Goal: Task Accomplishment & Management: Use online tool/utility

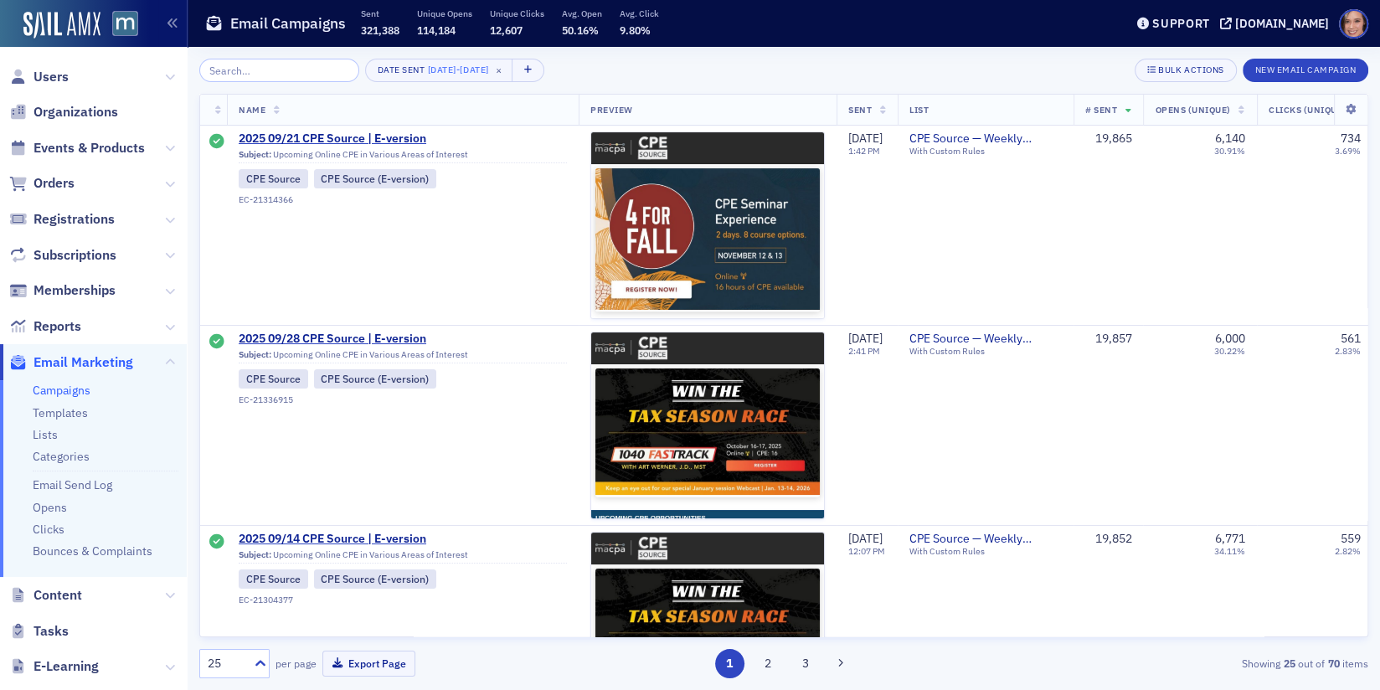
scroll to position [3003, 0]
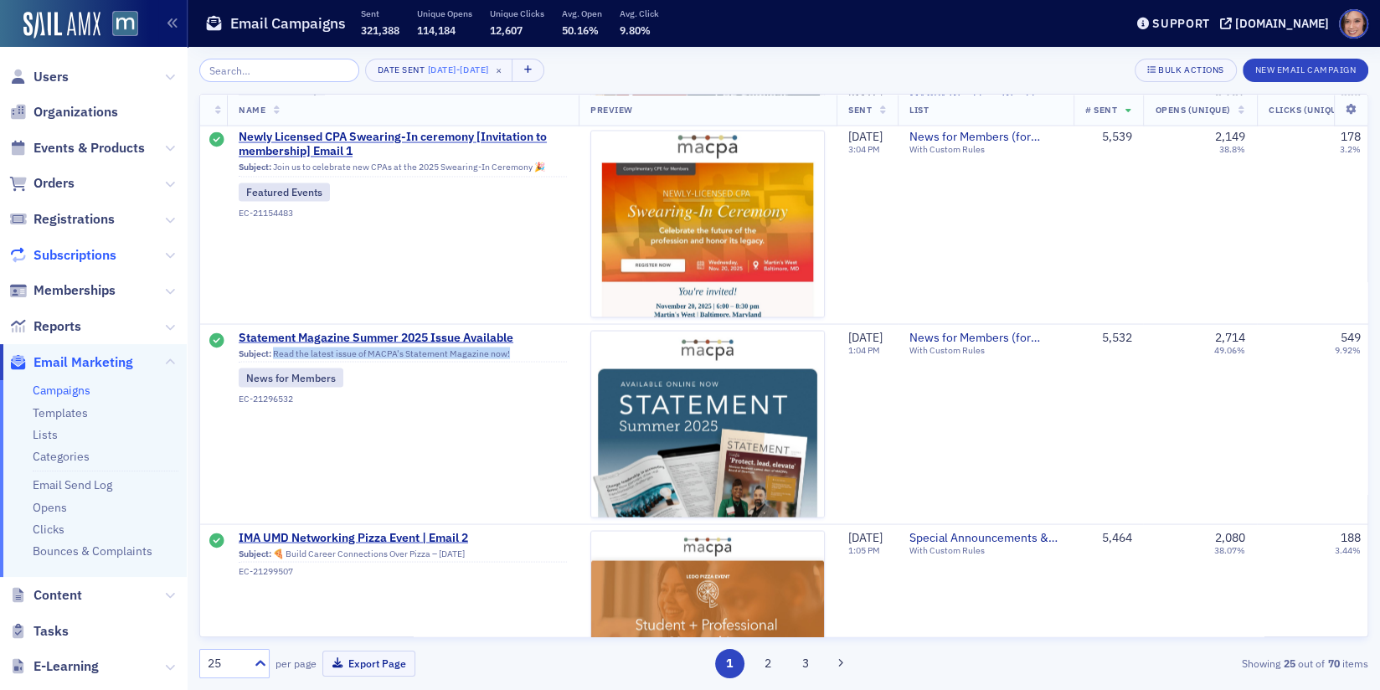
click at [100, 251] on span "Subscriptions" at bounding box center [74, 255] width 83 height 18
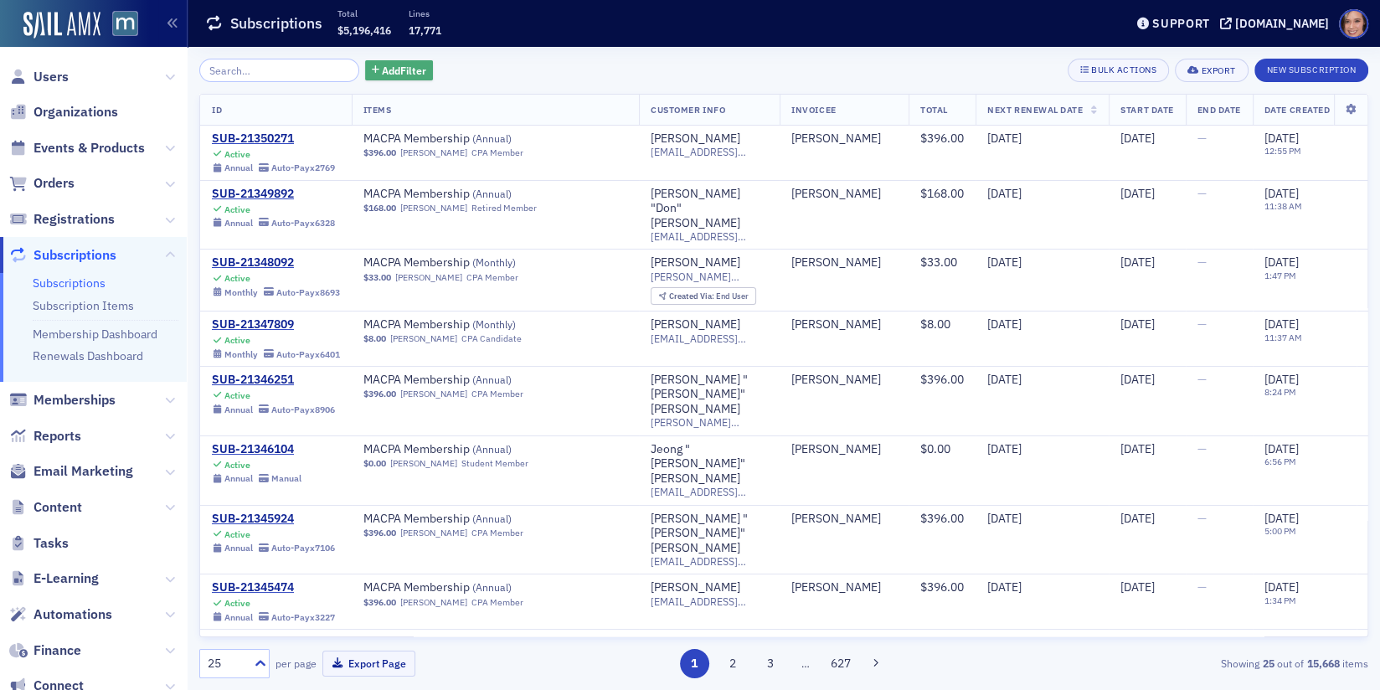
click at [396, 64] on span "Add Filter" at bounding box center [404, 70] width 44 height 15
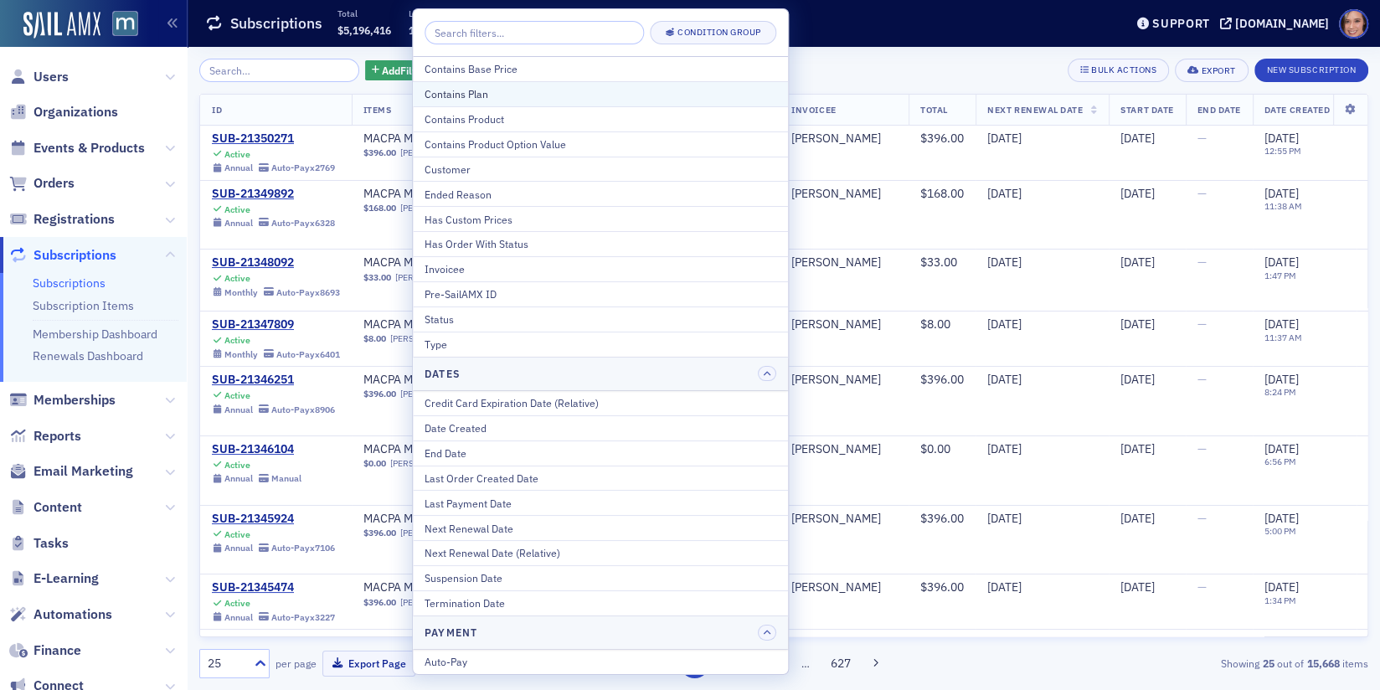
click at [465, 88] on div "Contains Plan" at bounding box center [600, 93] width 352 height 15
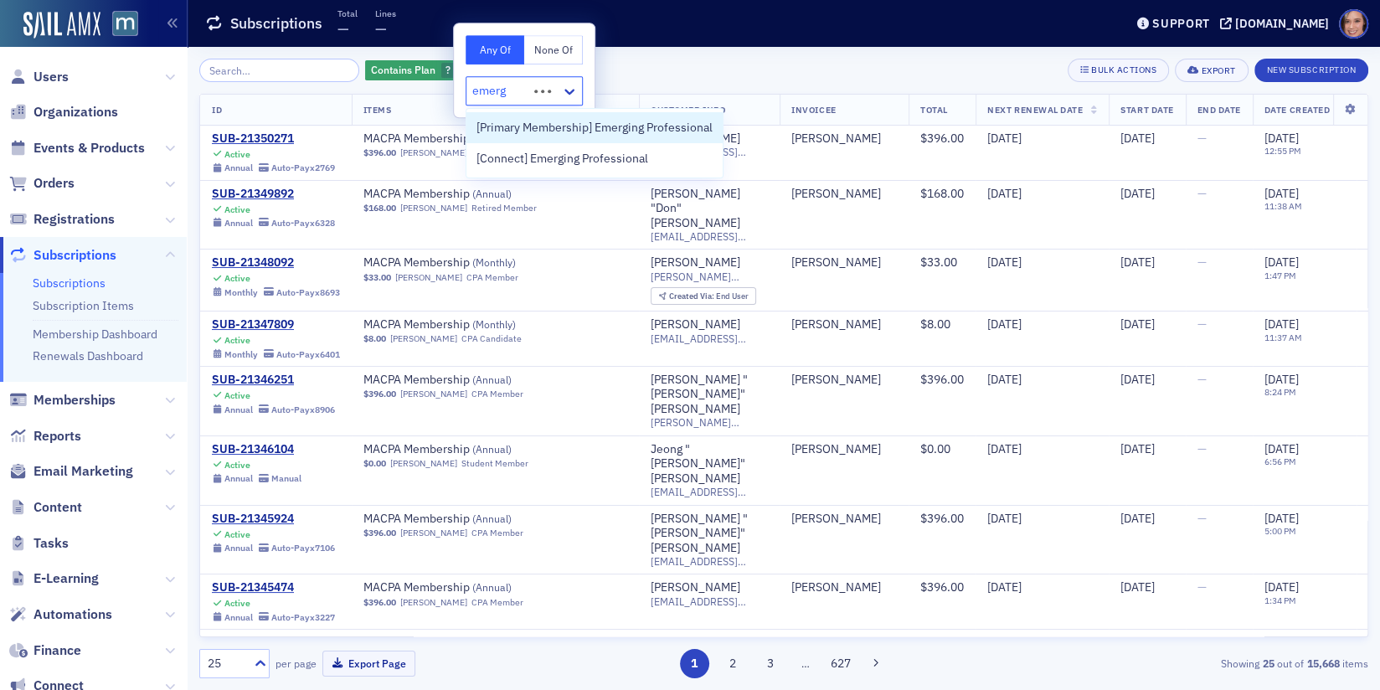
type input "emergi"
click at [596, 136] on div "[Primary Membership] Emerging Professional" at bounding box center [594, 127] width 256 height 31
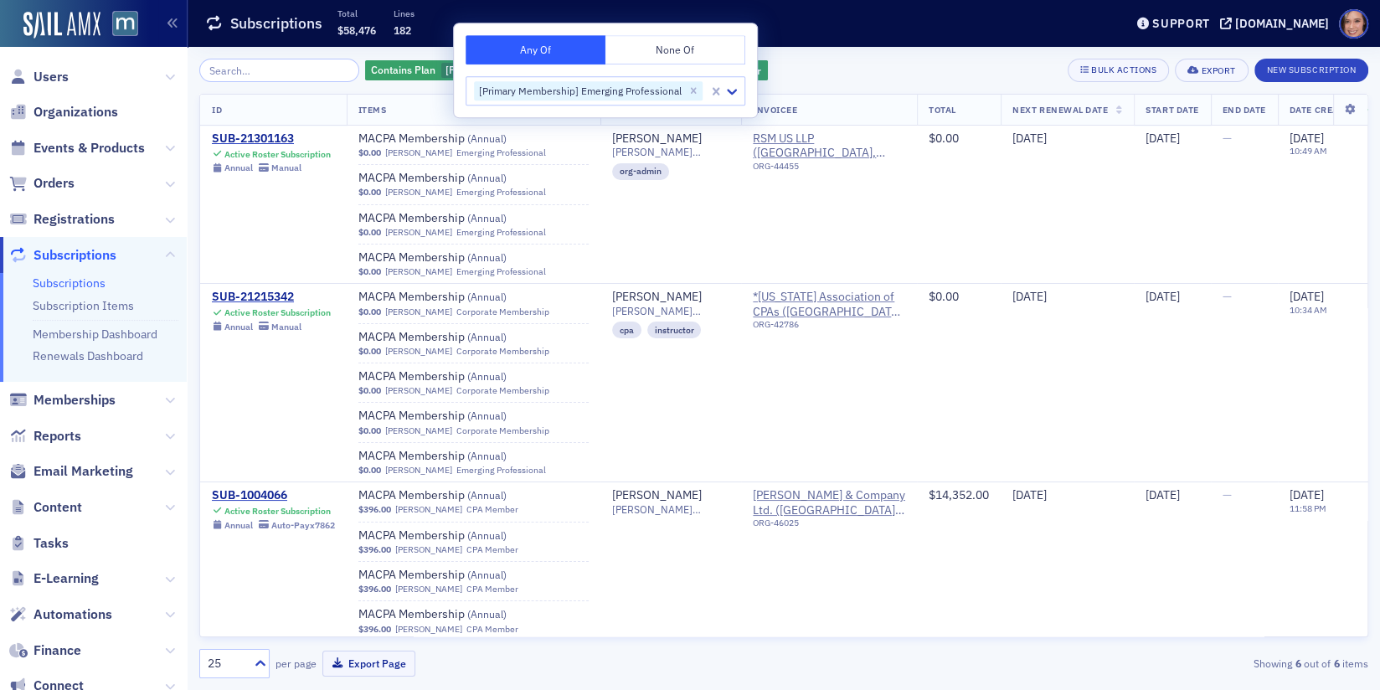
click at [853, 47] on div "Contains Plan [Primary Membership] Emerging Professional Add Filter Bulk Action…" at bounding box center [783, 368] width 1169 height 643
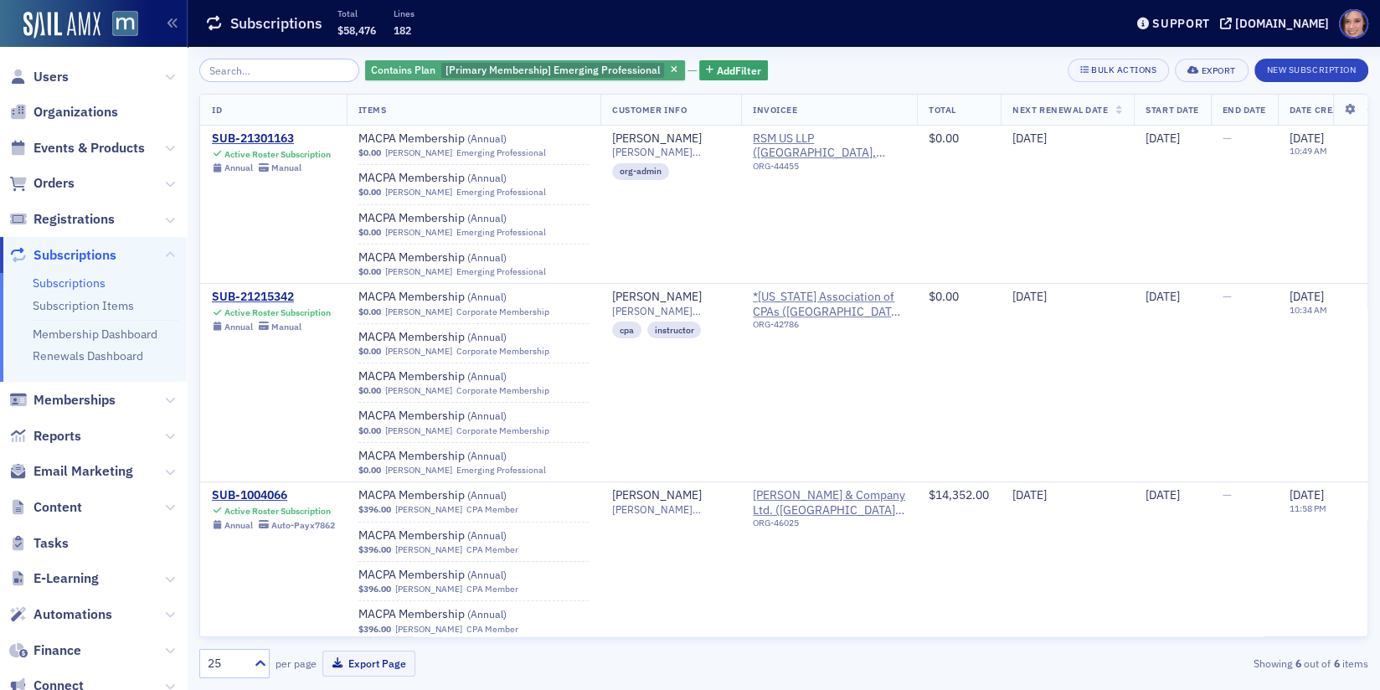
click at [600, 73] on span "[Primary Membership] Emerging Professional" at bounding box center [552, 69] width 214 height 13
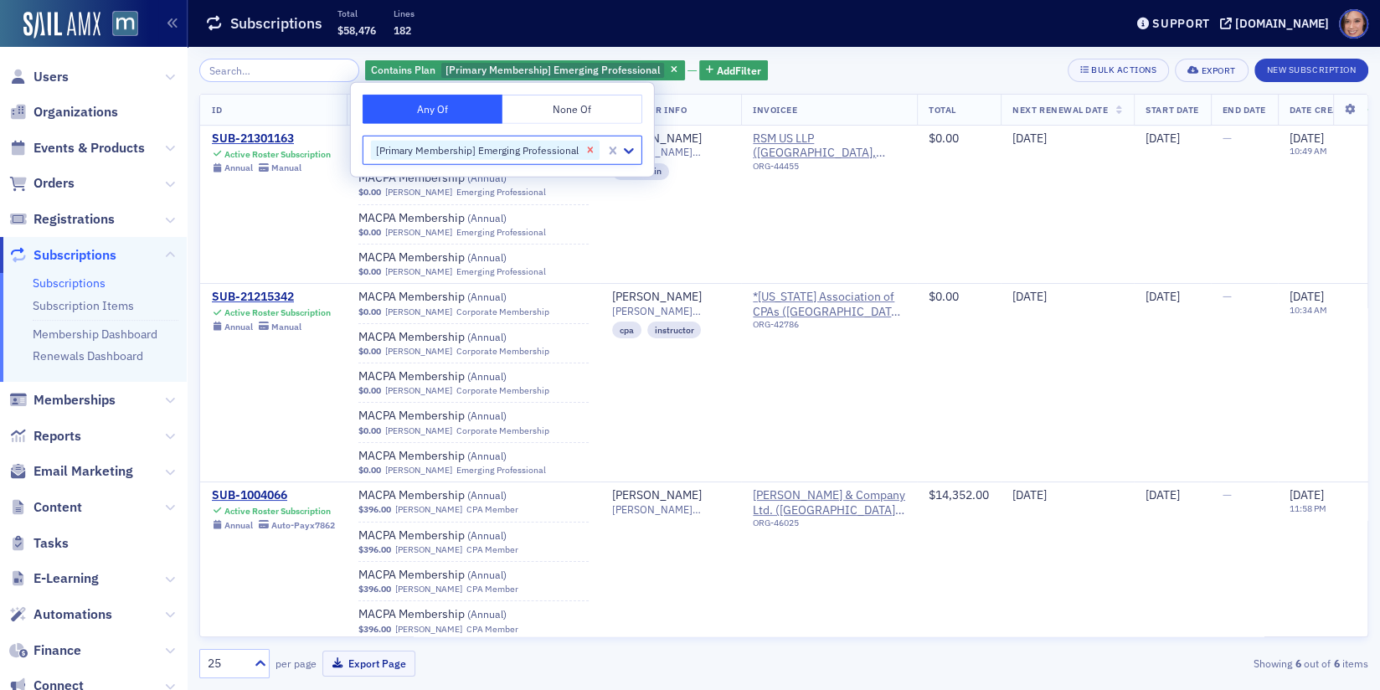
click at [589, 148] on icon "Remove [Primary Membership] Emerging Professional" at bounding box center [590, 150] width 6 height 6
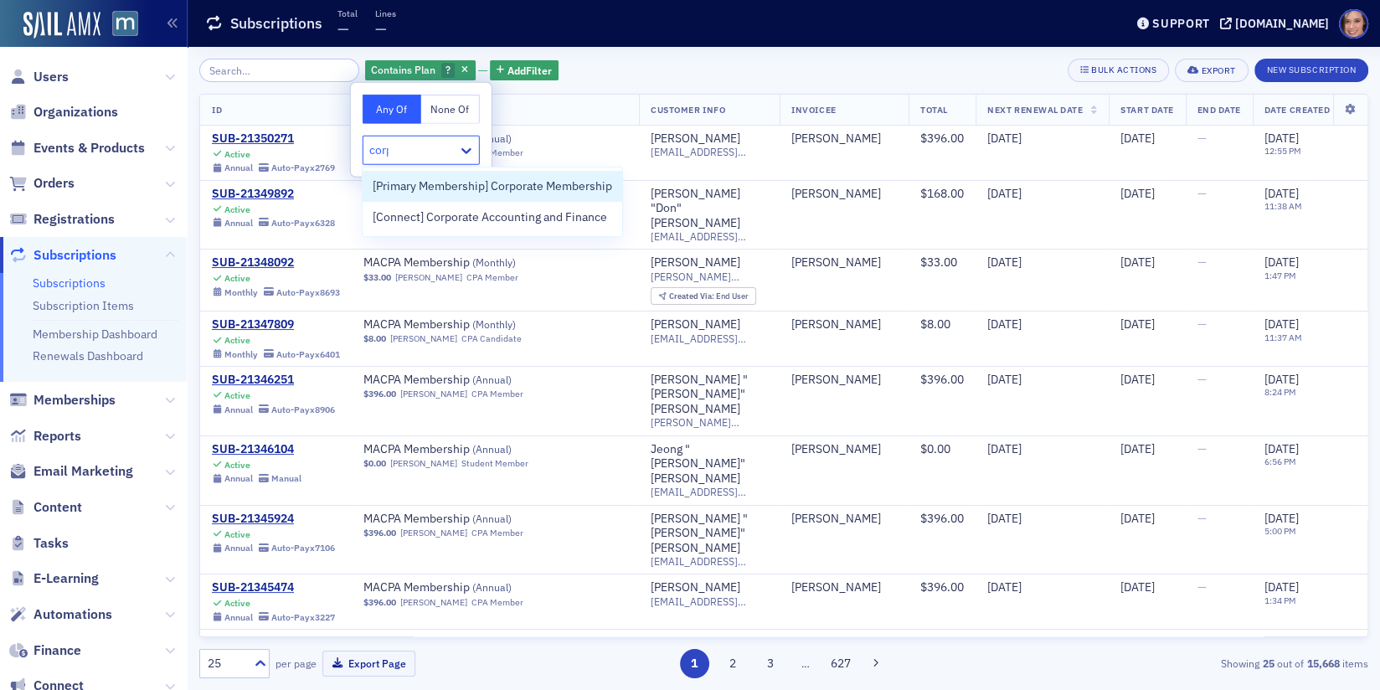
type input "corpor"
click at [543, 187] on span "[Primary Membership] Corporate Membership" at bounding box center [492, 186] width 239 height 18
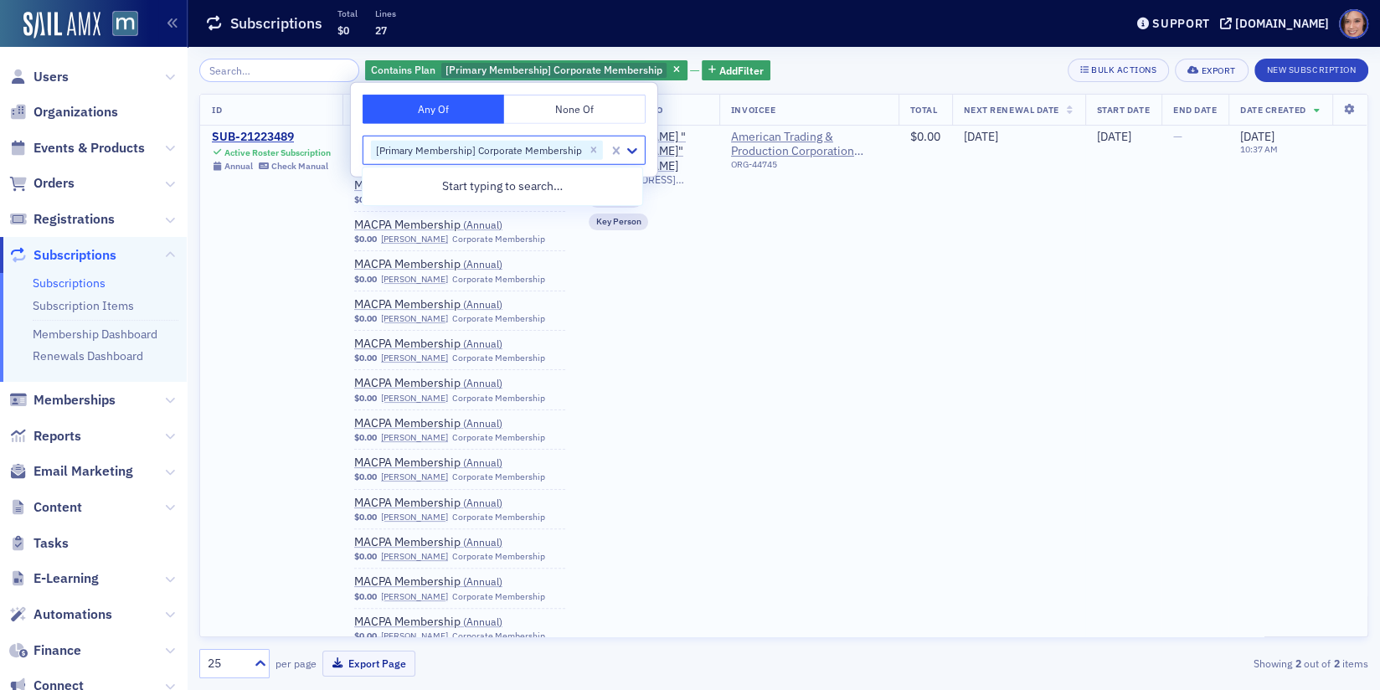
scroll to position [547, 0]
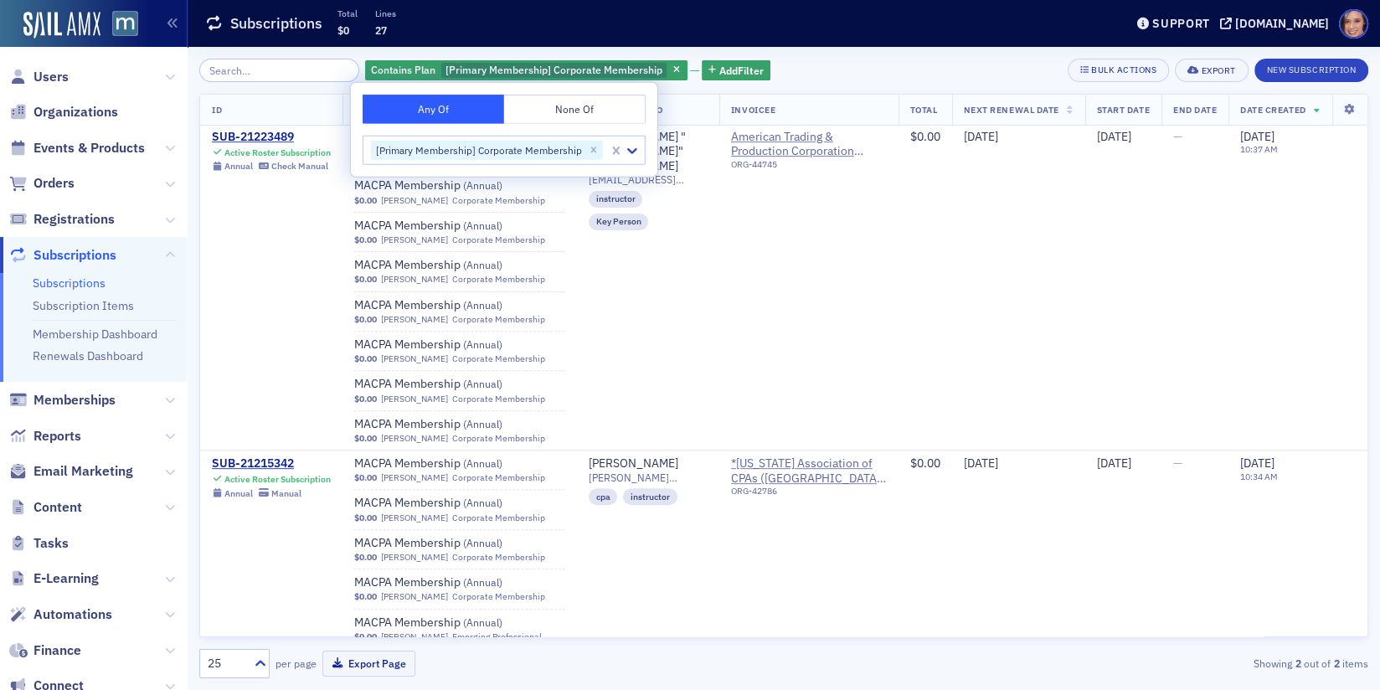
click at [811, 65] on div "Contains Plan [Primary Membership] Corporate Membership Add Filter Bulk Actions…" at bounding box center [783, 70] width 1169 height 23
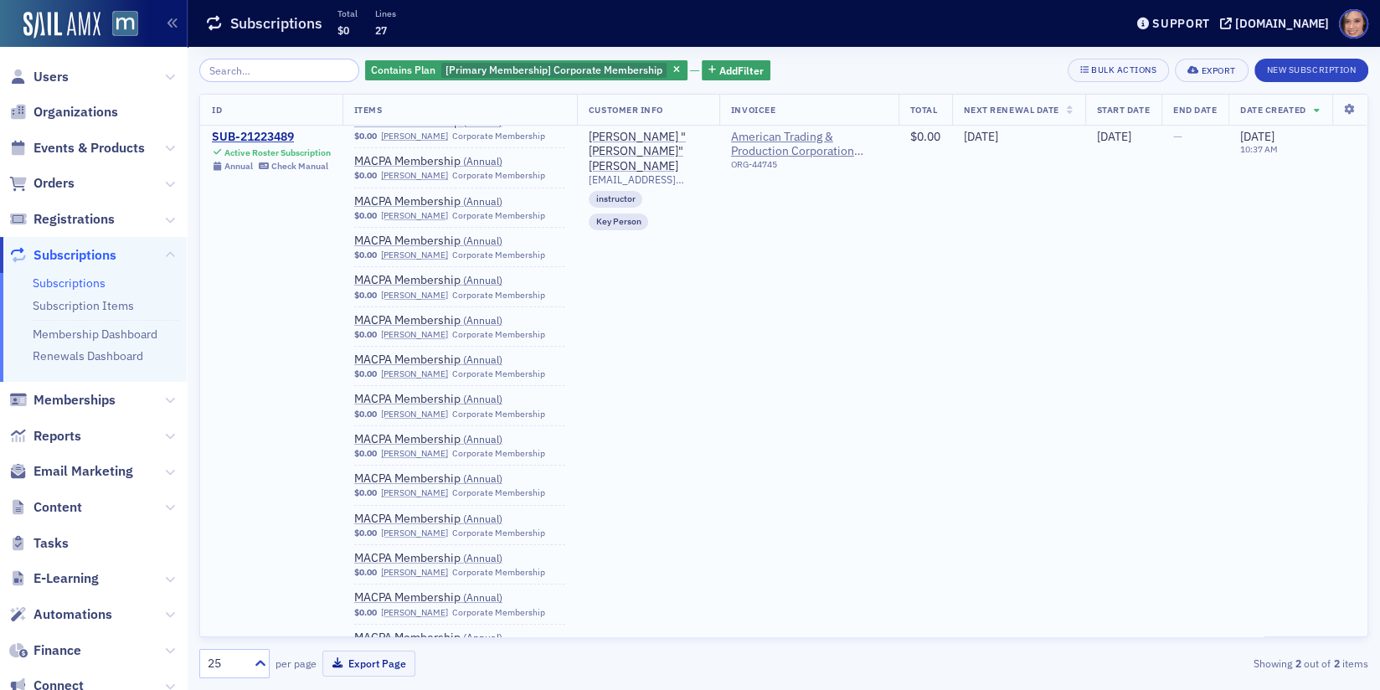
scroll to position [0, 0]
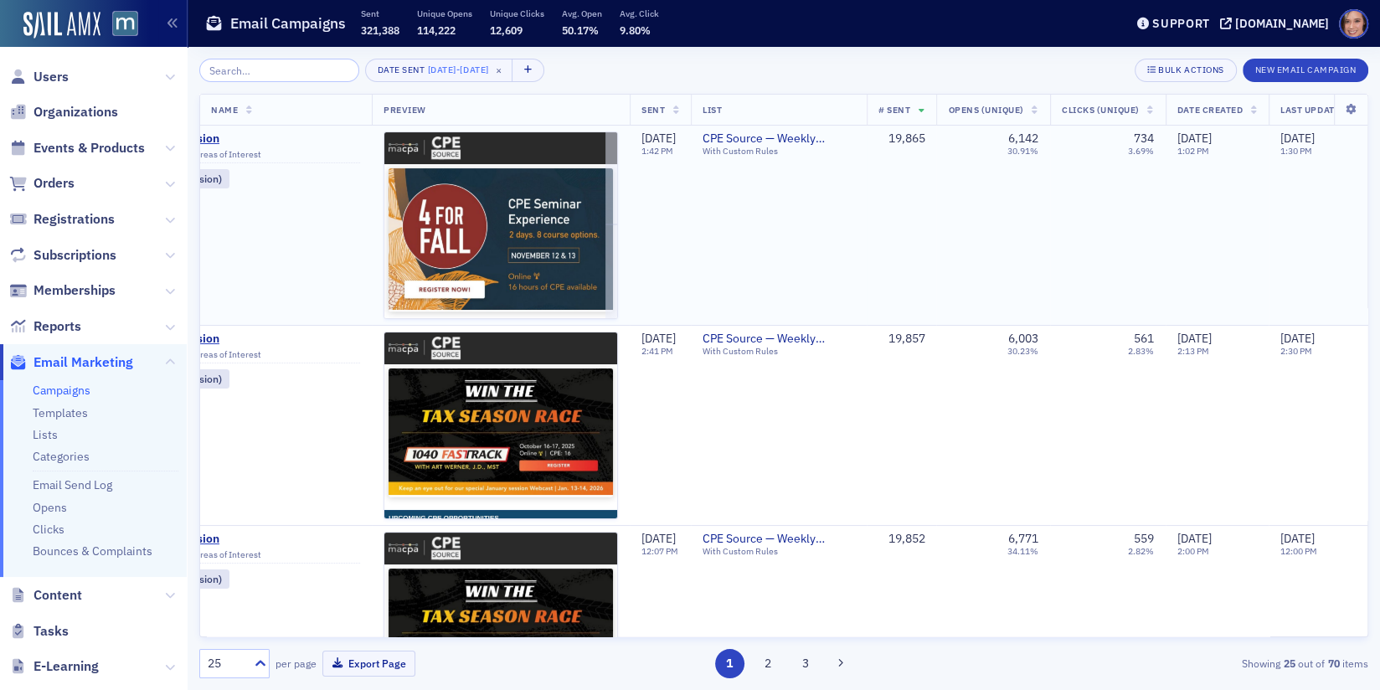
scroll to position [0, 272]
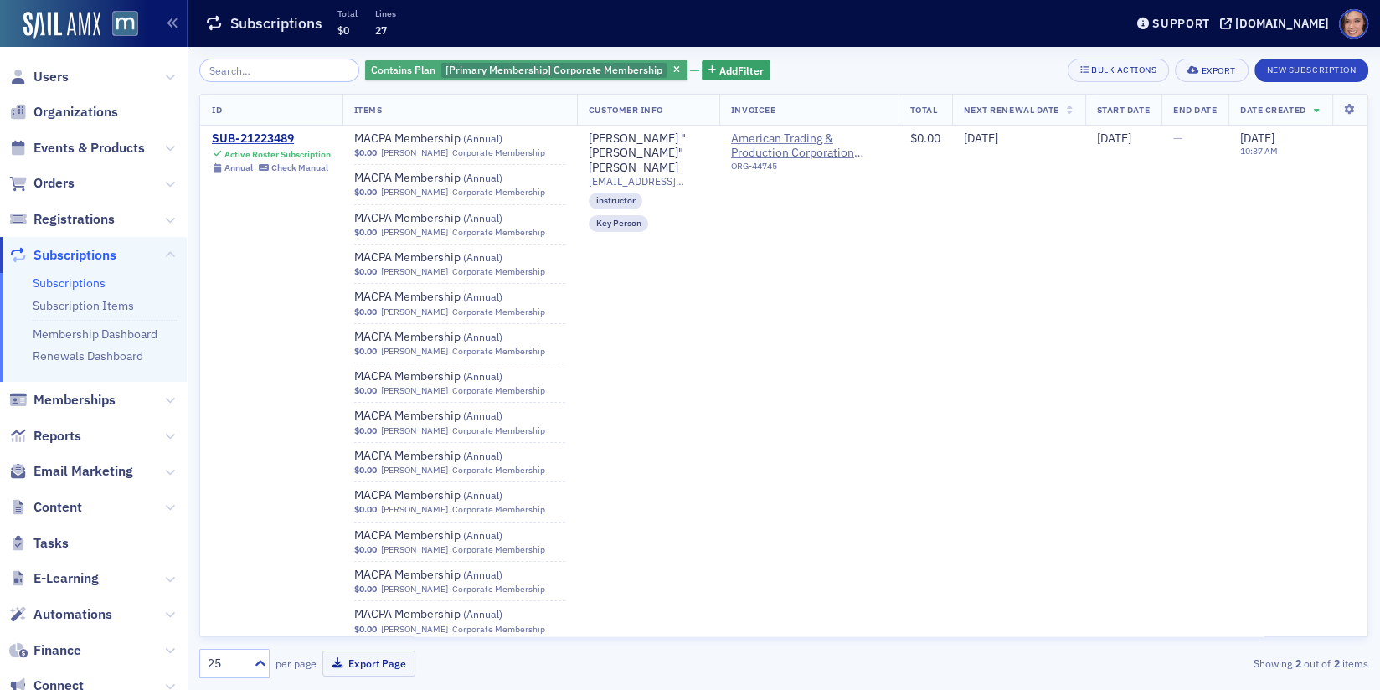
click at [477, 80] on div "Contains Plan [Primary Membership] Corporate Membership" at bounding box center [526, 70] width 322 height 21
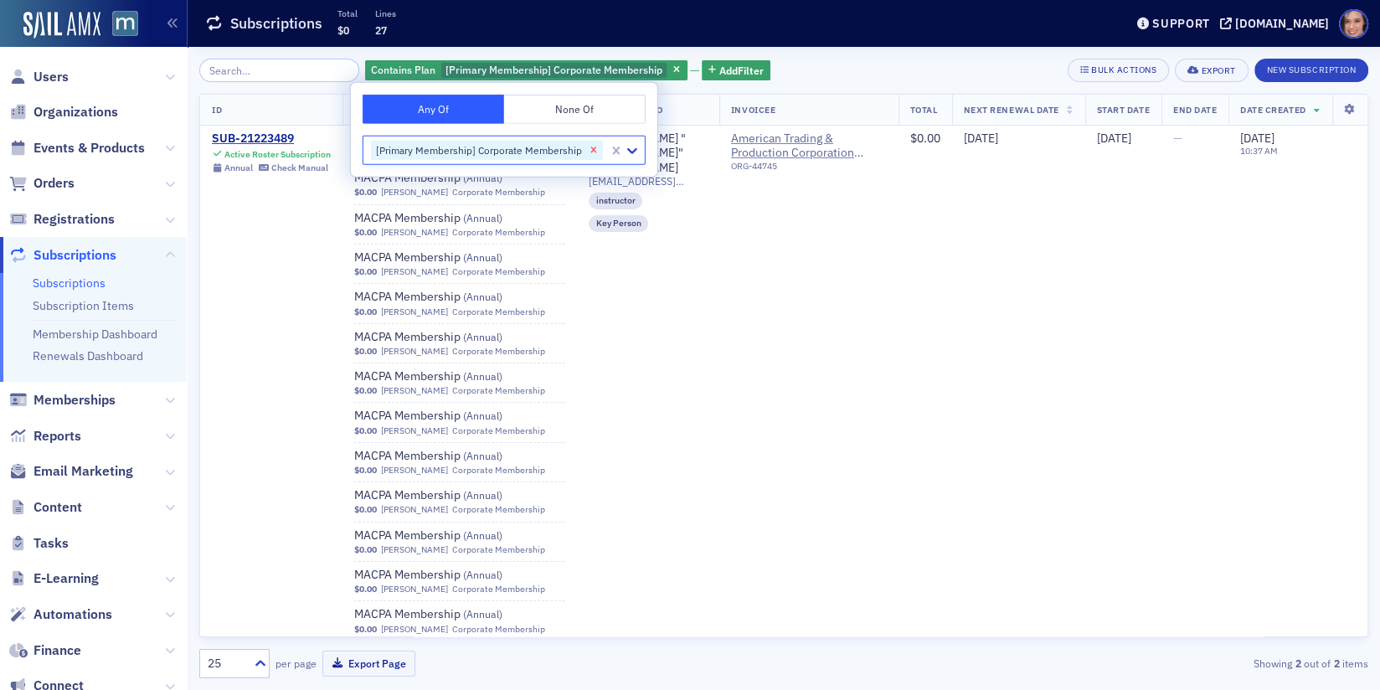
click at [594, 146] on icon "Remove [Primary Membership] Corporate Membership" at bounding box center [594, 150] width 12 height 12
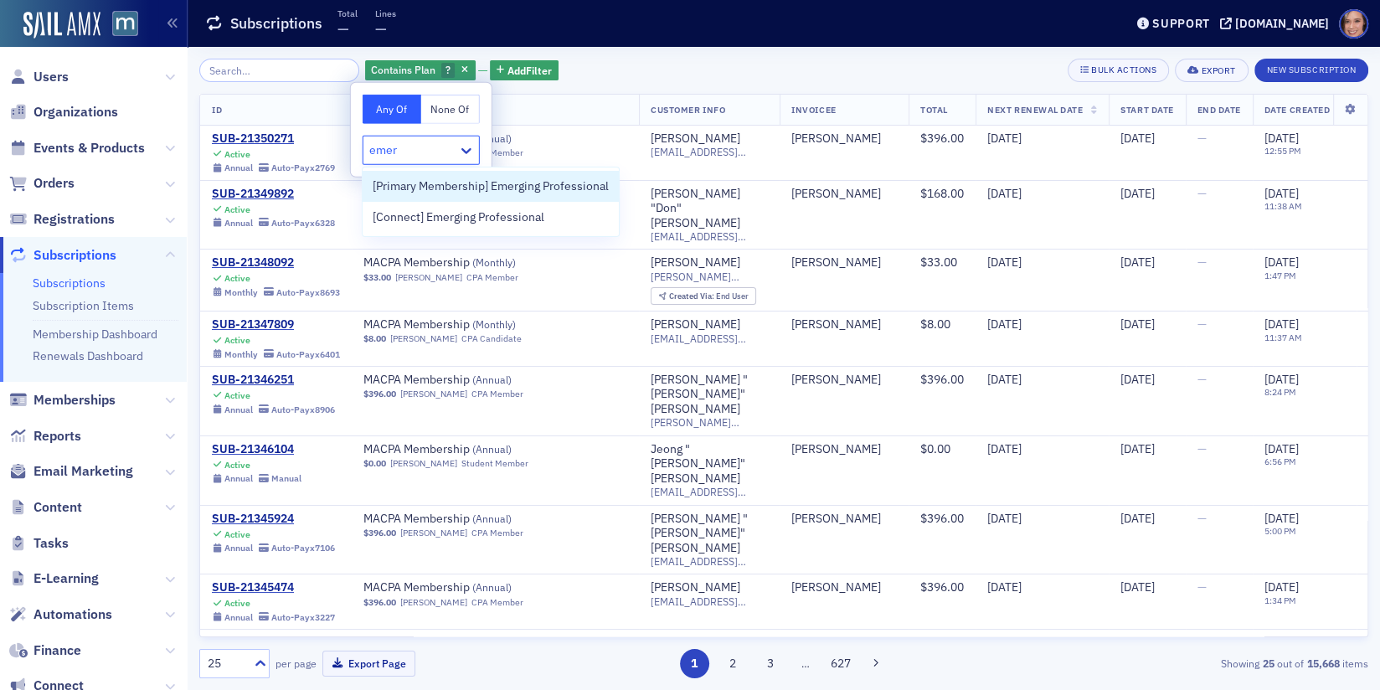
type input "emerg"
click at [481, 193] on span "[Primary Membership] Emerging Professional" at bounding box center [491, 186] width 236 height 18
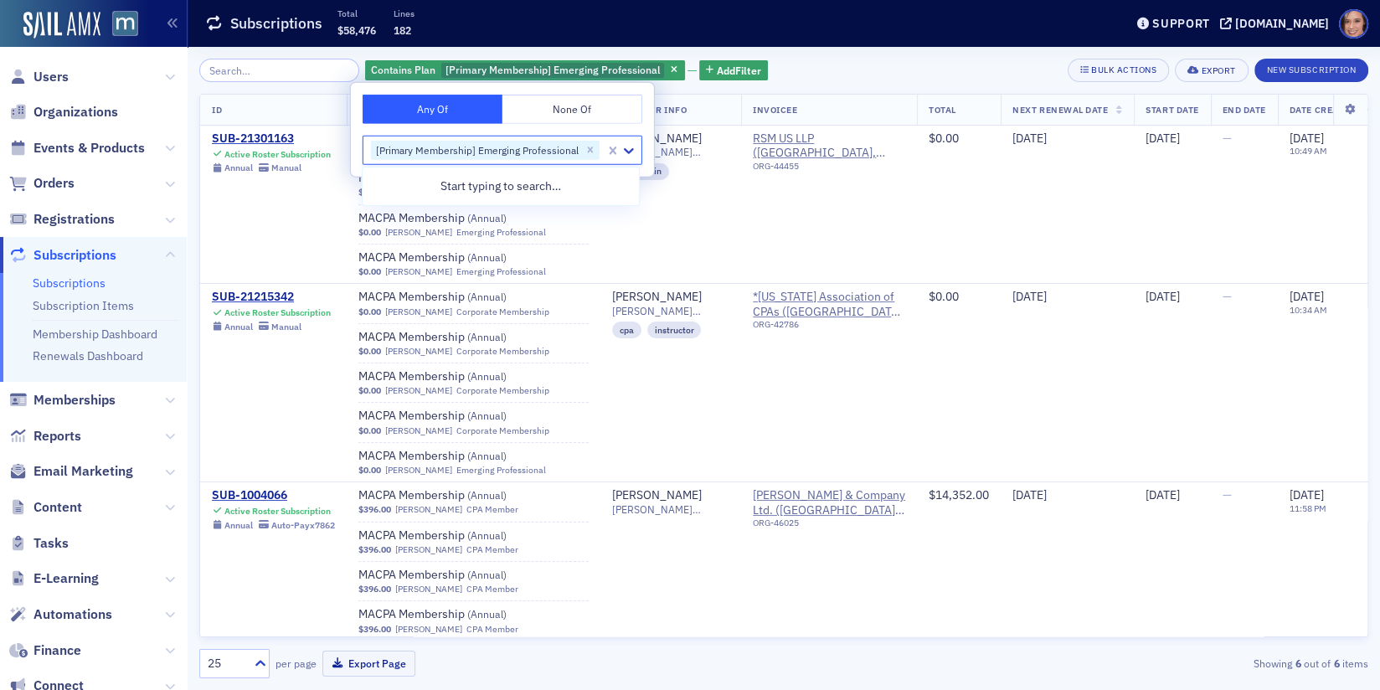
click at [848, 77] on div "Contains Plan [Primary Membership] Emerging Professional Add Filter Bulk Action…" at bounding box center [783, 70] width 1169 height 23
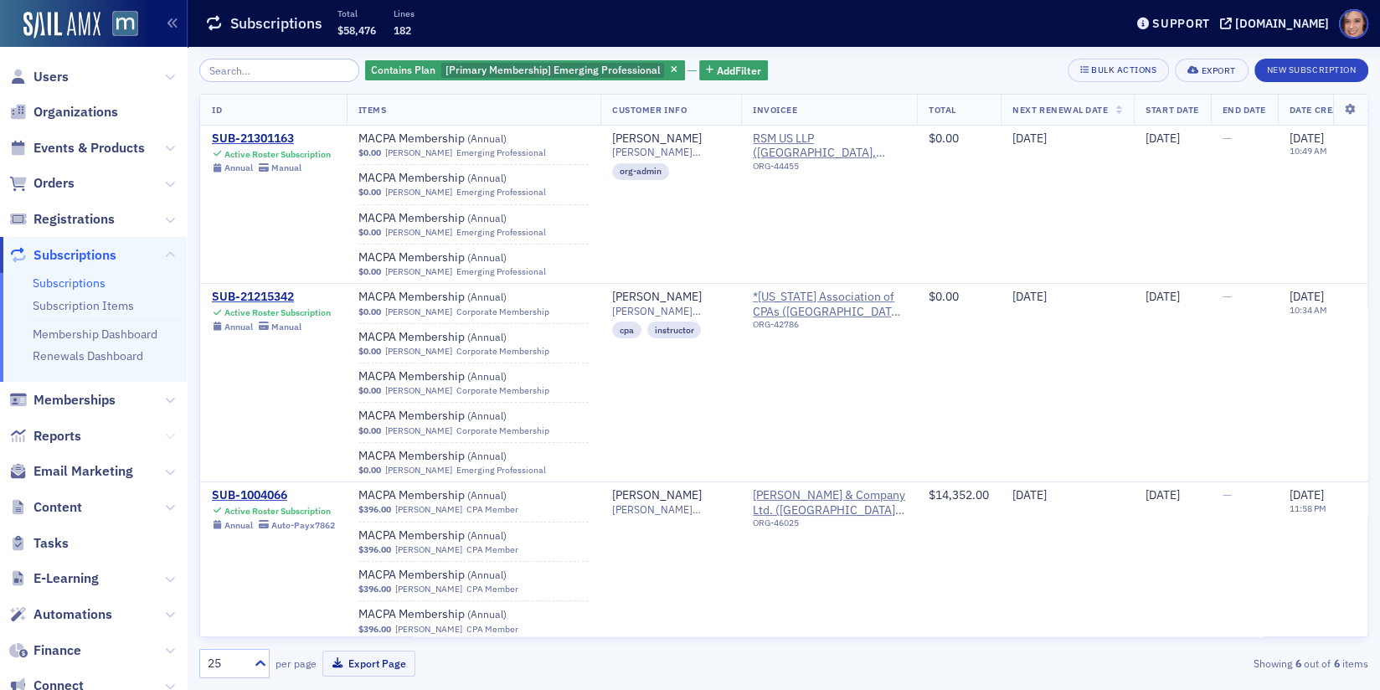
click at [168, 433] on icon at bounding box center [170, 436] width 10 height 10
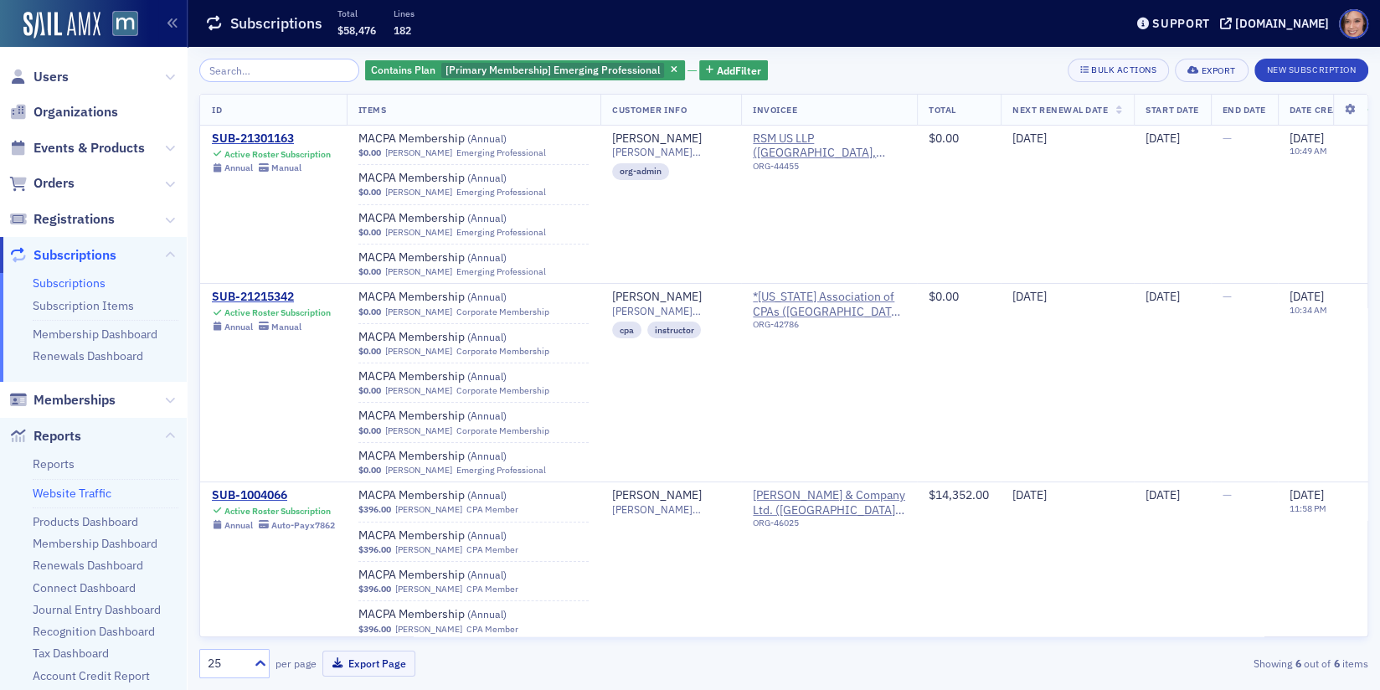
click at [78, 486] on link "Website Traffic" at bounding box center [72, 493] width 79 height 15
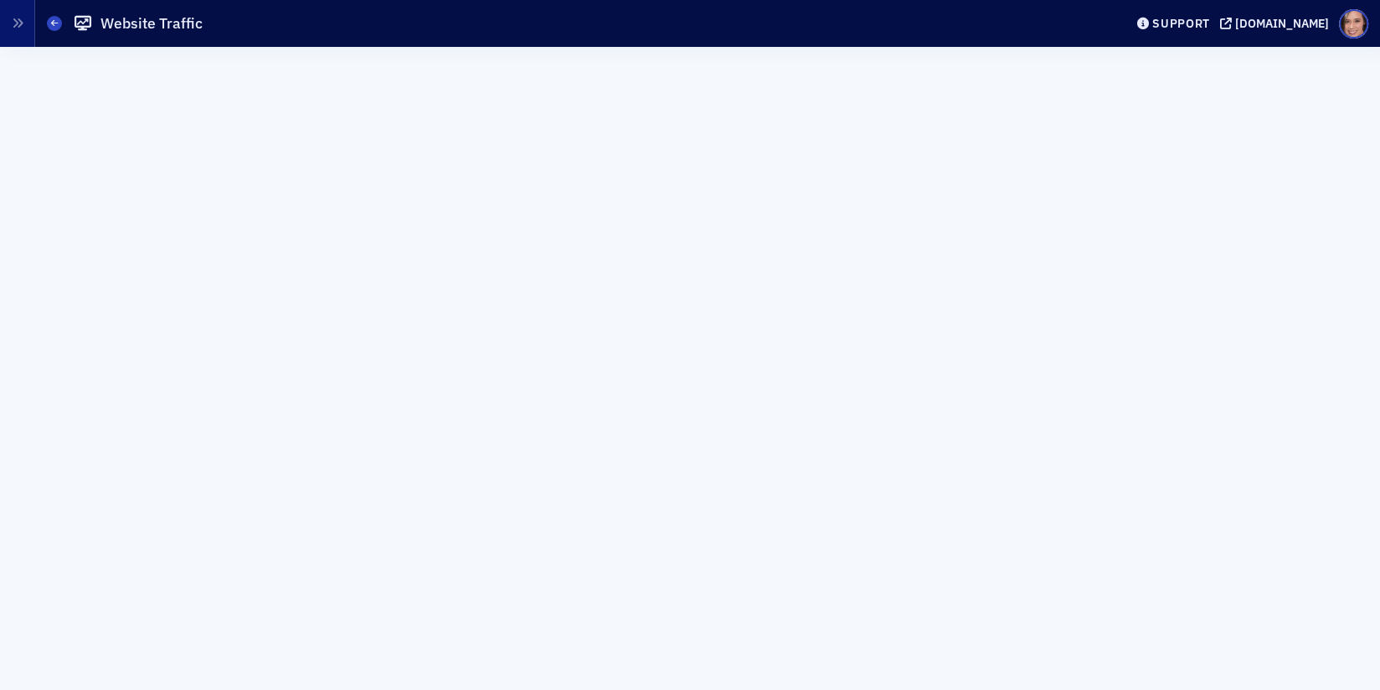
scroll to position [412, 0]
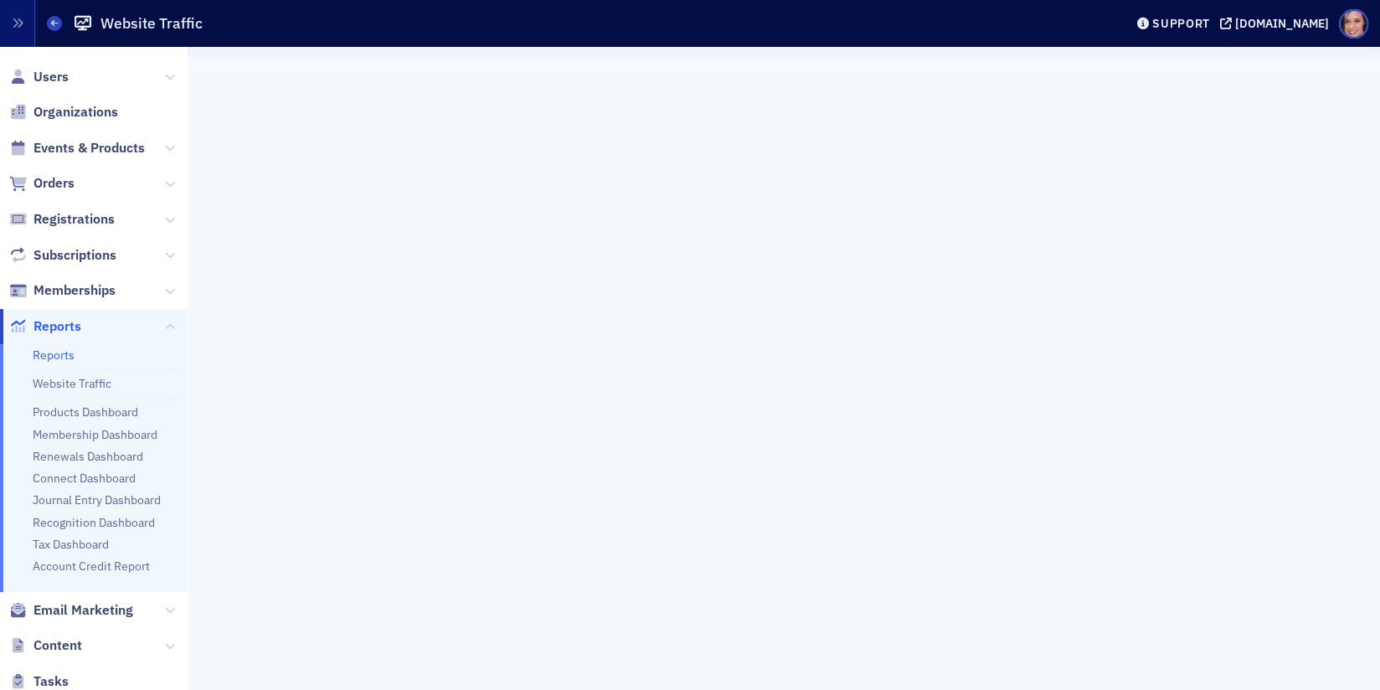
click at [67, 360] on link "Reports" at bounding box center [54, 354] width 42 height 15
click at [75, 386] on link "Website Traffic" at bounding box center [72, 383] width 79 height 15
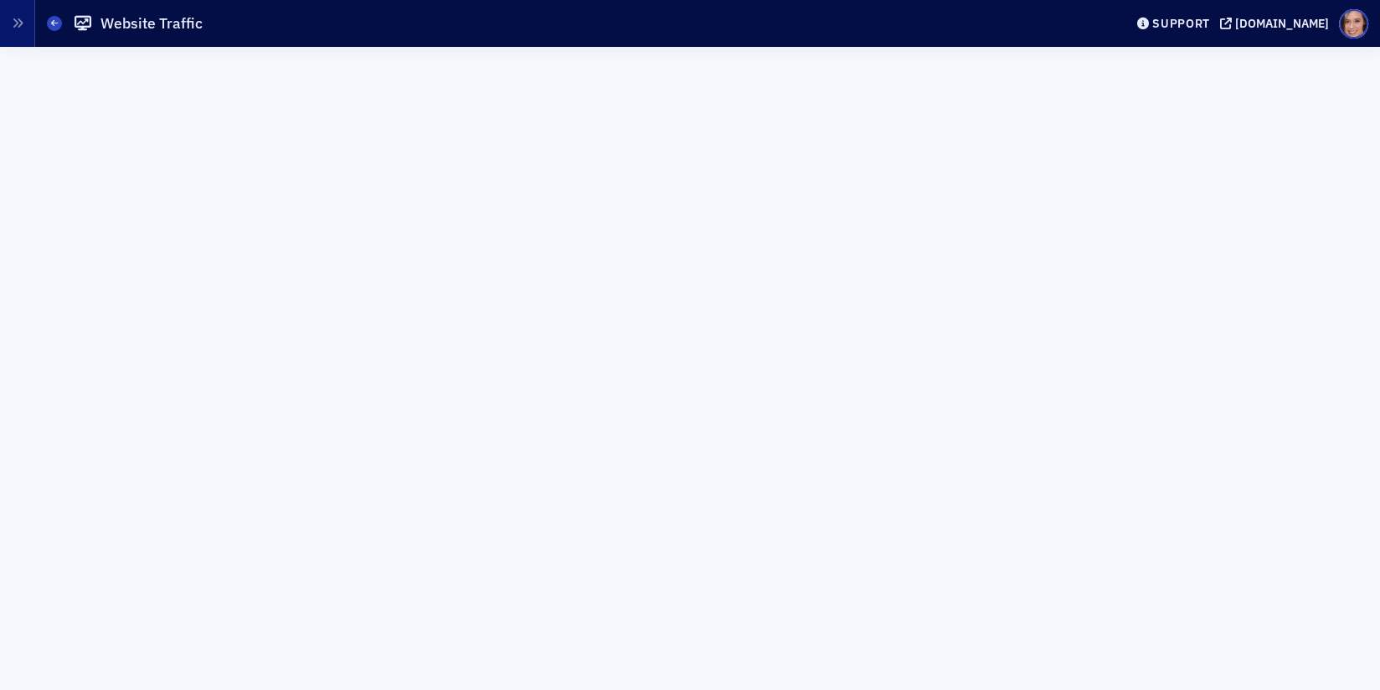
scroll to position [0, 0]
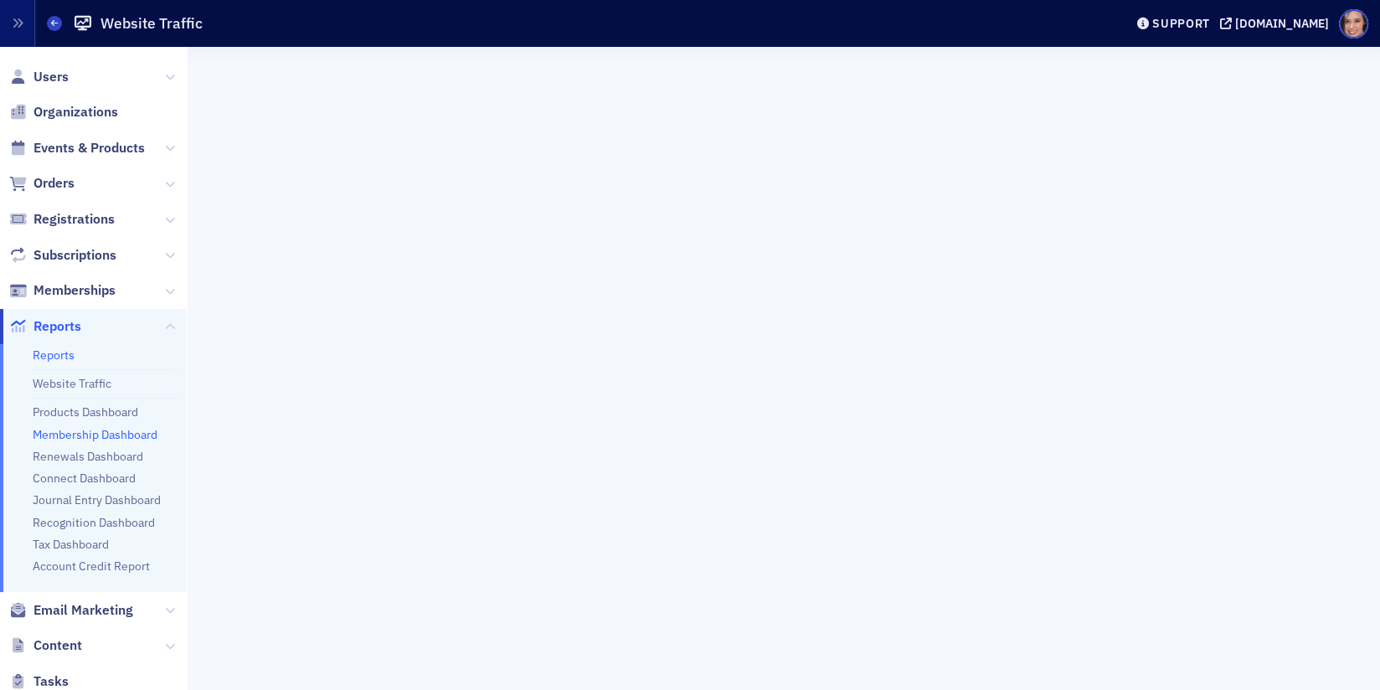
click at [101, 435] on link "Membership Dashboard" at bounding box center [95, 434] width 125 height 15
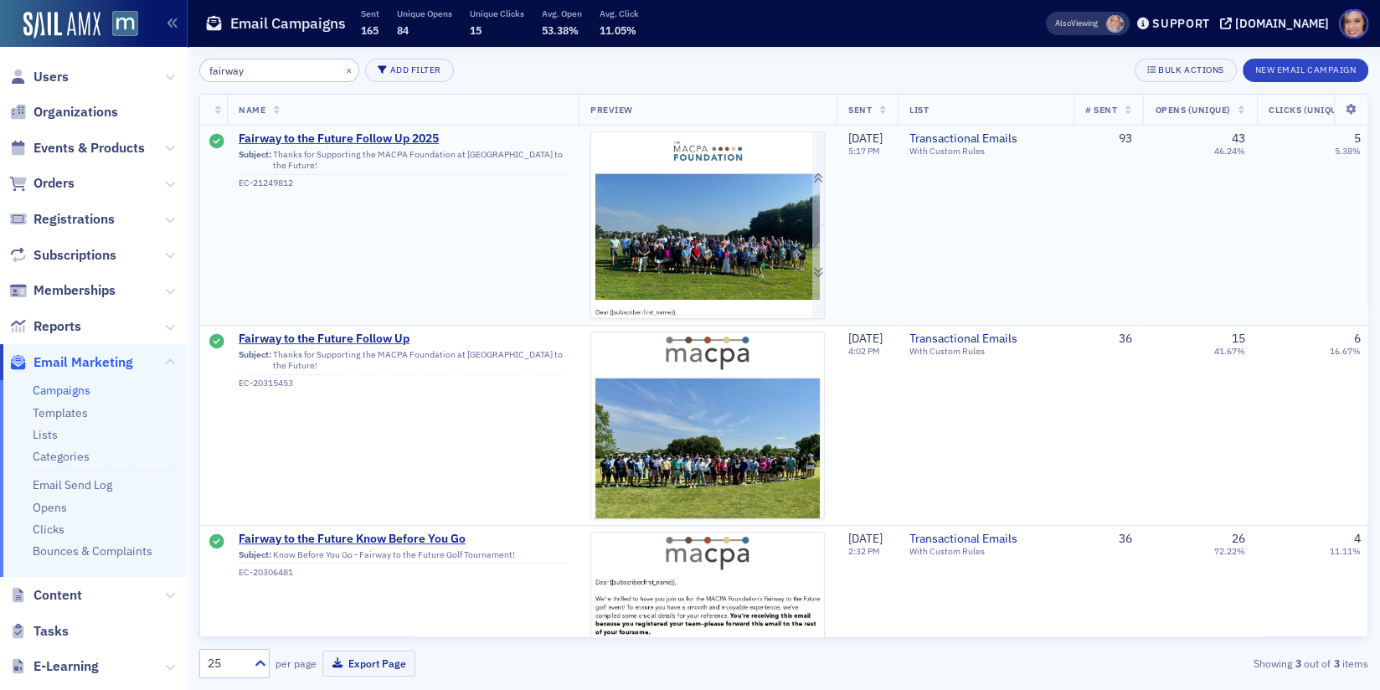
click at [658, 174] on img at bounding box center [707, 557] width 233 height 851
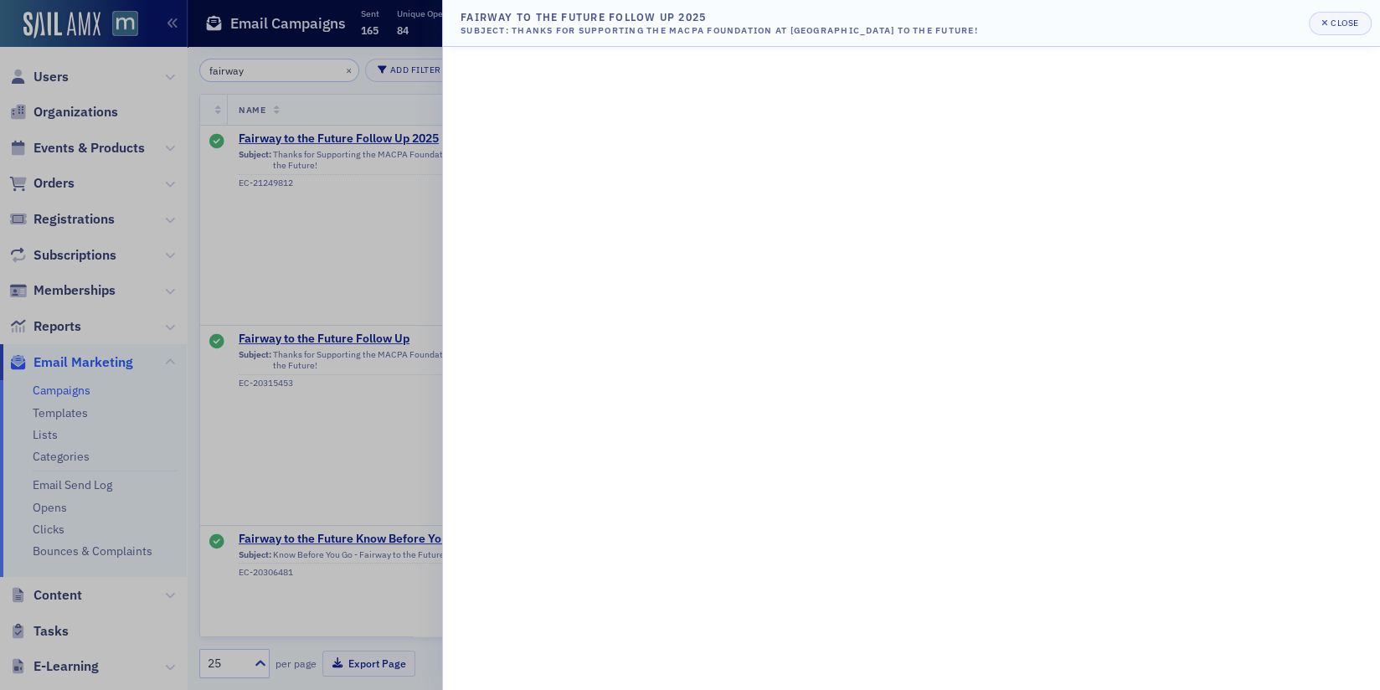
click at [241, 56] on div at bounding box center [690, 345] width 1380 height 690
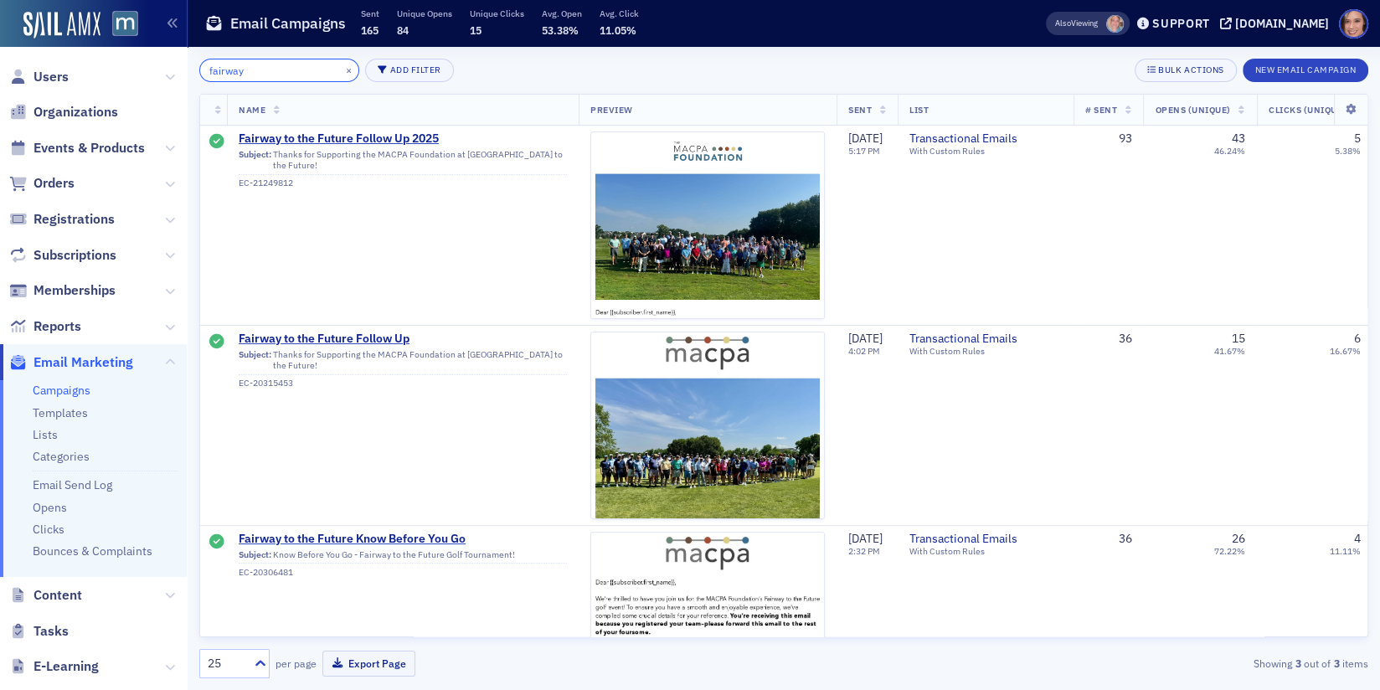
click at [262, 66] on input "fairway" at bounding box center [279, 70] width 160 height 23
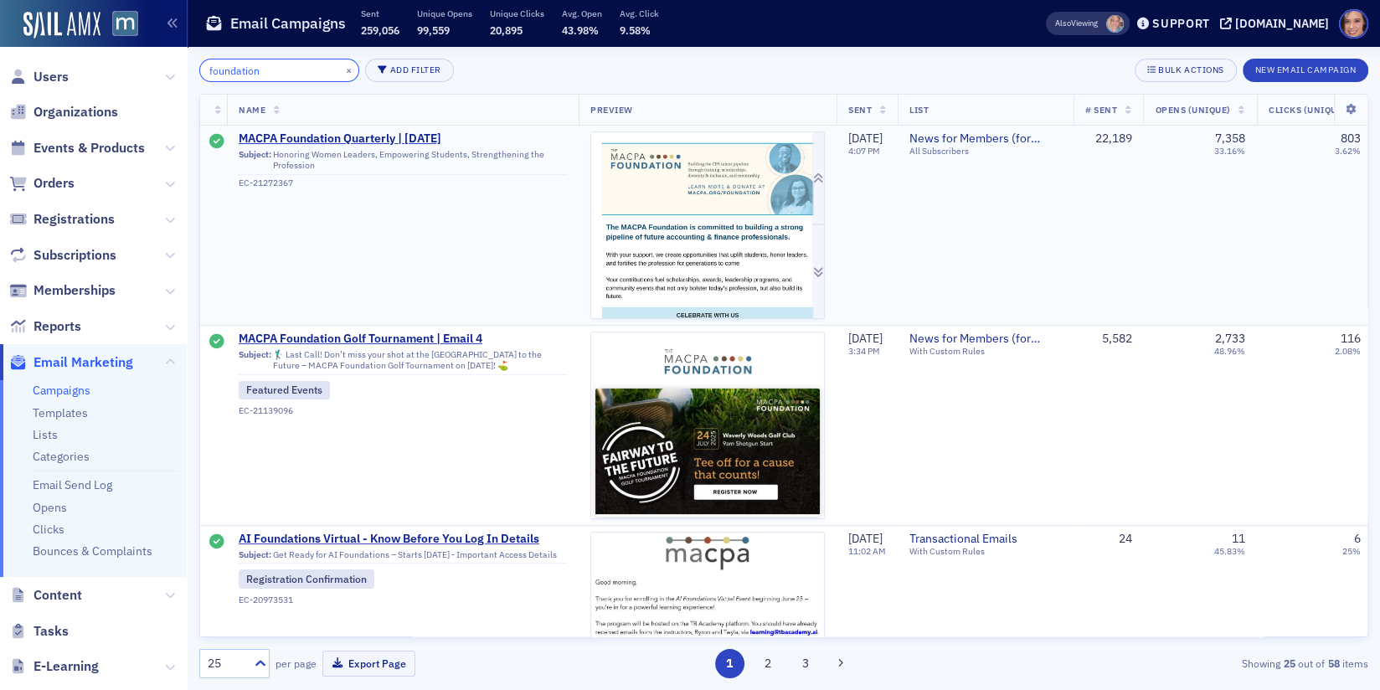
type input "foundation"
click at [727, 198] on img at bounding box center [707, 643] width 233 height 1022
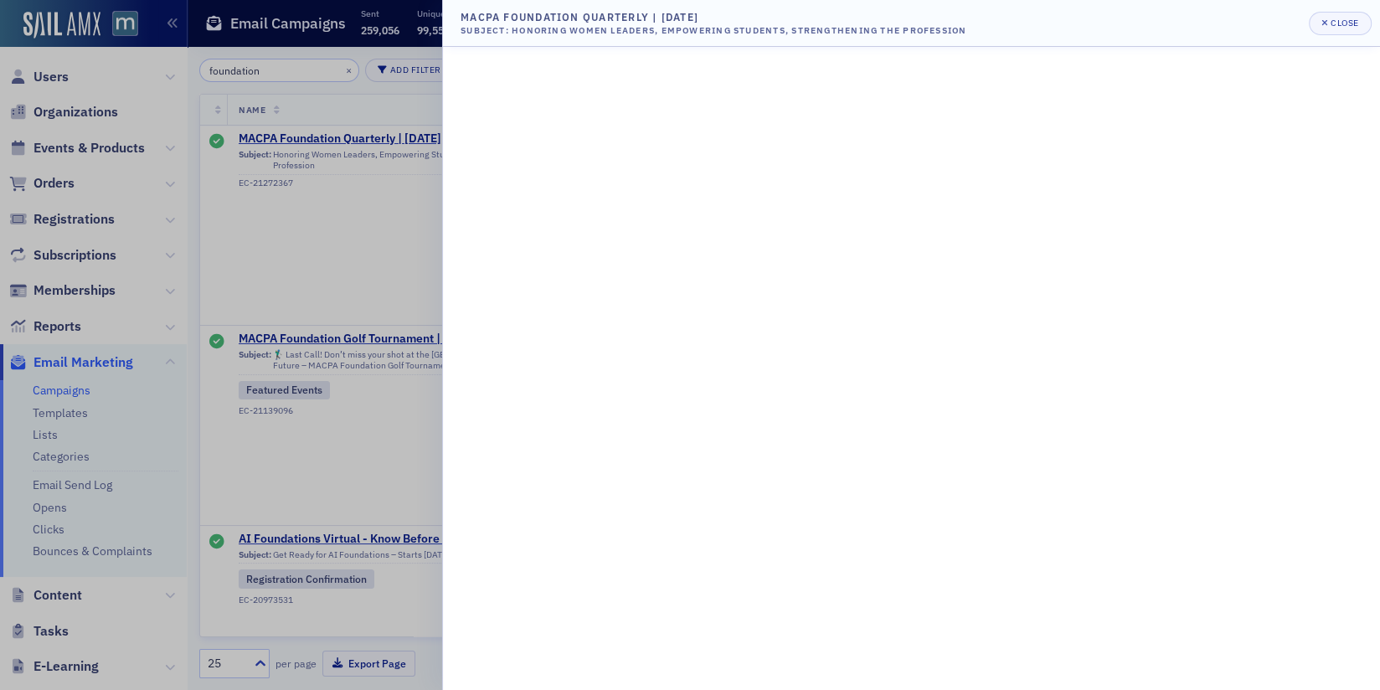
click at [172, 128] on div at bounding box center [690, 345] width 1380 height 690
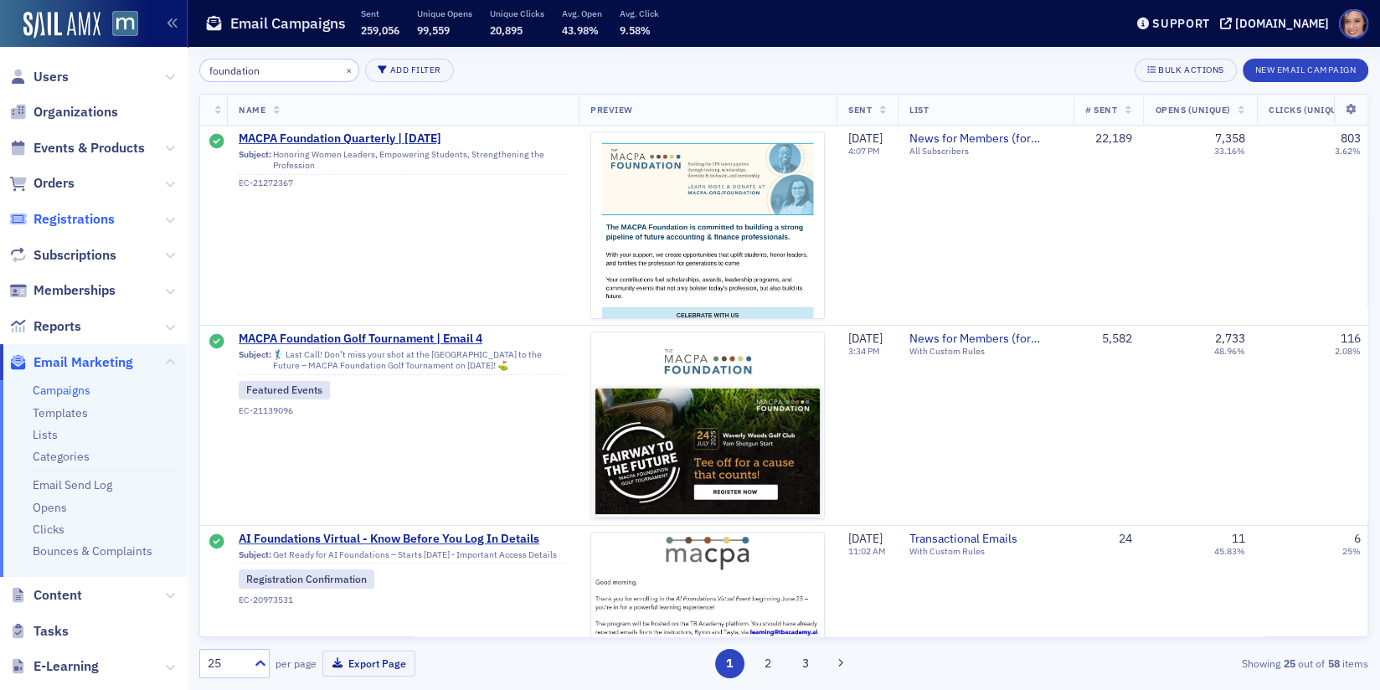
click at [88, 219] on span "Registrations" at bounding box center [73, 219] width 81 height 18
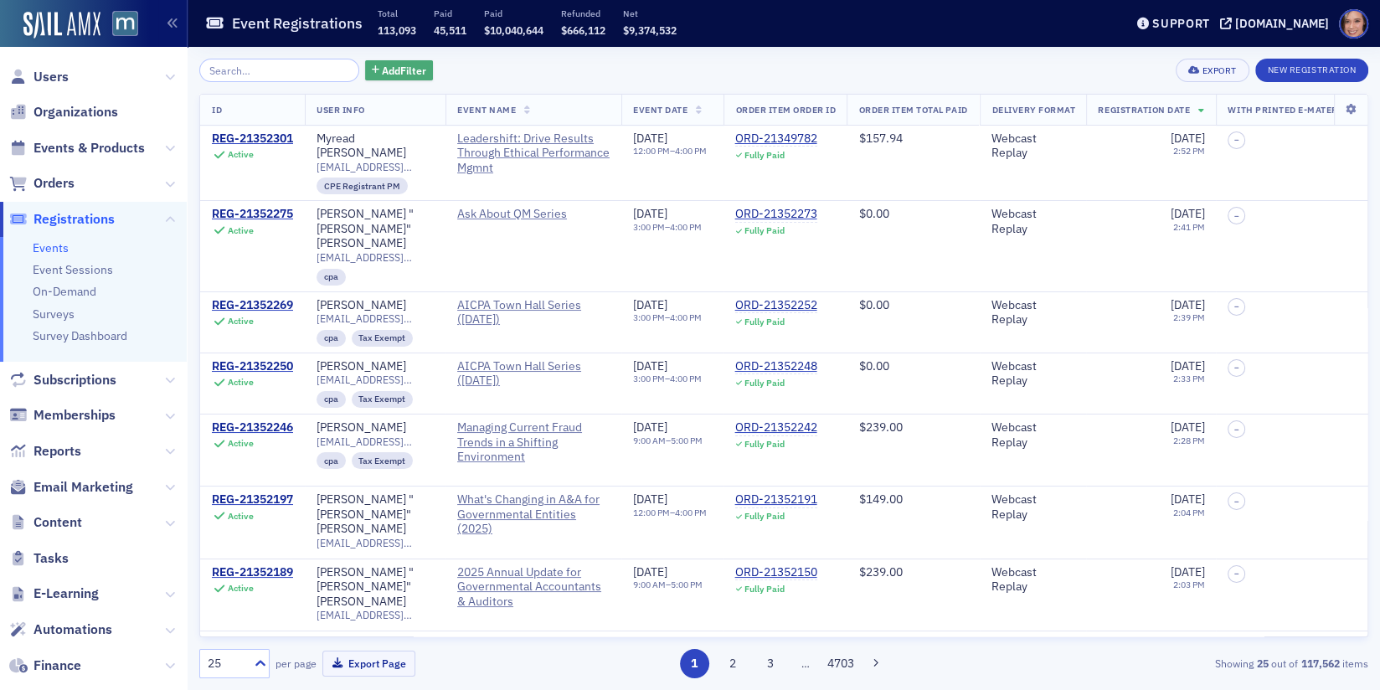
click at [382, 76] on span "Add Filter" at bounding box center [404, 70] width 44 height 15
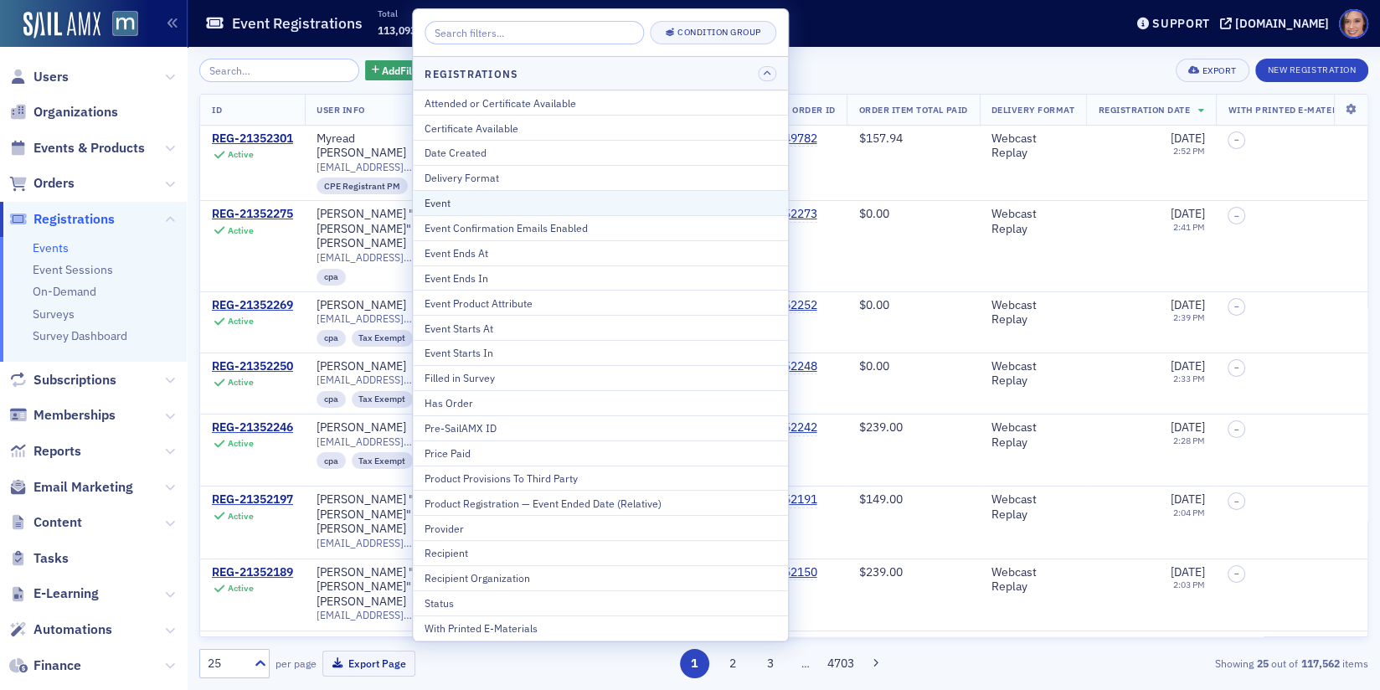
click at [465, 199] on div "Event" at bounding box center [600, 202] width 352 height 15
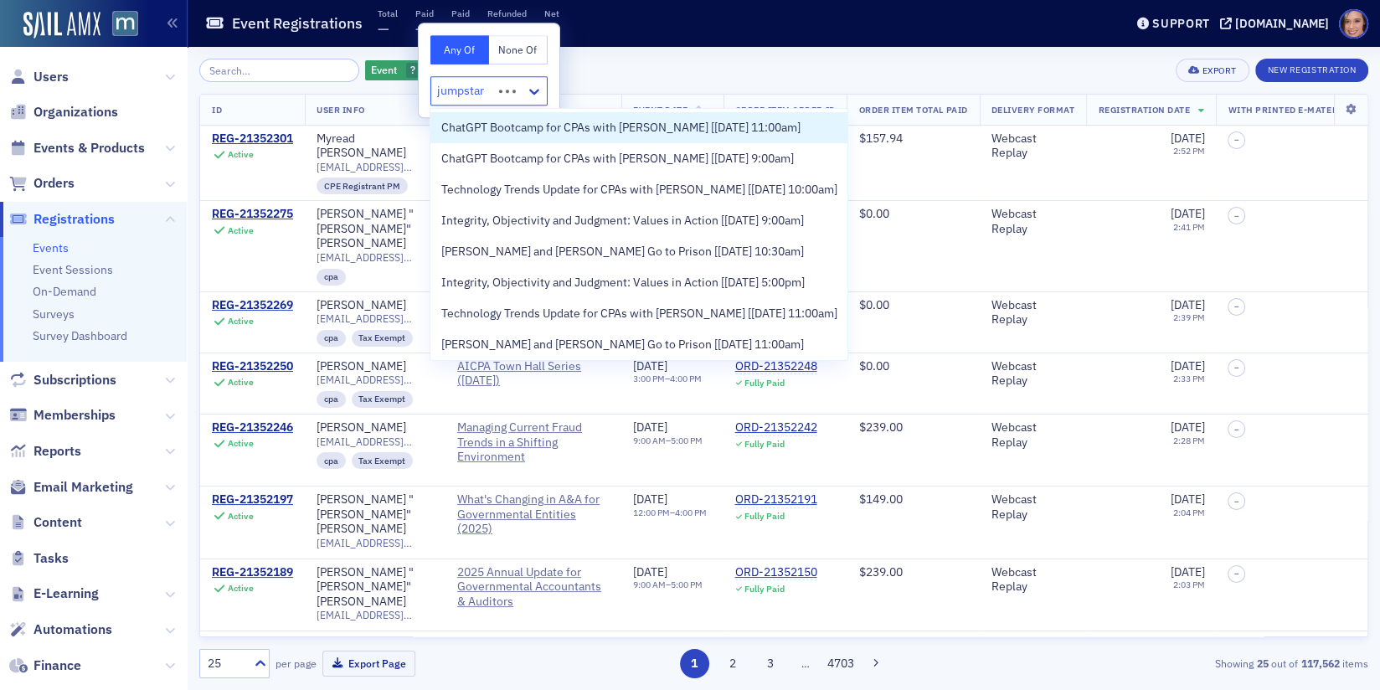
type input "jumpstart"
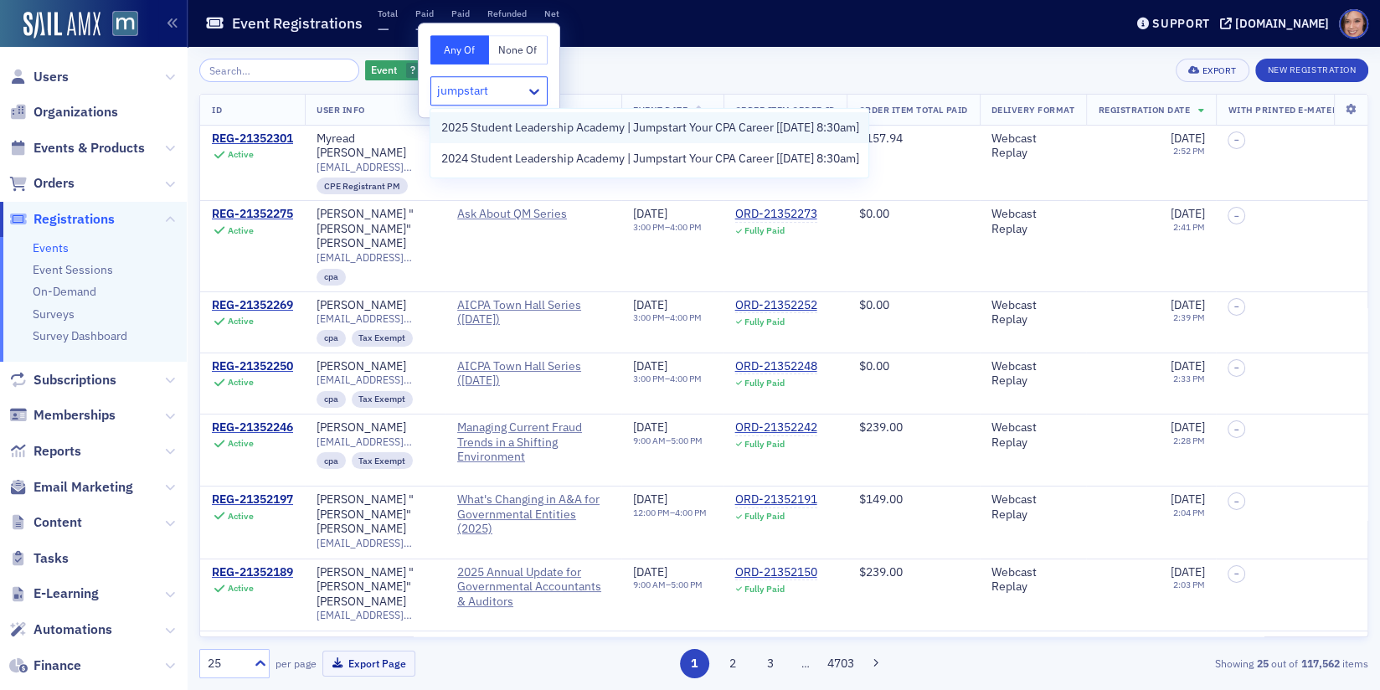
click at [539, 131] on span "2025 Student Leadership Academy | Jumpstart Your CPA Career [8/12/2025 8:30am]" at bounding box center [649, 128] width 418 height 18
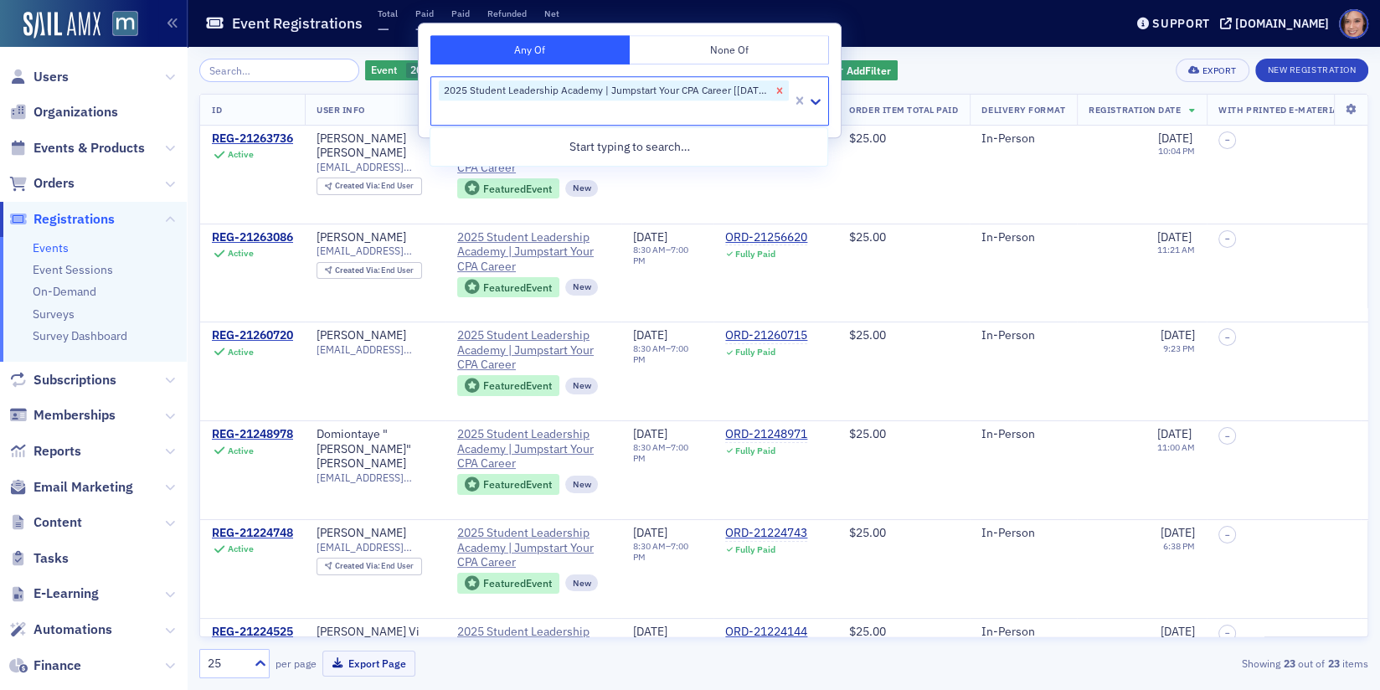
click at [784, 90] on icon "Remove 2025 Student Leadership Academy | Jumpstart Your CPA Career [8/12/2025 8…" at bounding box center [780, 91] width 12 height 12
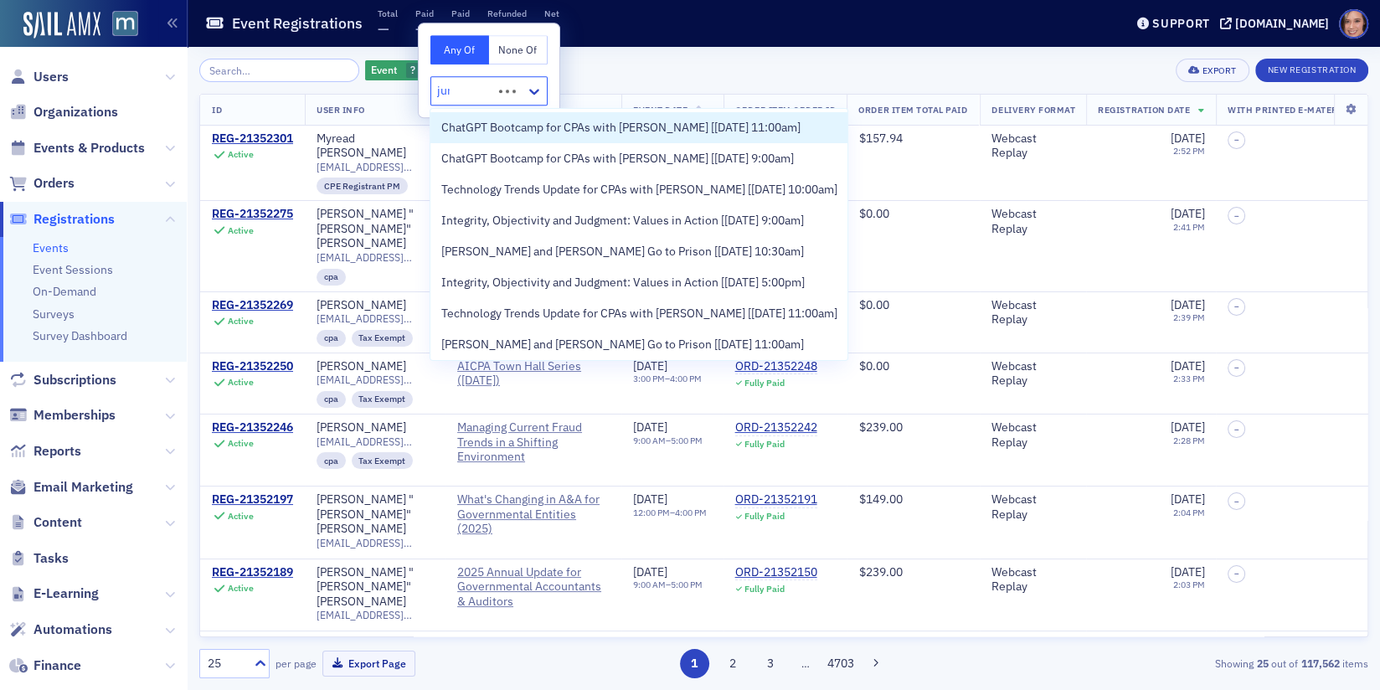
type input "jump"
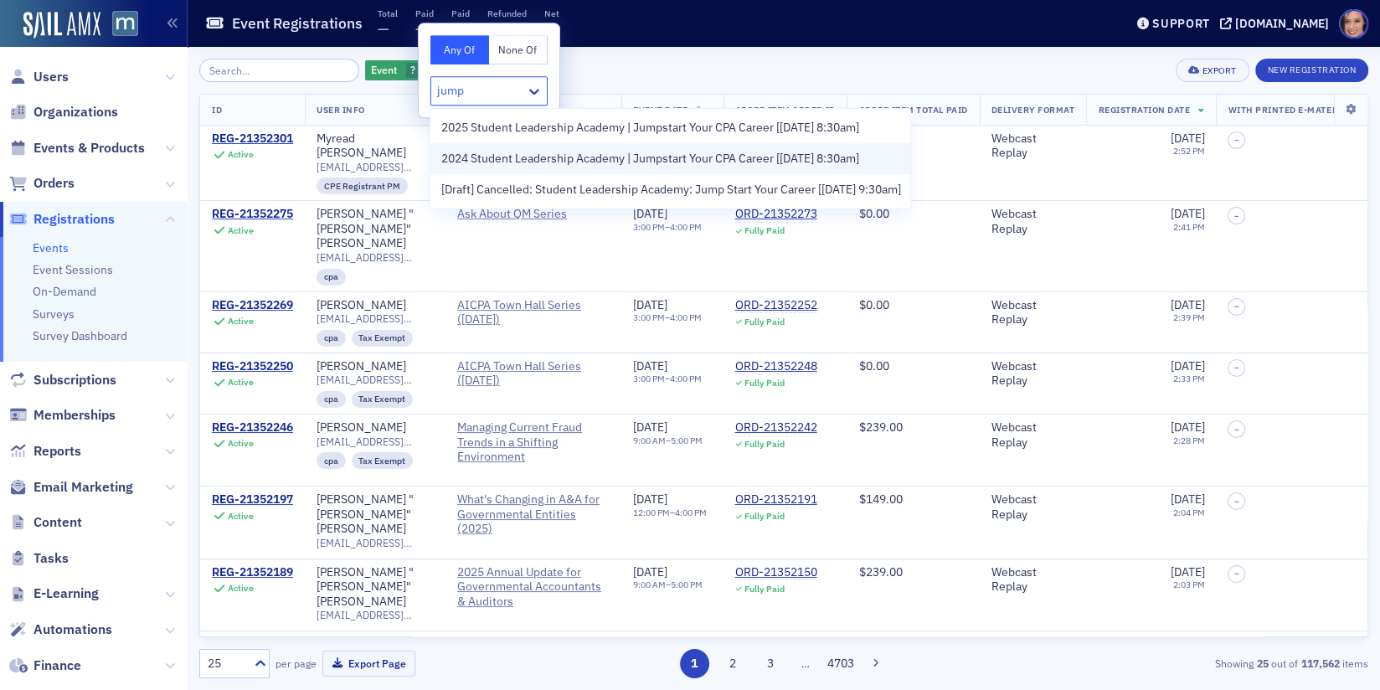
click at [669, 161] on span "2024 Student Leadership Academy | Jumpstart Your CPA Career [8/6/2024 8:30am]" at bounding box center [649, 159] width 418 height 18
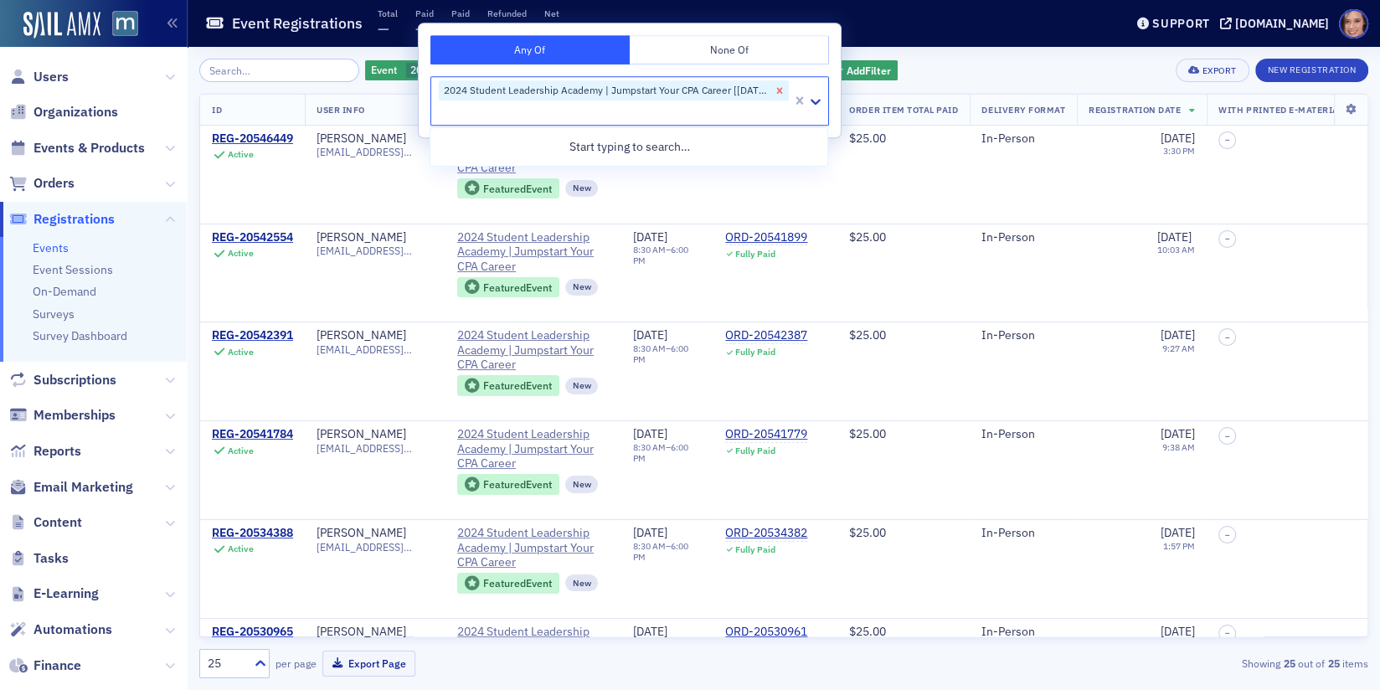
click at [776, 90] on icon "Remove 2024 Student Leadership Academy | Jumpstart Your CPA Career [8/6/2024 8:…" at bounding box center [780, 91] width 12 height 12
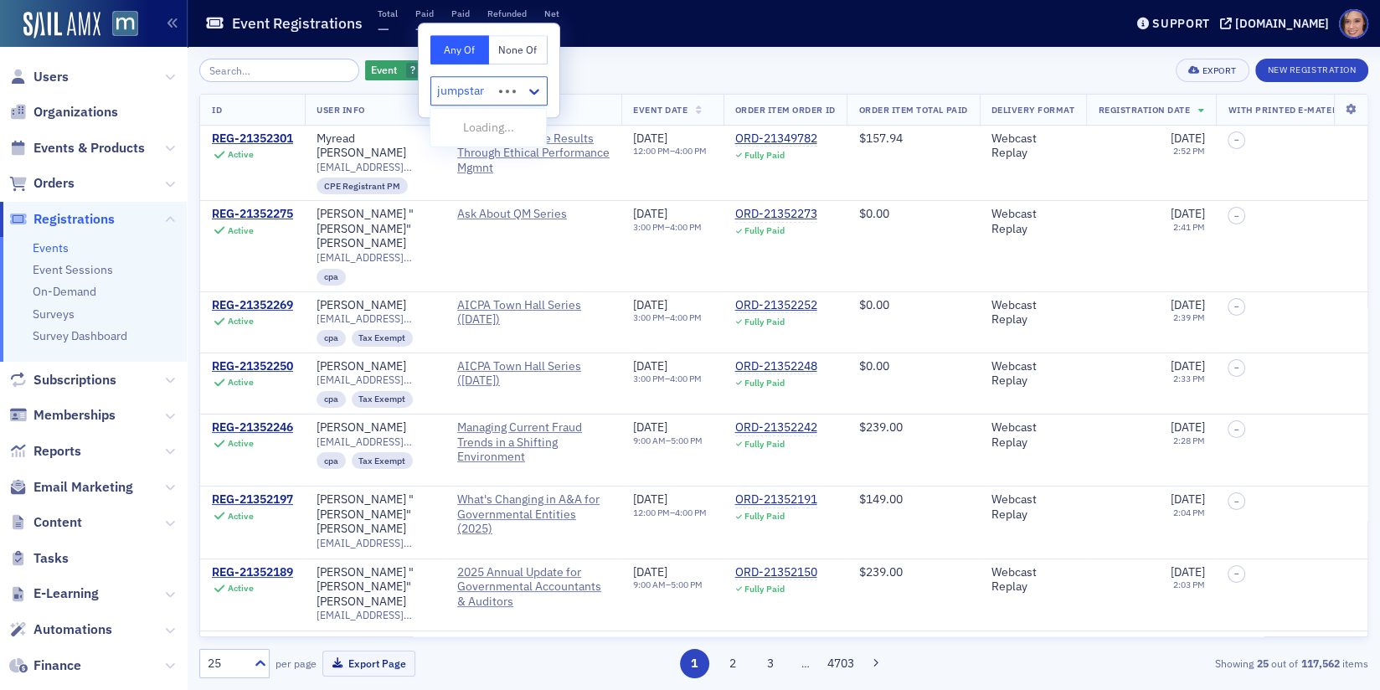
type input "jumpstart"
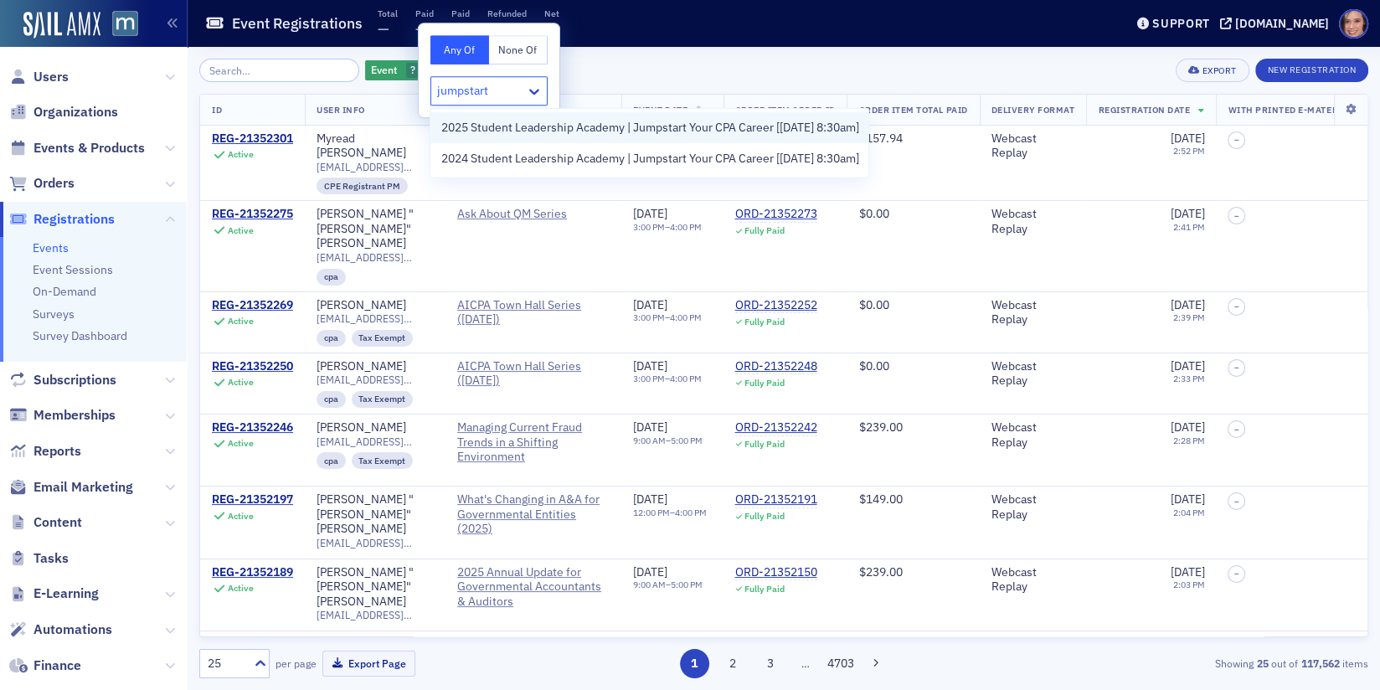
click at [782, 135] on span "2025 Student Leadership Academy | Jumpstart Your CPA Career [8/12/2025 8:30am]" at bounding box center [649, 128] width 418 height 18
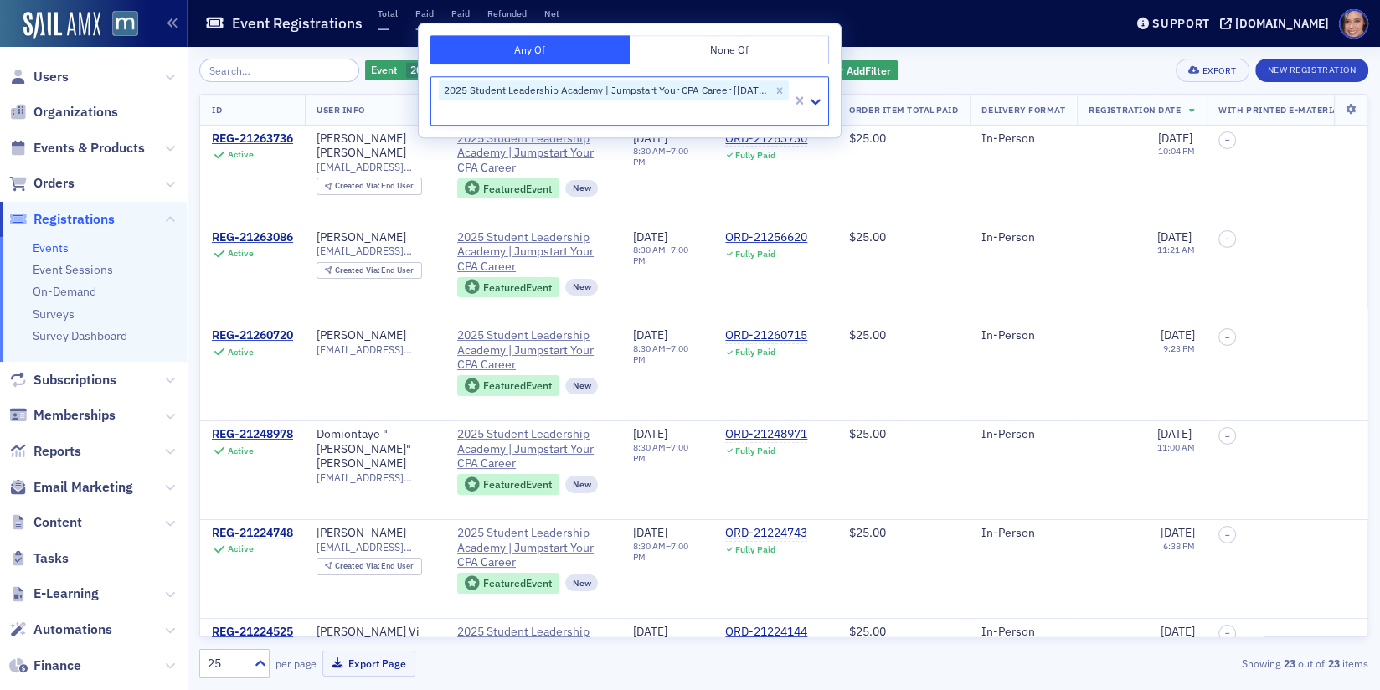
click at [778, 91] on icon "Remove 2025 Student Leadership Academy | Jumpstart Your CPA Career [8/12/2025 8…" at bounding box center [780, 91] width 6 height 6
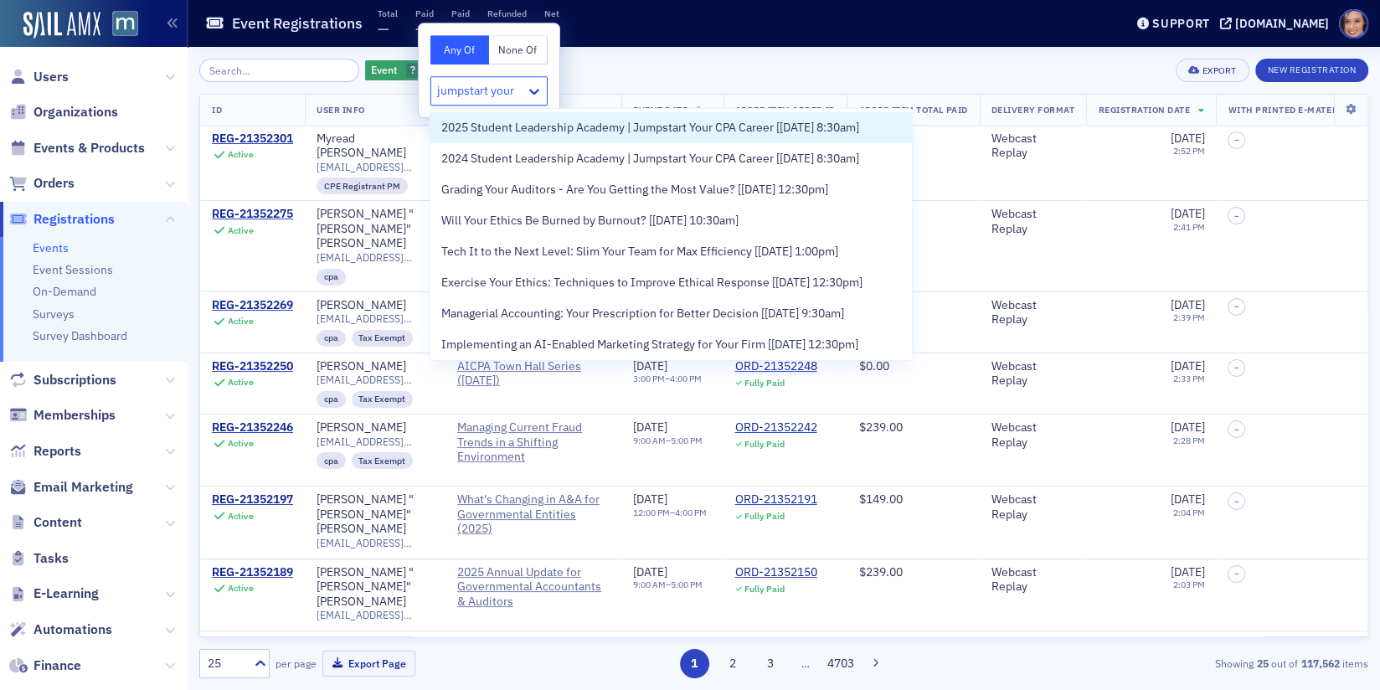
click at [465, 87] on input "jumpstart your" at bounding box center [477, 91] width 80 height 18
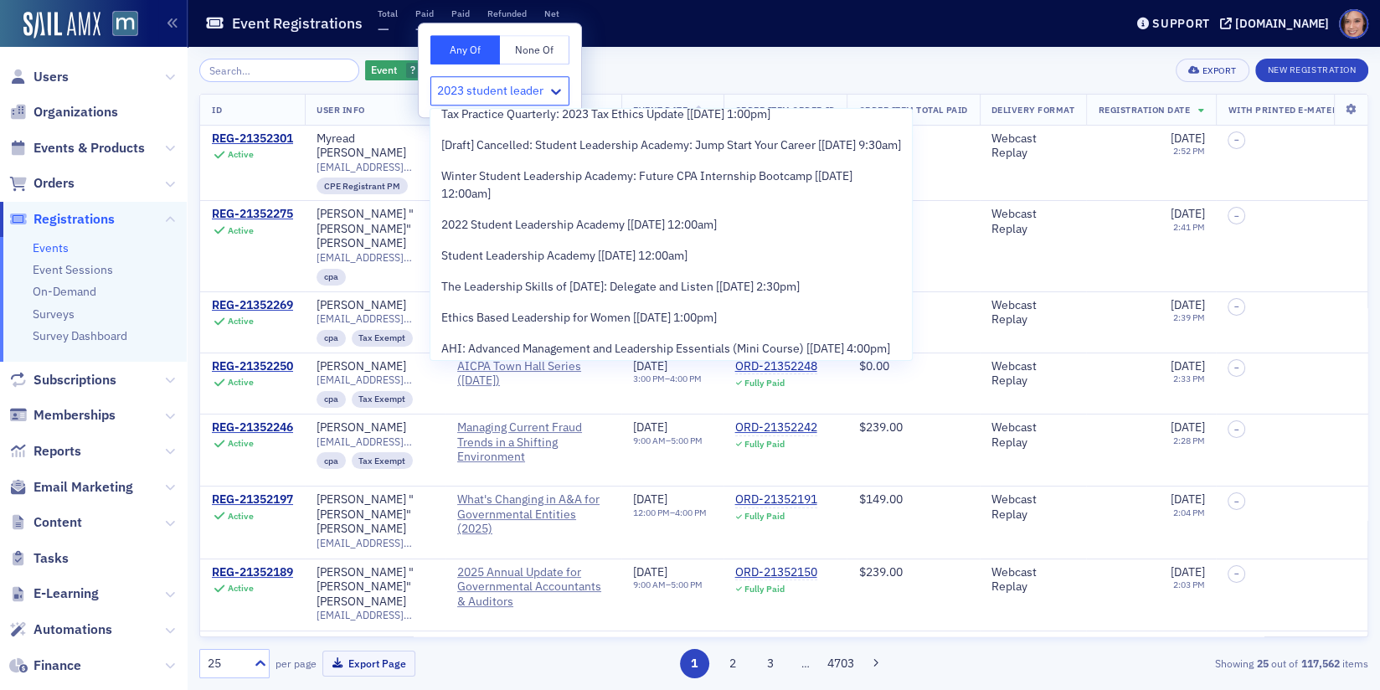
scroll to position [249, 0]
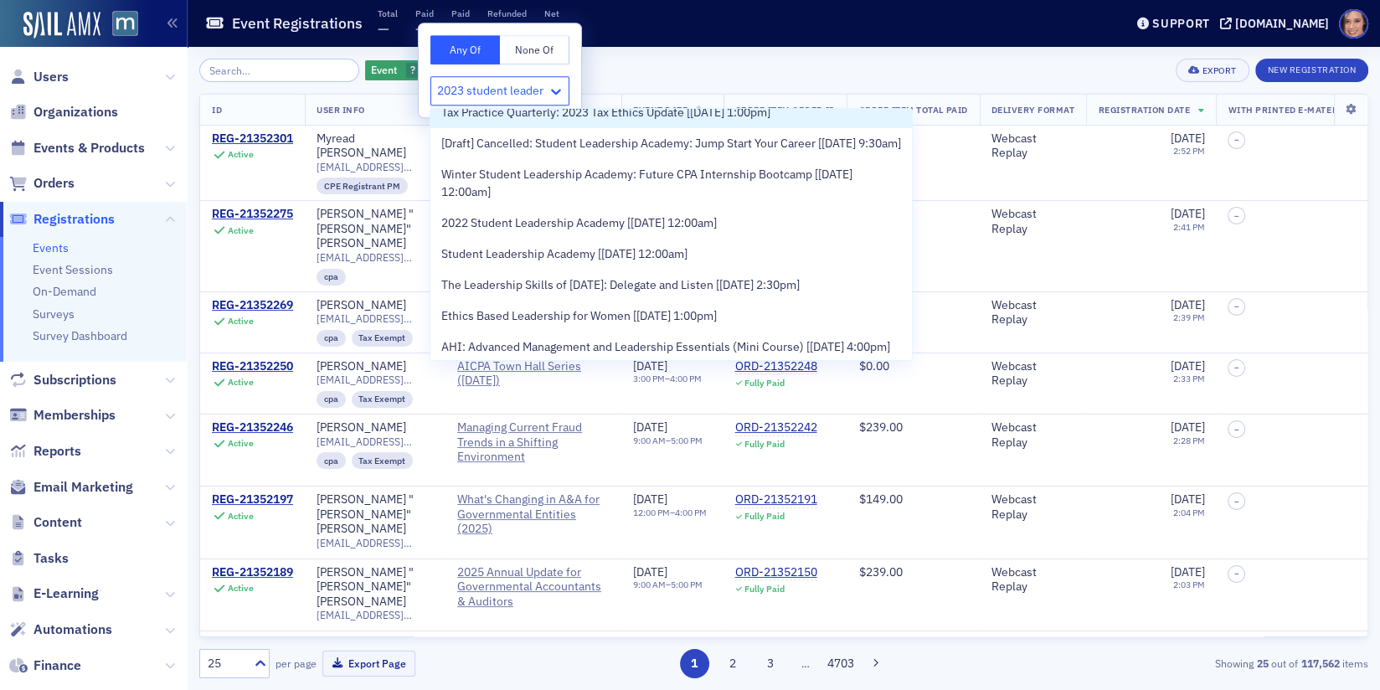
drag, startPoint x: 467, startPoint y: 90, endPoint x: 550, endPoint y: 87, distance: 82.9
click at [550, 87] on div "2023 student leader" at bounding box center [499, 90] width 139 height 29
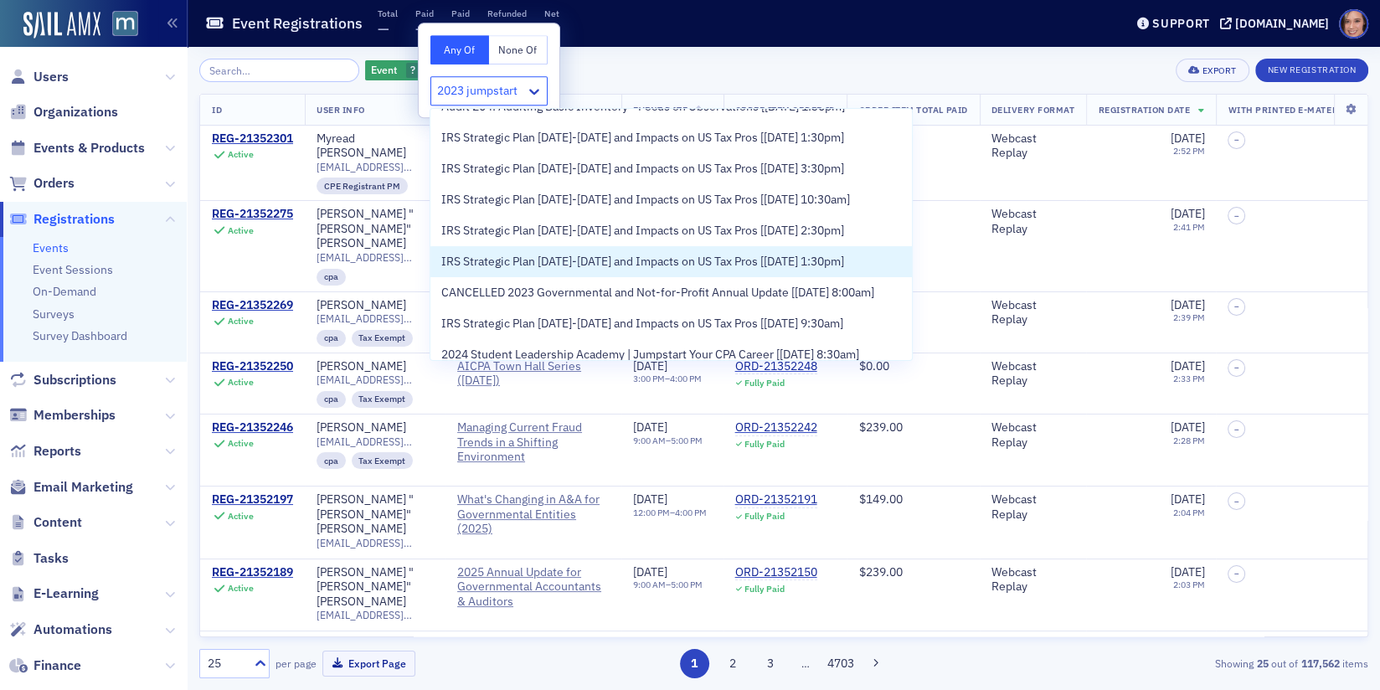
scroll to position [802, 0]
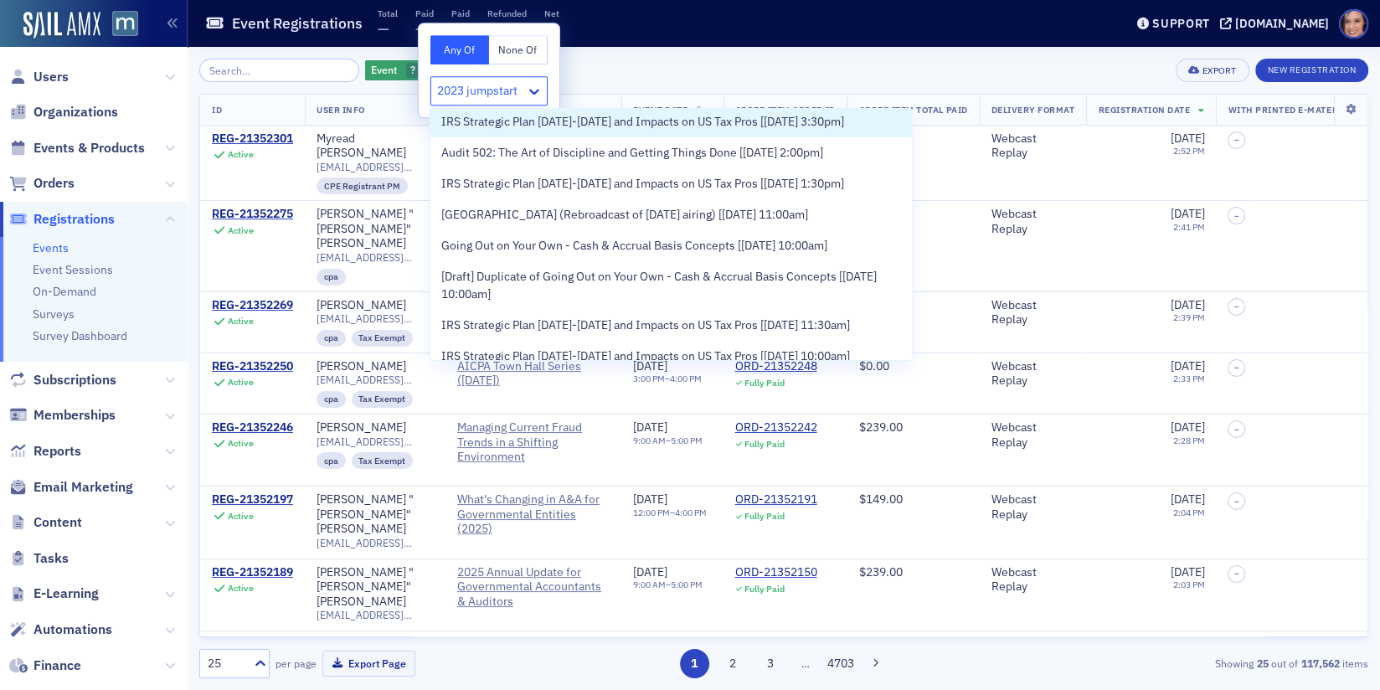
type input "2023 jumpstart"
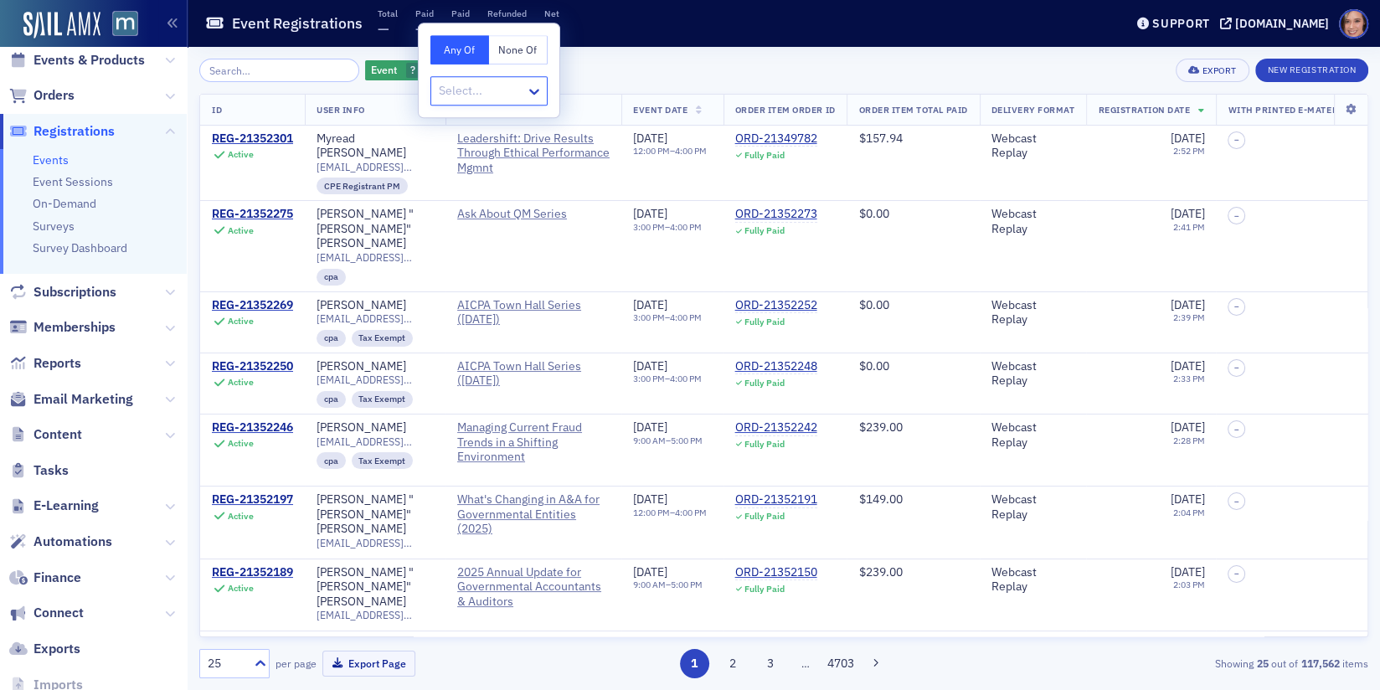
scroll to position [93, 0]
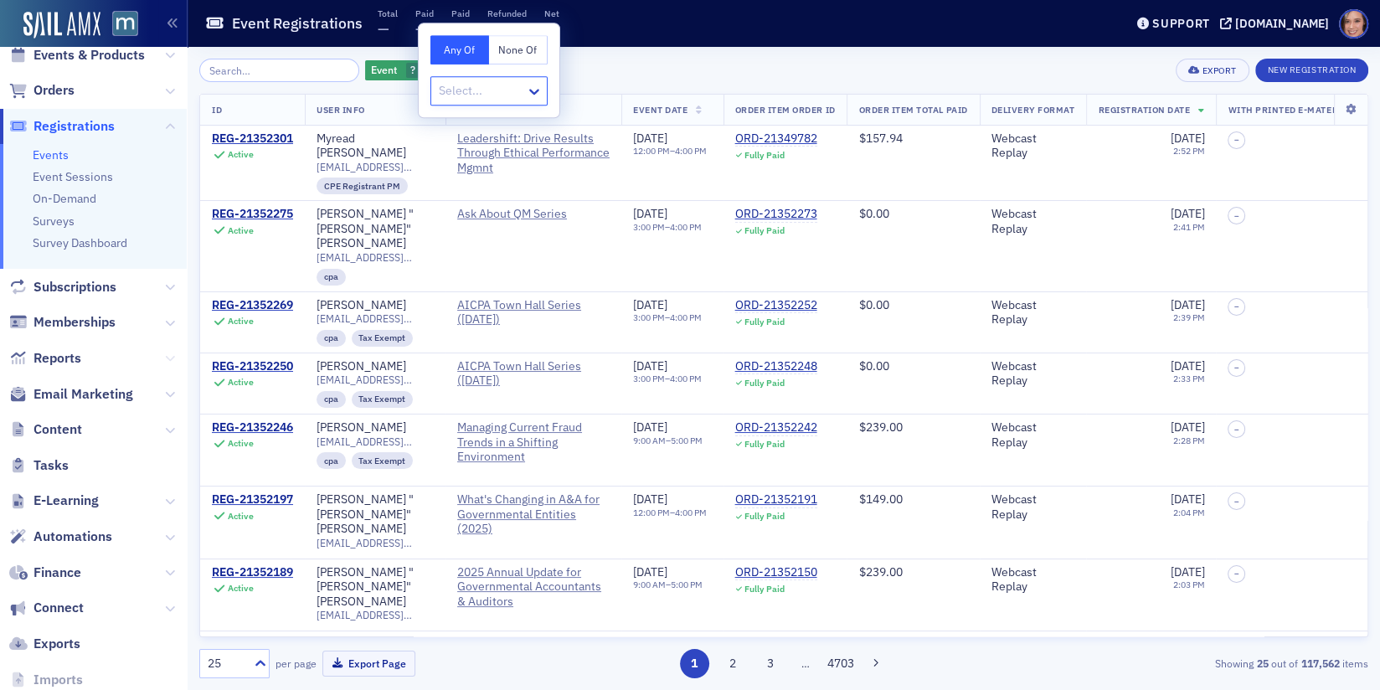
click at [167, 357] on icon at bounding box center [170, 358] width 10 height 10
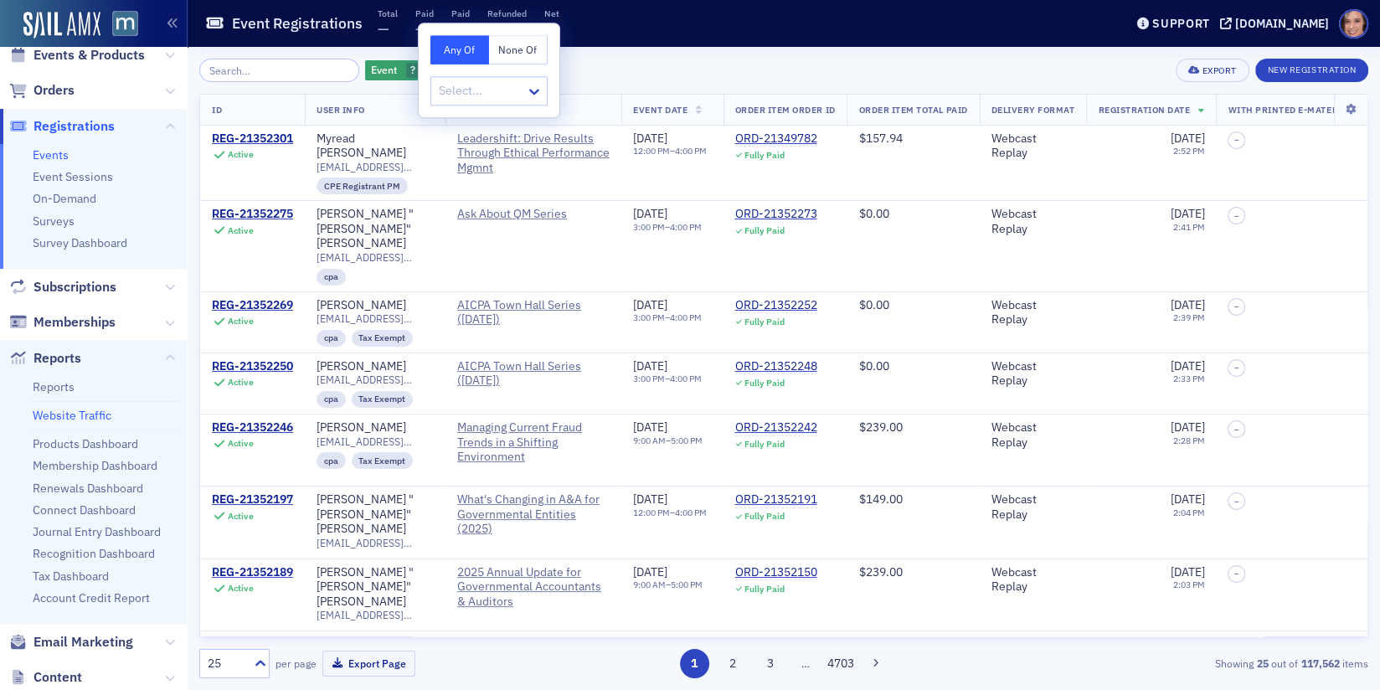
click at [75, 411] on link "Website Traffic" at bounding box center [72, 415] width 79 height 15
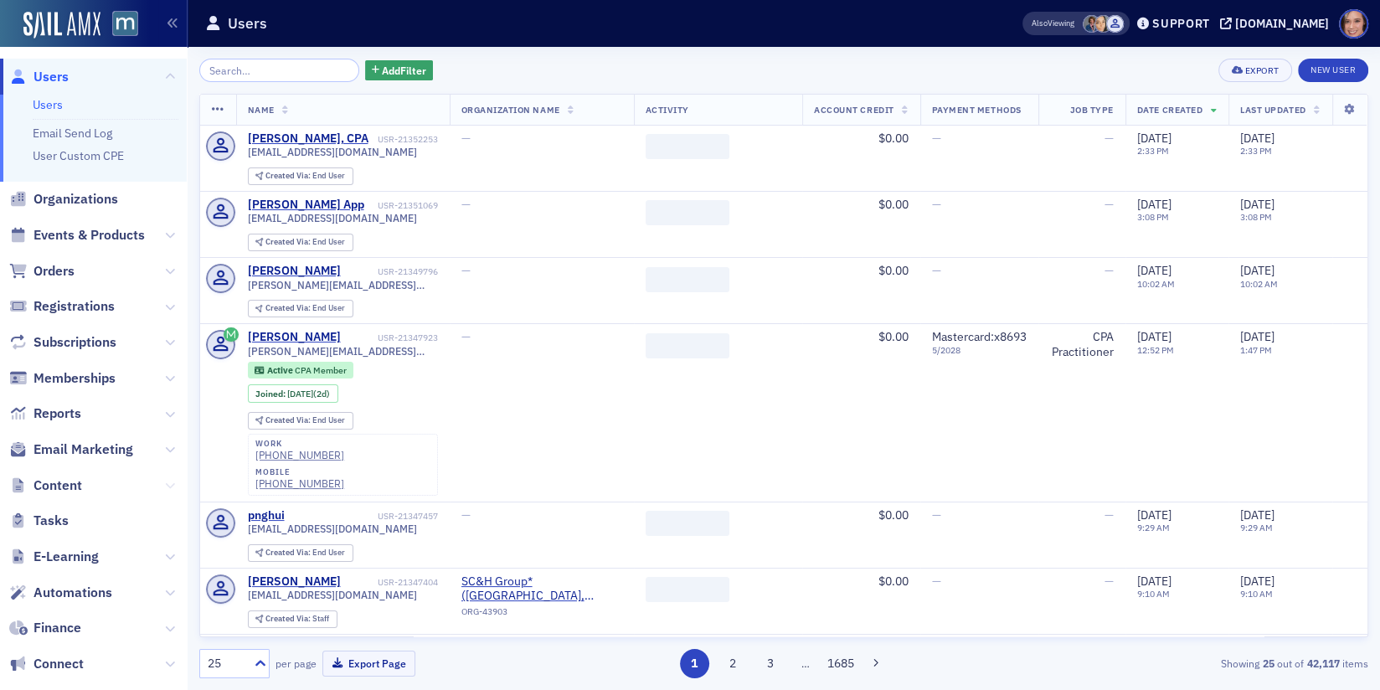
click at [170, 486] on icon at bounding box center [170, 486] width 10 height 10
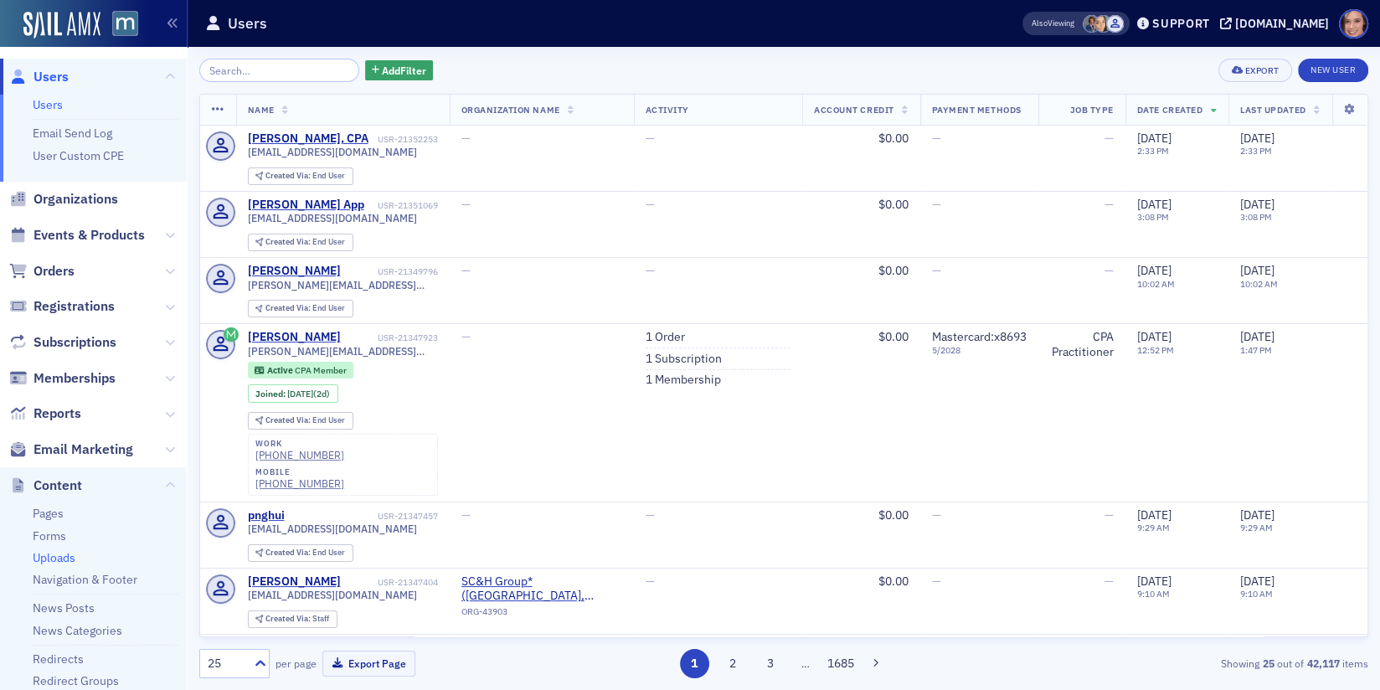
click at [64, 559] on link "Uploads" at bounding box center [54, 557] width 43 height 15
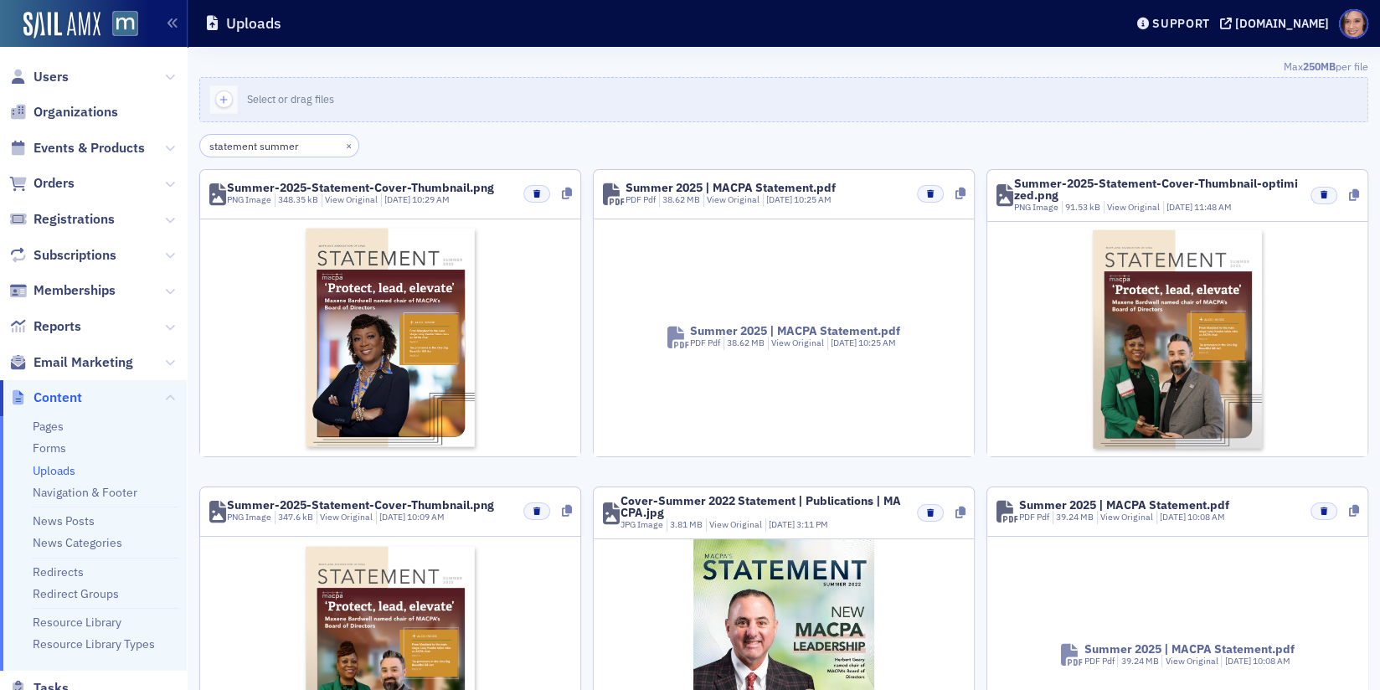
type input "statement summer"
click at [859, 308] on span "Summer 2025 | MACPA Statement.pdf PDF Pdf 38.62 MB View Original 9/10/2025 10:2…" at bounding box center [784, 337] width 304 height 104
click at [743, 203] on link "View Original" at bounding box center [733, 199] width 53 height 12
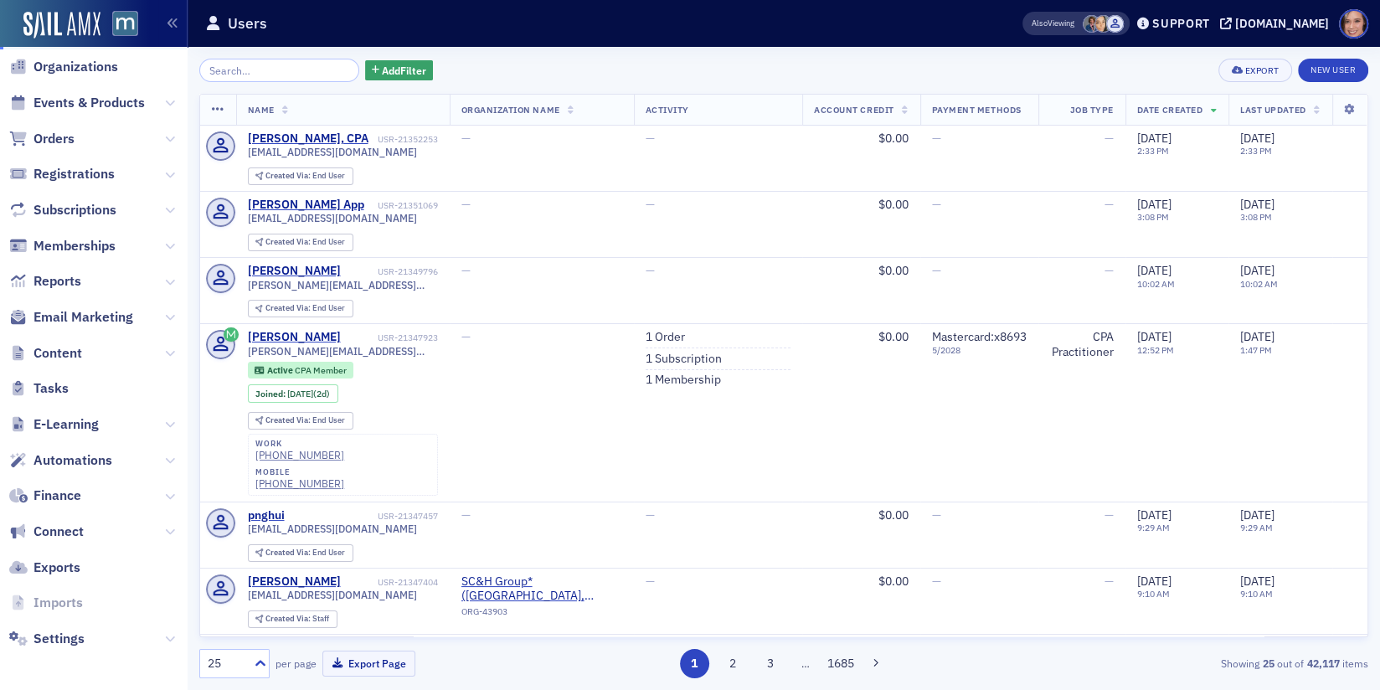
scroll to position [18, 0]
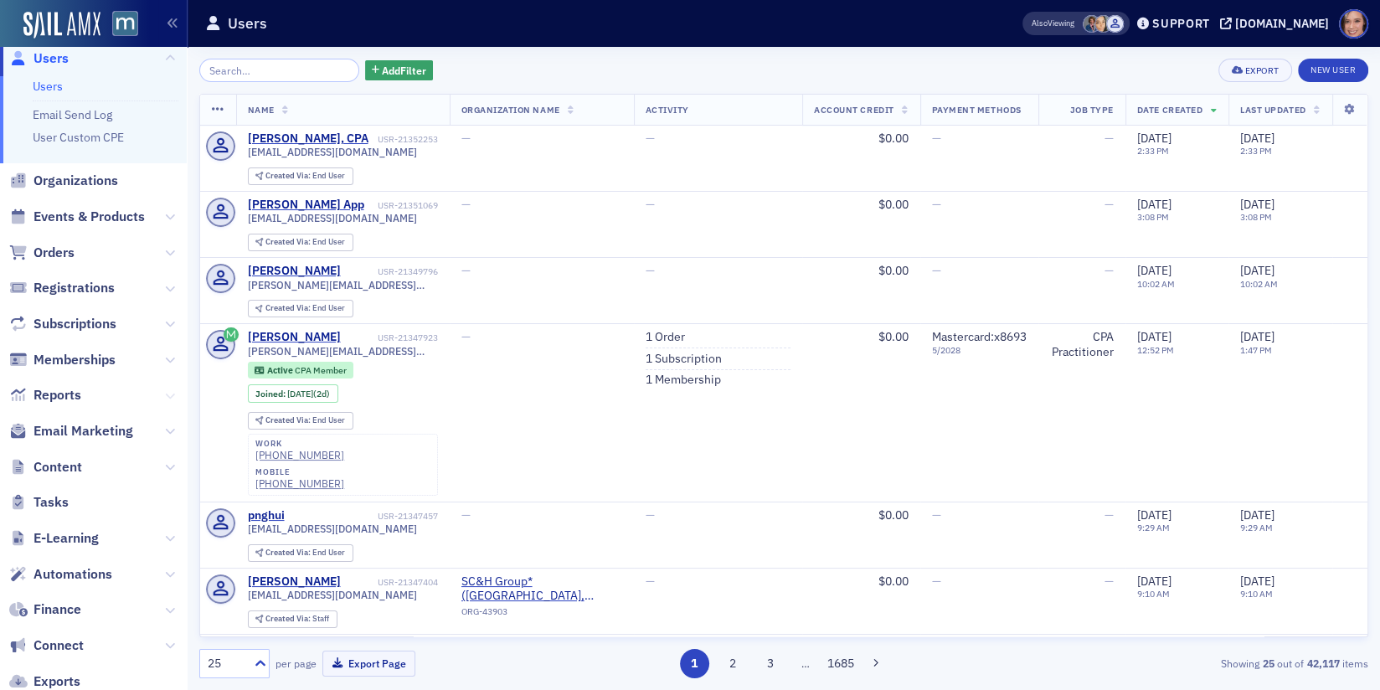
click at [172, 398] on icon at bounding box center [170, 396] width 10 height 10
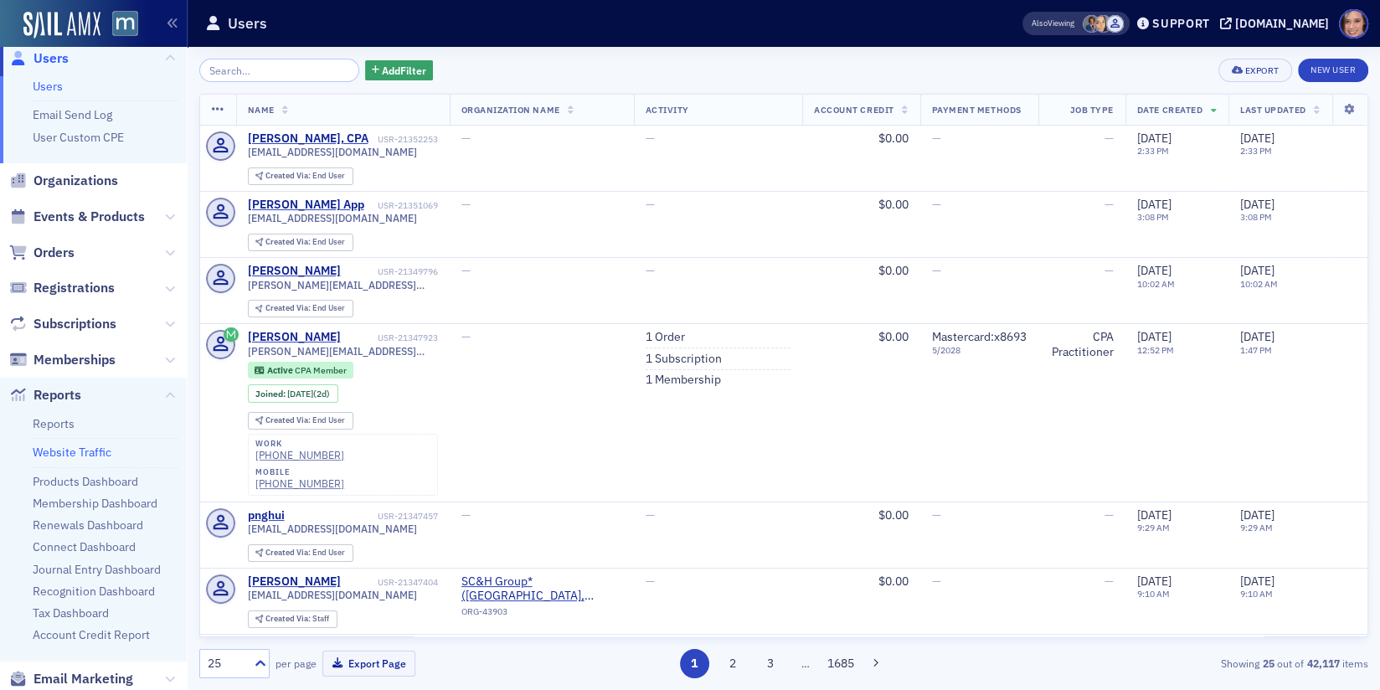
click at [80, 445] on link "Website Traffic" at bounding box center [72, 452] width 79 height 15
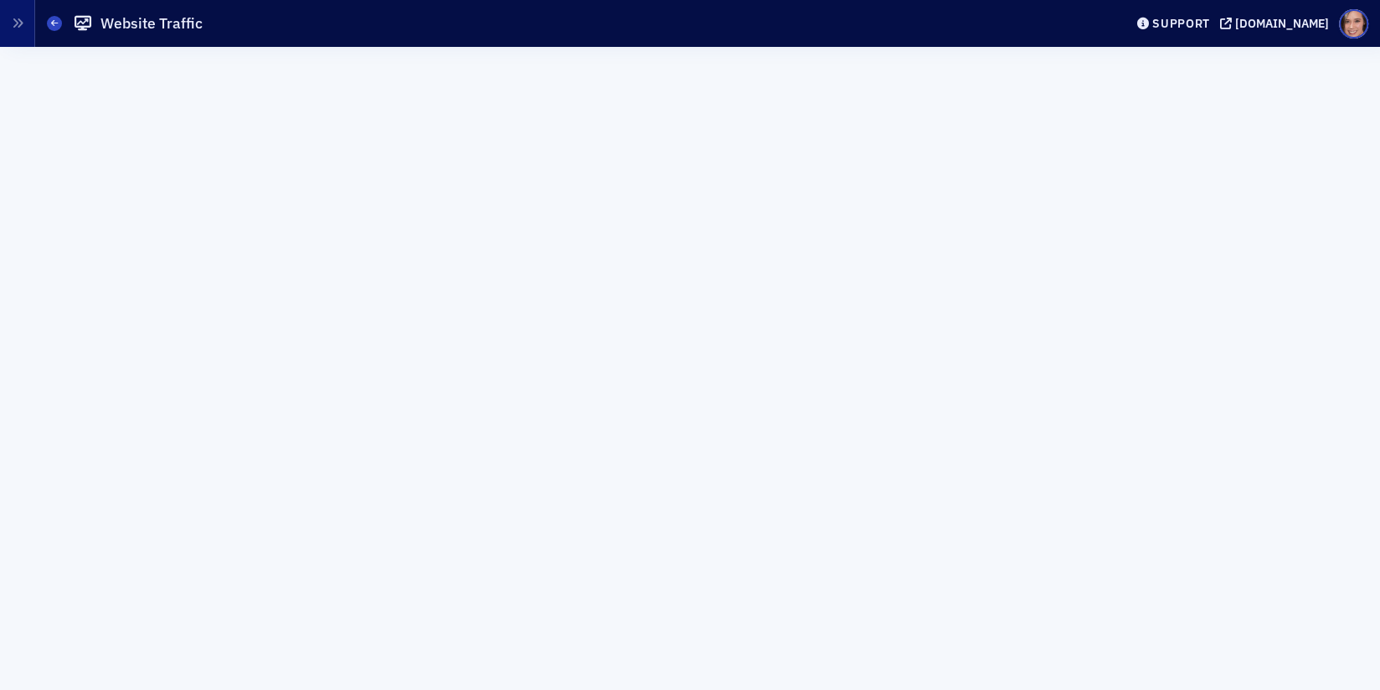
scroll to position [955, 0]
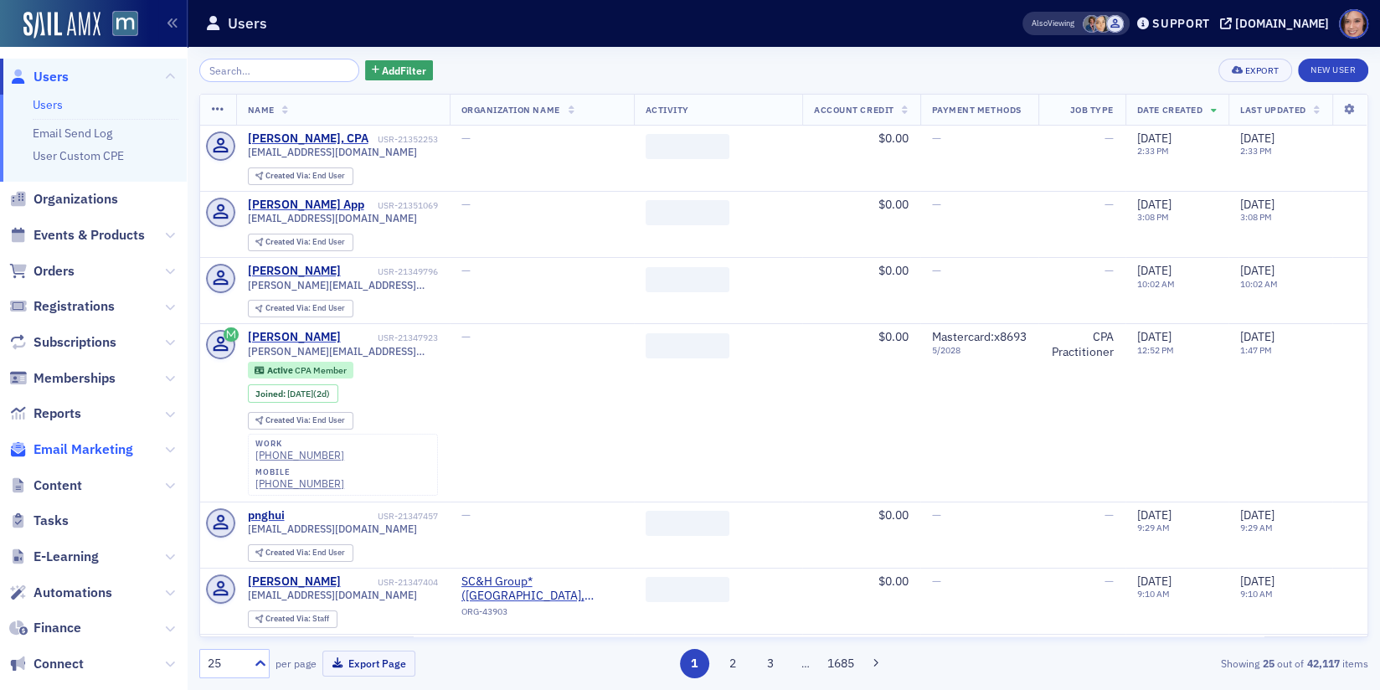
click at [93, 441] on span "Email Marketing" at bounding box center [83, 449] width 100 height 18
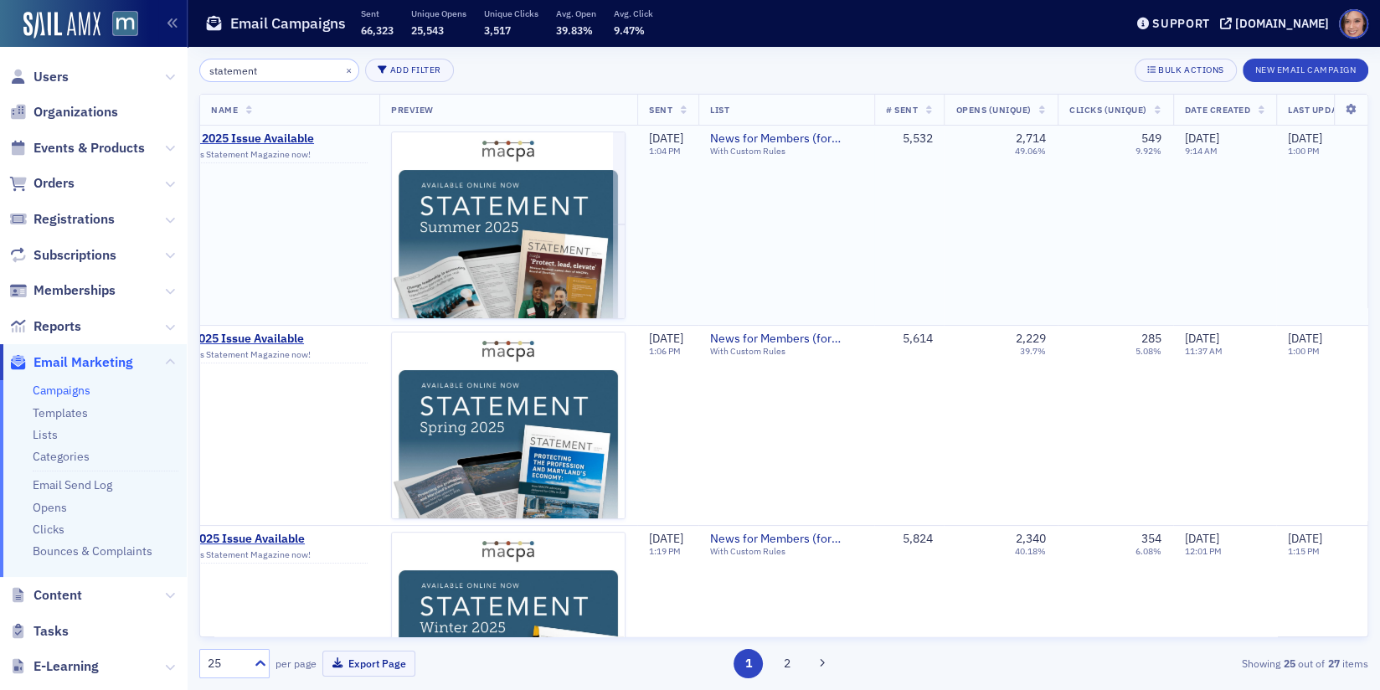
scroll to position [0, 279]
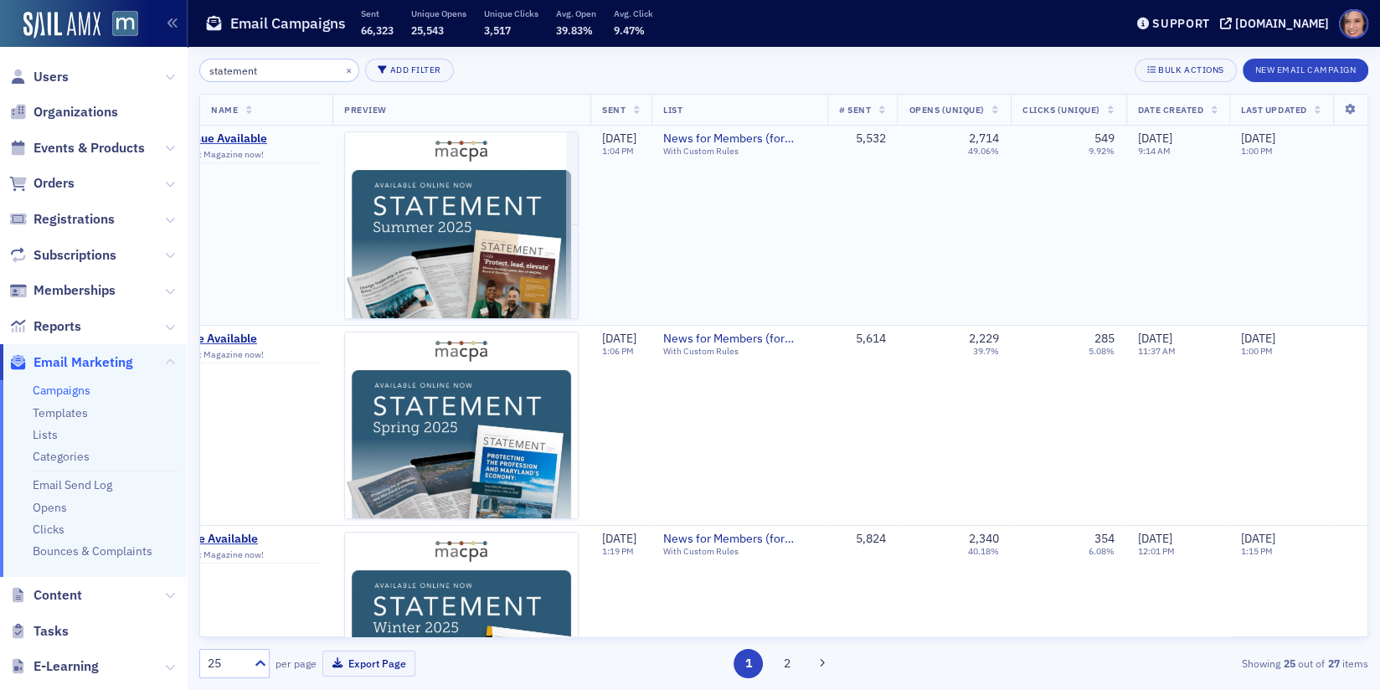
type input "statement"
copy div "49.06%"
drag, startPoint x: 964, startPoint y: 152, endPoint x: 1009, endPoint y: 153, distance: 45.2
click at [1009, 153] on tr "Statement Magazine Summer 2025 Issue Available Subject: Read the latest issue o…" at bounding box center [660, 226] width 1413 height 200
copy div "49.06%"
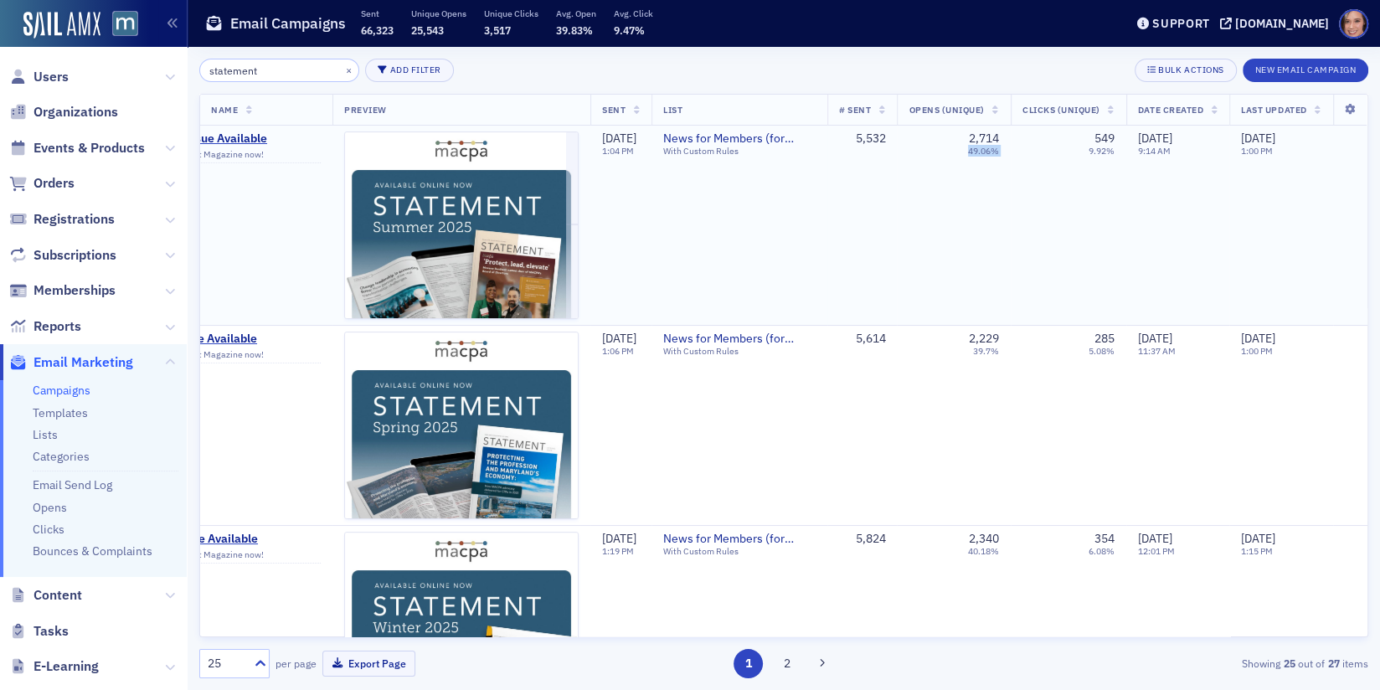
click at [1101, 149] on div "9.92%" at bounding box center [1101, 151] width 26 height 11
copy div "9.92%"
drag, startPoint x: 1084, startPoint y: 149, endPoint x: 1118, endPoint y: 149, distance: 34.3
click at [1118, 149] on td "549 9.92%" at bounding box center [1068, 226] width 116 height 200
click at [68, 216] on span "Registrations" at bounding box center [73, 219] width 81 height 18
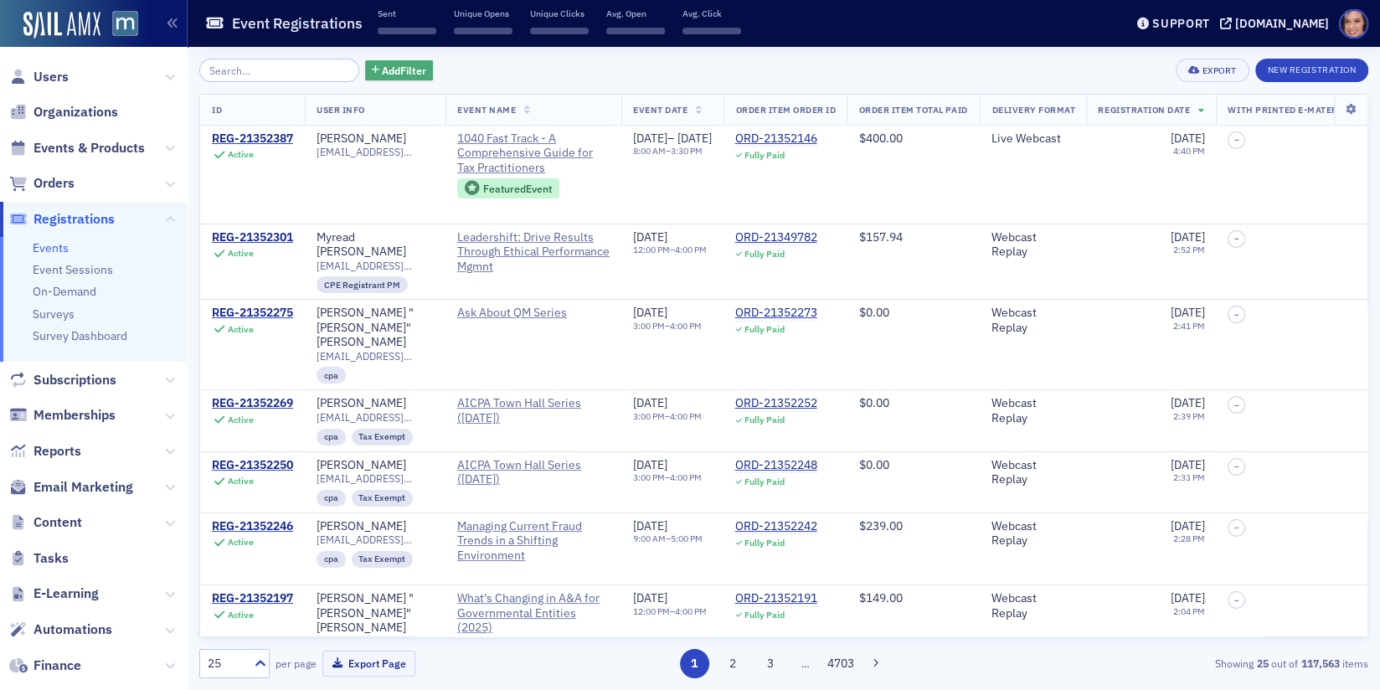
click at [384, 65] on span "Add Filter" at bounding box center [404, 70] width 44 height 15
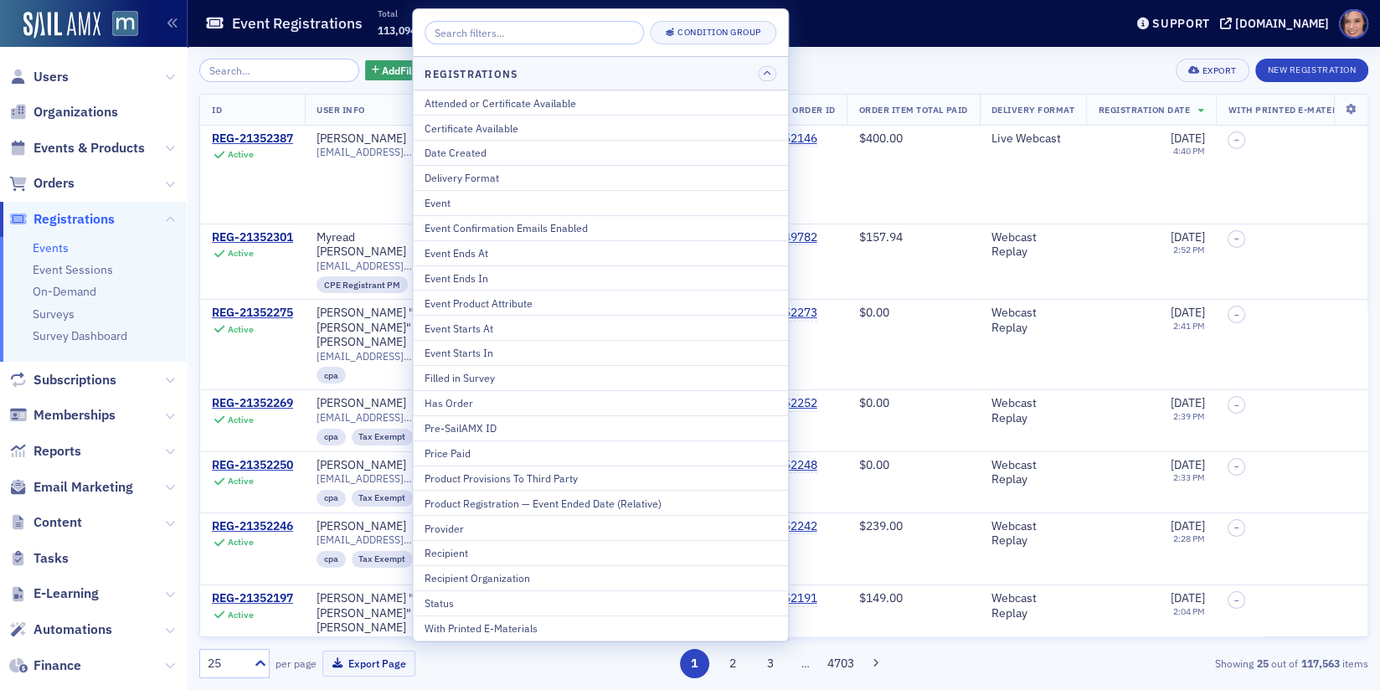
click at [481, 38] on input "search" at bounding box center [533, 32] width 219 height 23
click at [486, 197] on div "Event" at bounding box center [600, 202] width 352 height 15
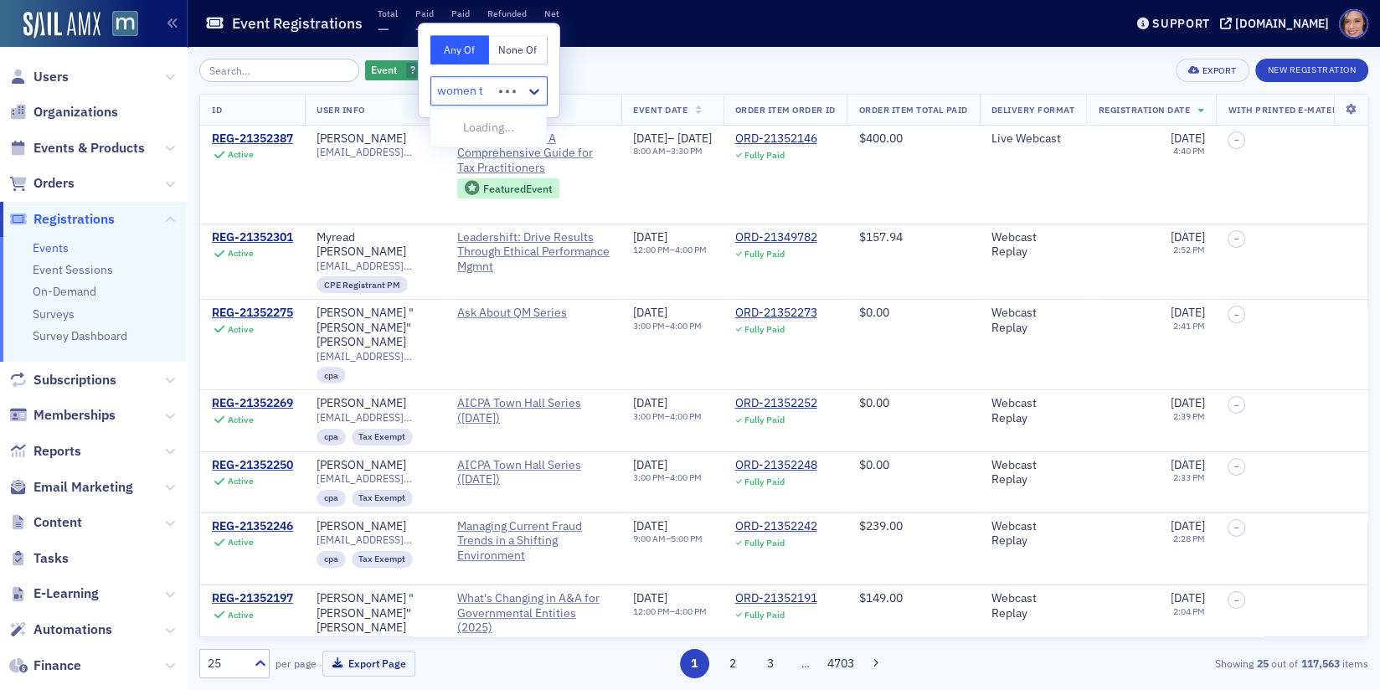
type input "women to"
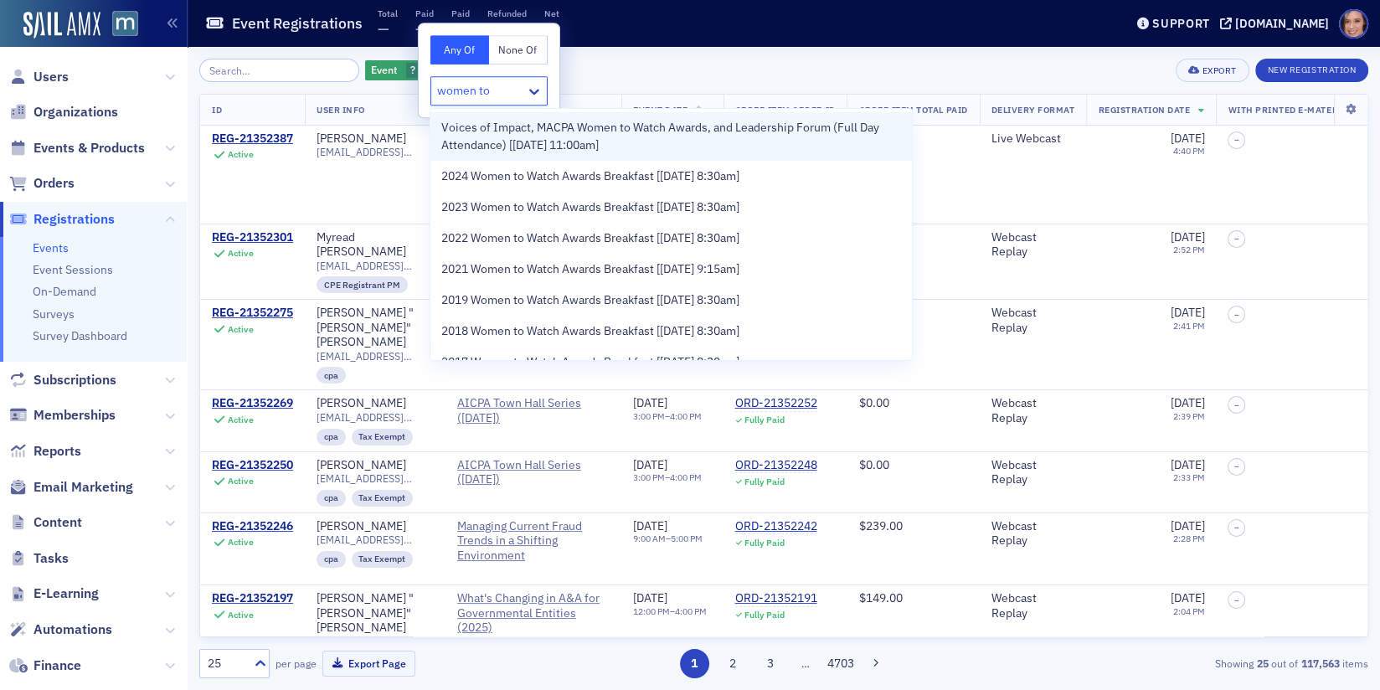
click at [675, 131] on span "Voices of Impact, MACPA Women to Watch Awards, and Leadership Forum (Full Day A…" at bounding box center [670, 136] width 461 height 35
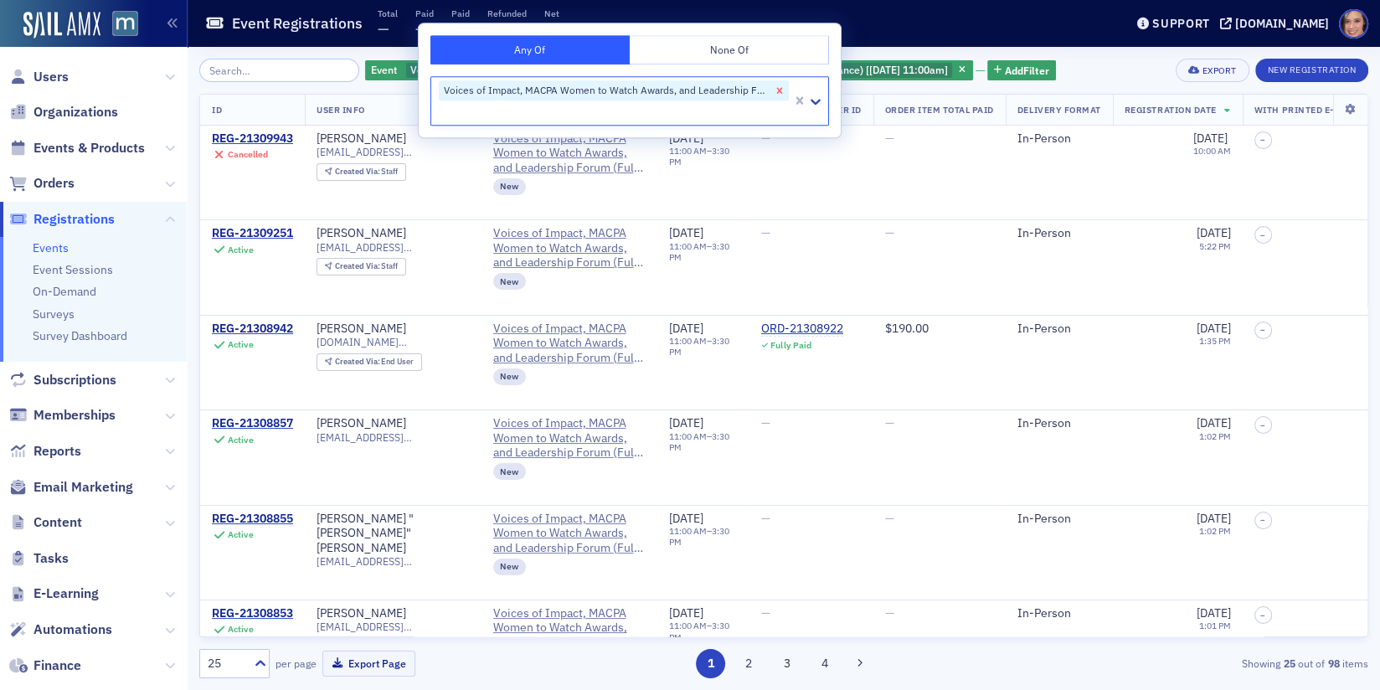
click at [782, 88] on icon "Remove Voices of Impact, MACPA Women to Watch Awards, and Leadership Forum (Ful…" at bounding box center [780, 91] width 12 height 12
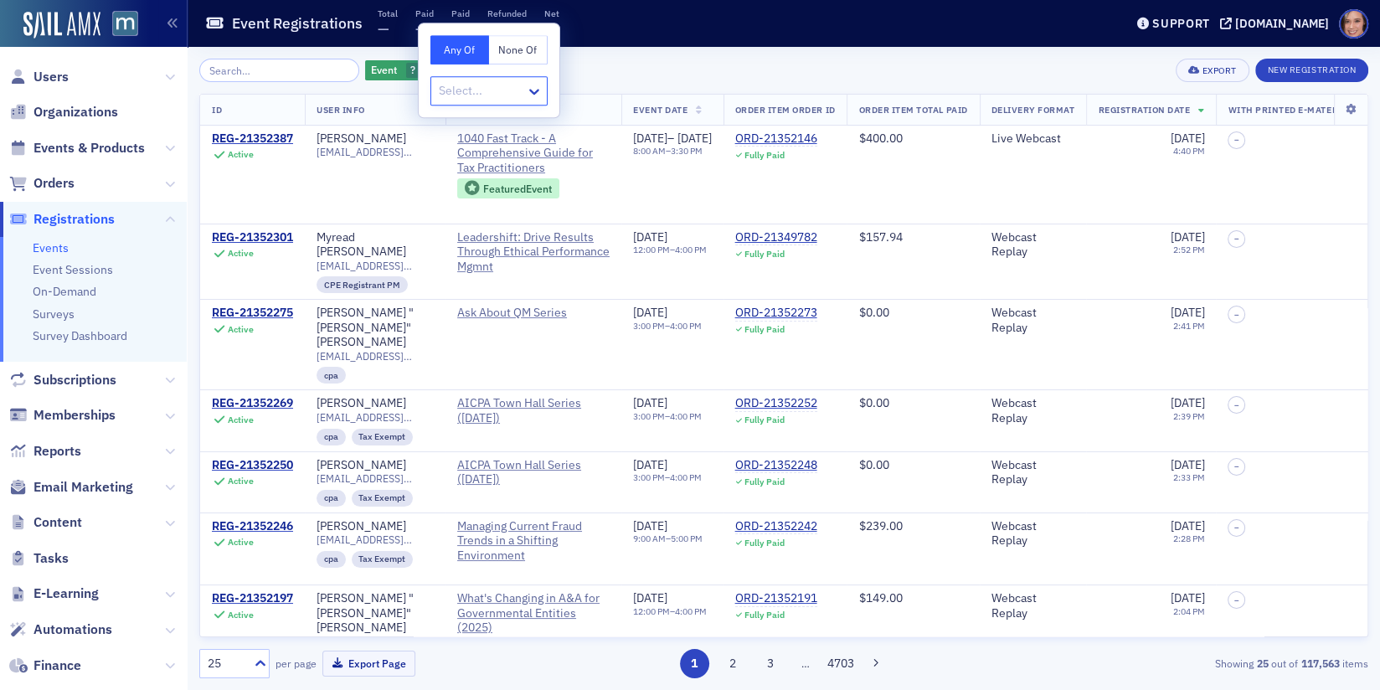
type input "c"
type input "voice of impact"
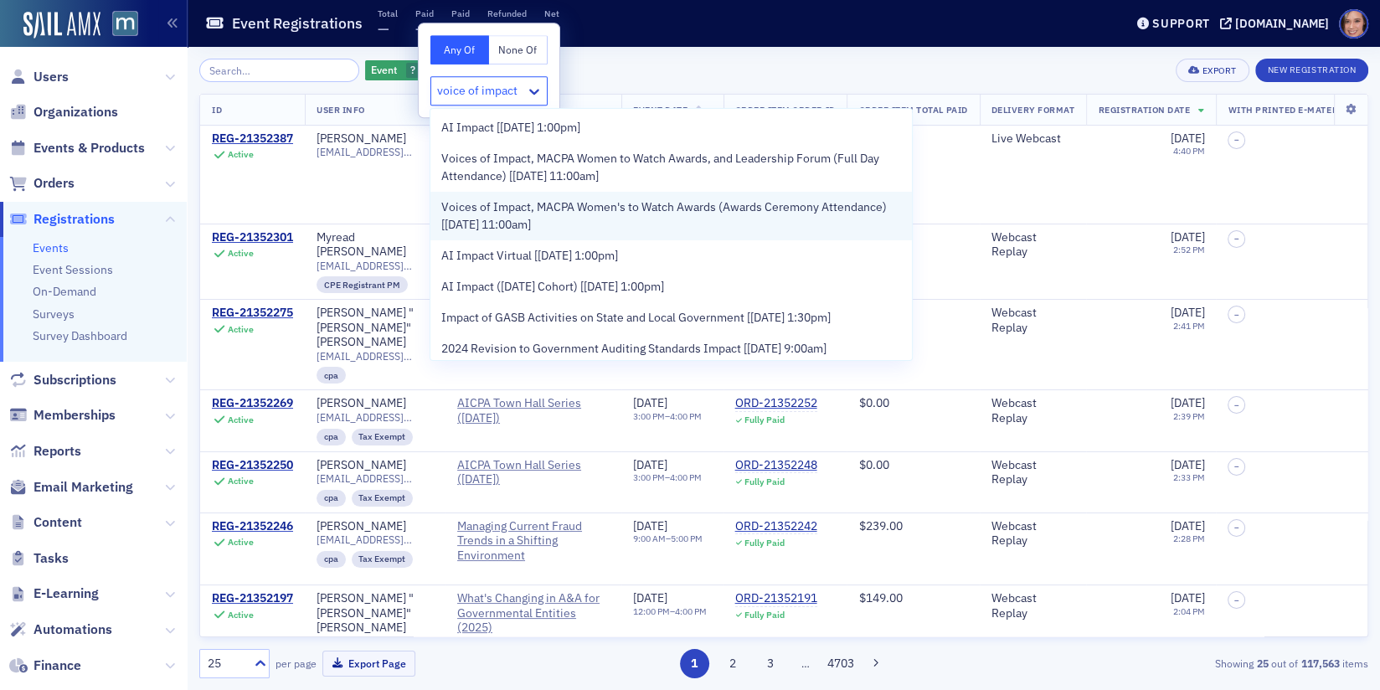
click at [717, 207] on span "Voices of Impact, MACPA Women's to Watch Awards (Awards Ceremony Attendance) [9…" at bounding box center [670, 215] width 461 height 35
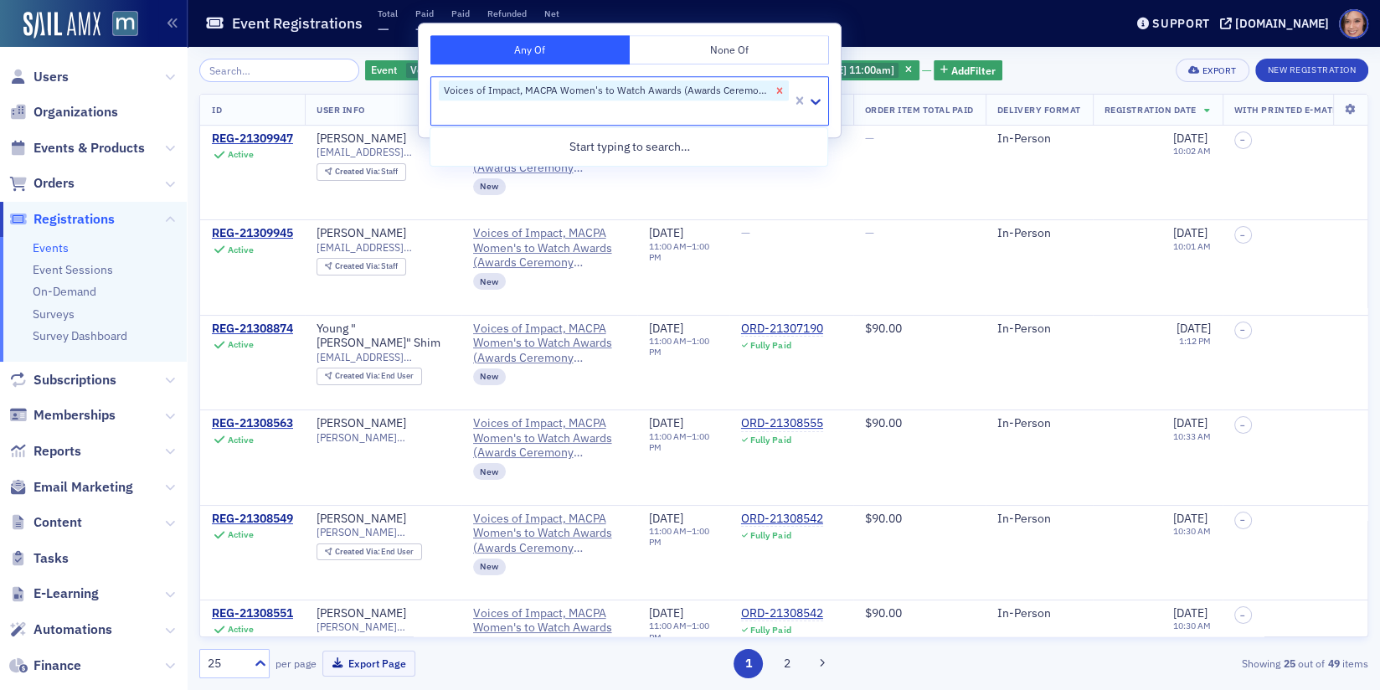
click at [779, 91] on icon "Remove Voices of Impact, MACPA Women's to Watch Awards (Awards Ceremony Attenda…" at bounding box center [780, 91] width 12 height 12
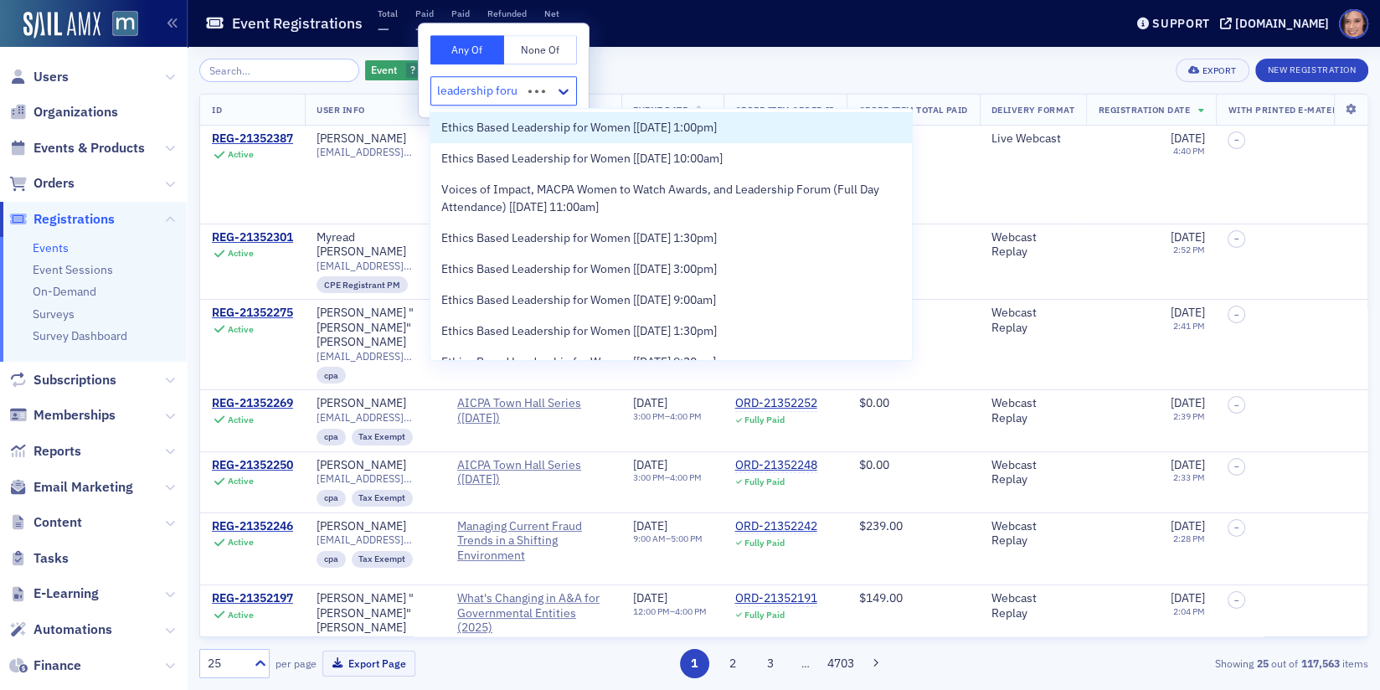
type input "leadership forum"
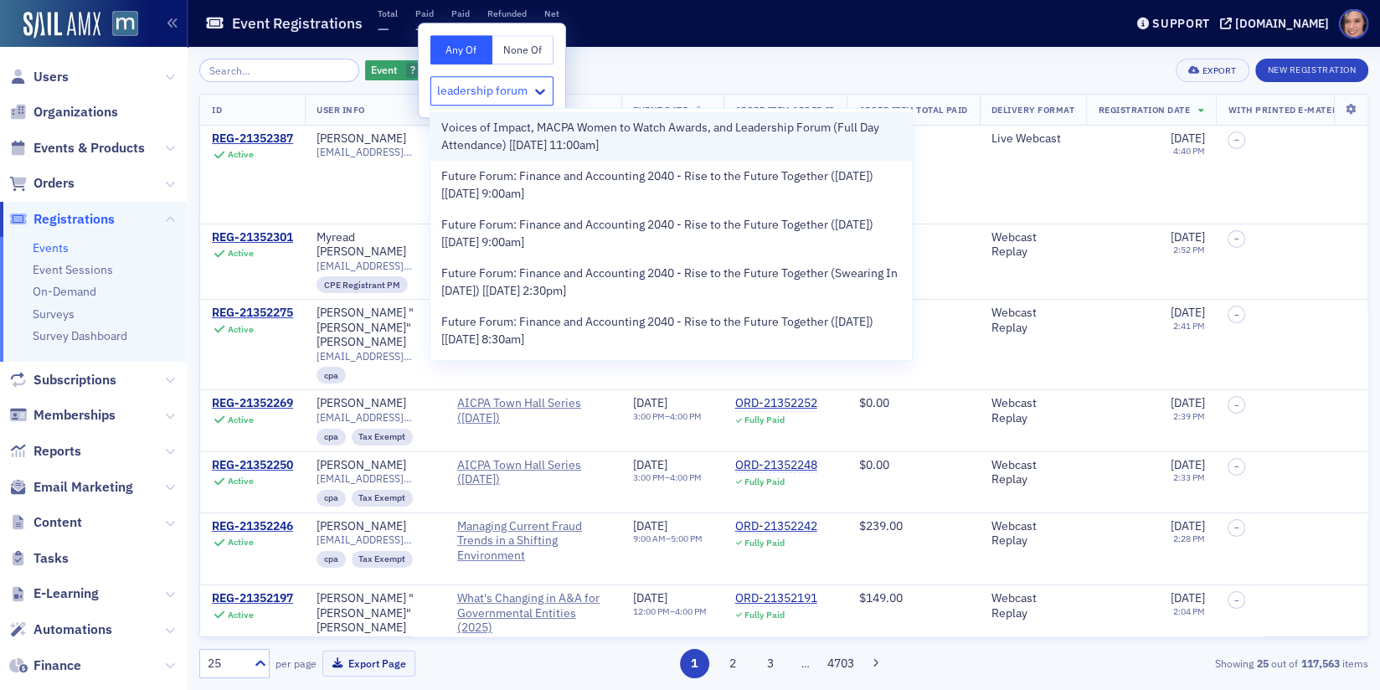
click at [624, 134] on span "Voices of Impact, MACPA Women to Watch Awards, and Leadership Forum (Full Day A…" at bounding box center [670, 136] width 461 height 35
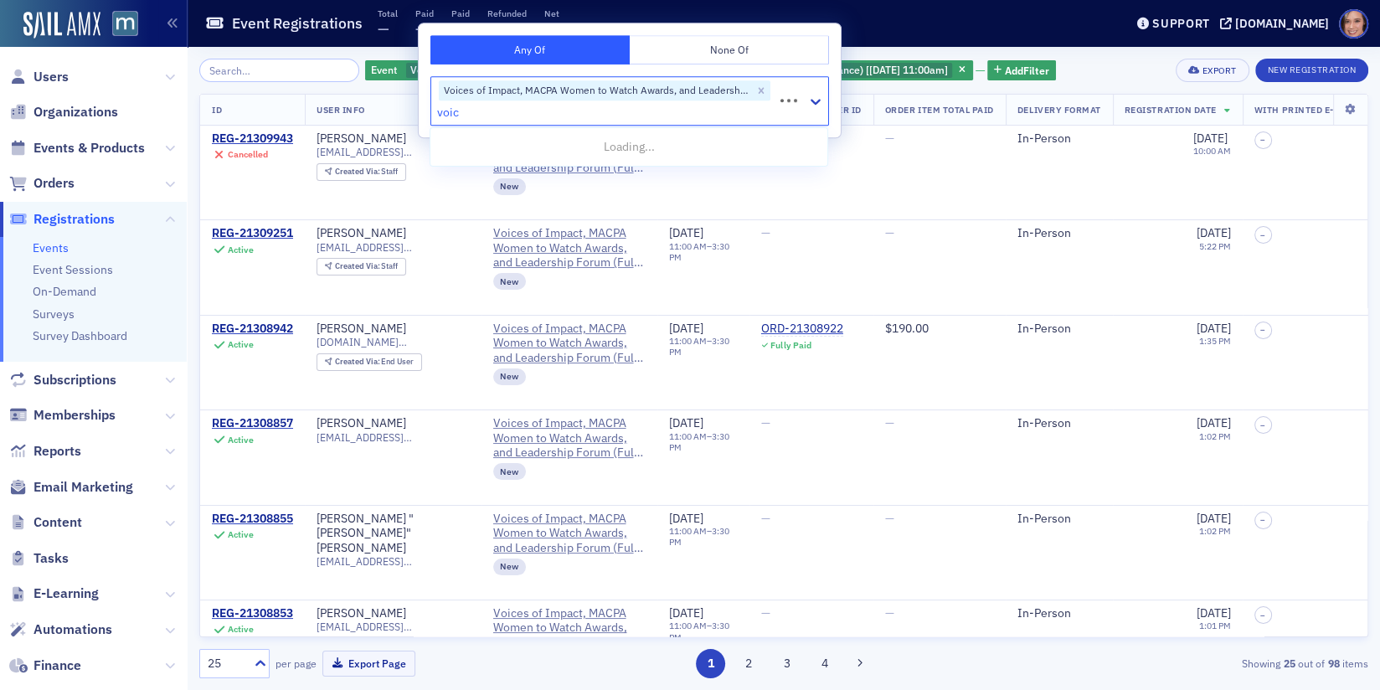
type input "voice"
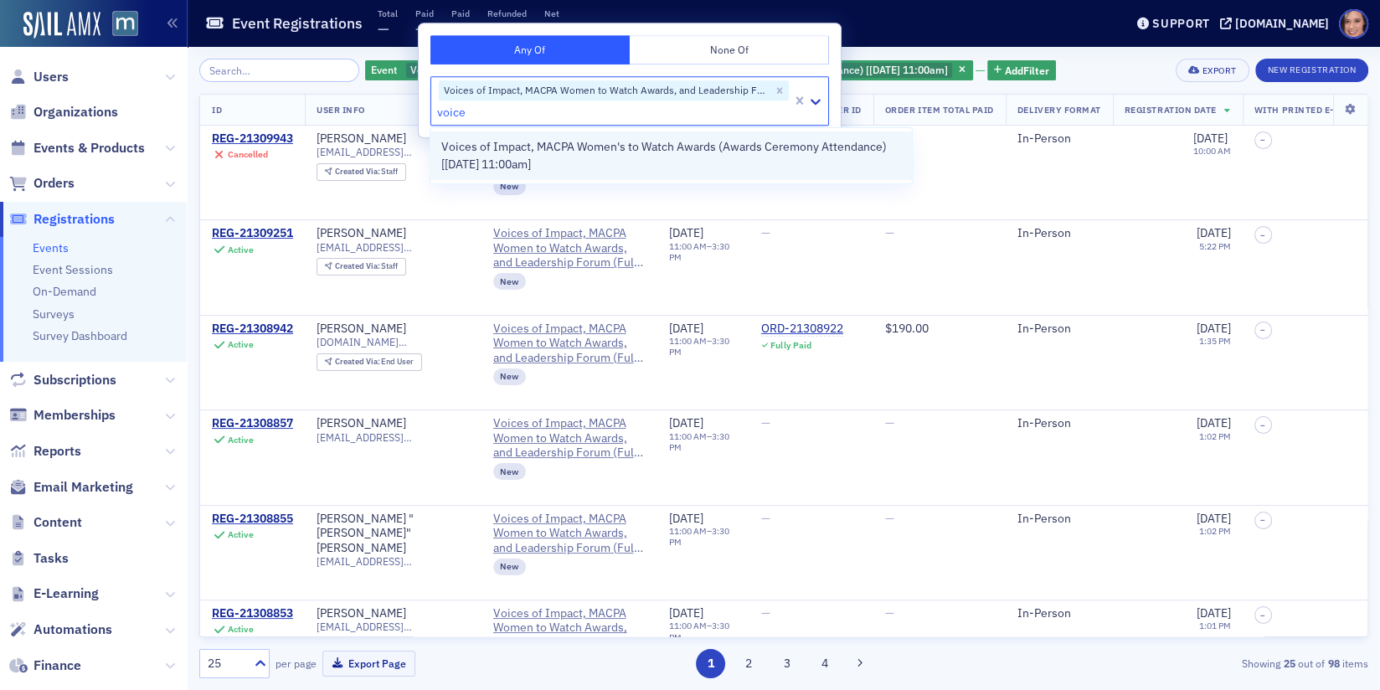
click at [769, 146] on span "Voices of Impact, MACPA Women's to Watch Awards (Awards Ceremony Attendance) [9…" at bounding box center [670, 155] width 461 height 35
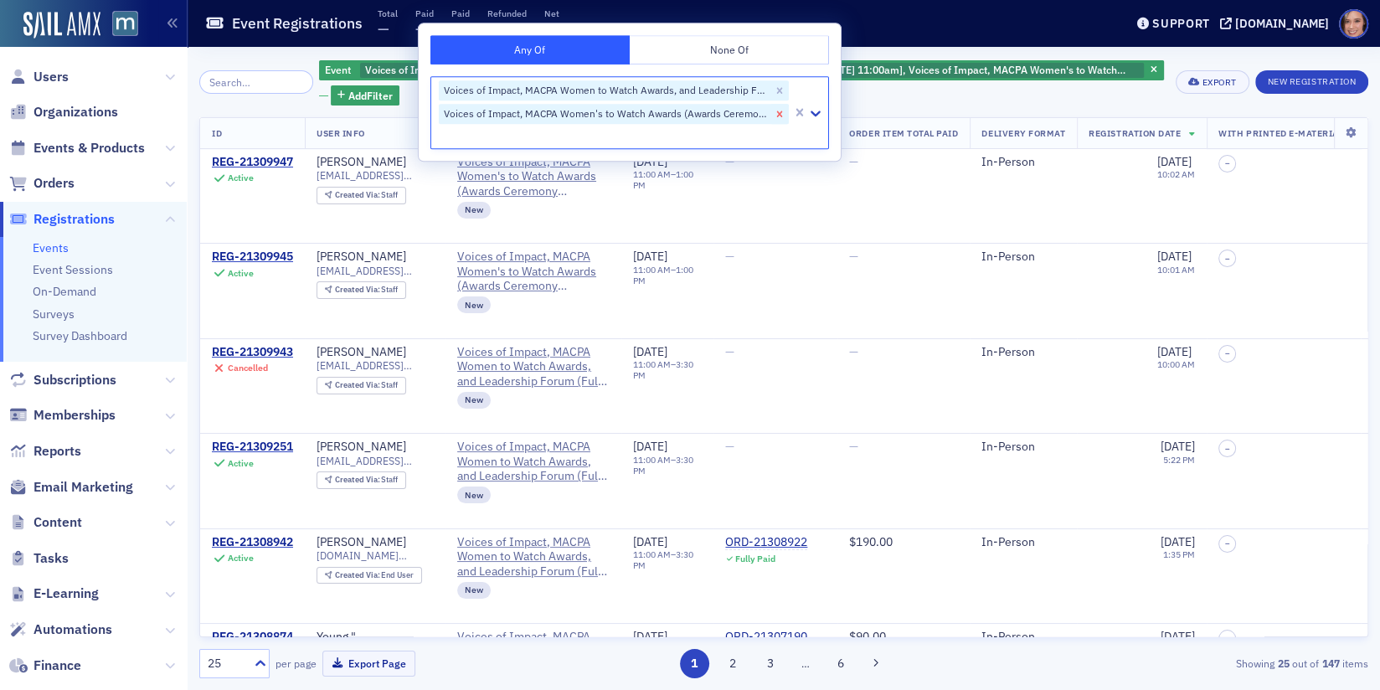
click at [783, 113] on icon "Remove Voices of Impact, MACPA Women's to Watch Awards (Awards Ceremony Attenda…" at bounding box center [780, 114] width 12 height 12
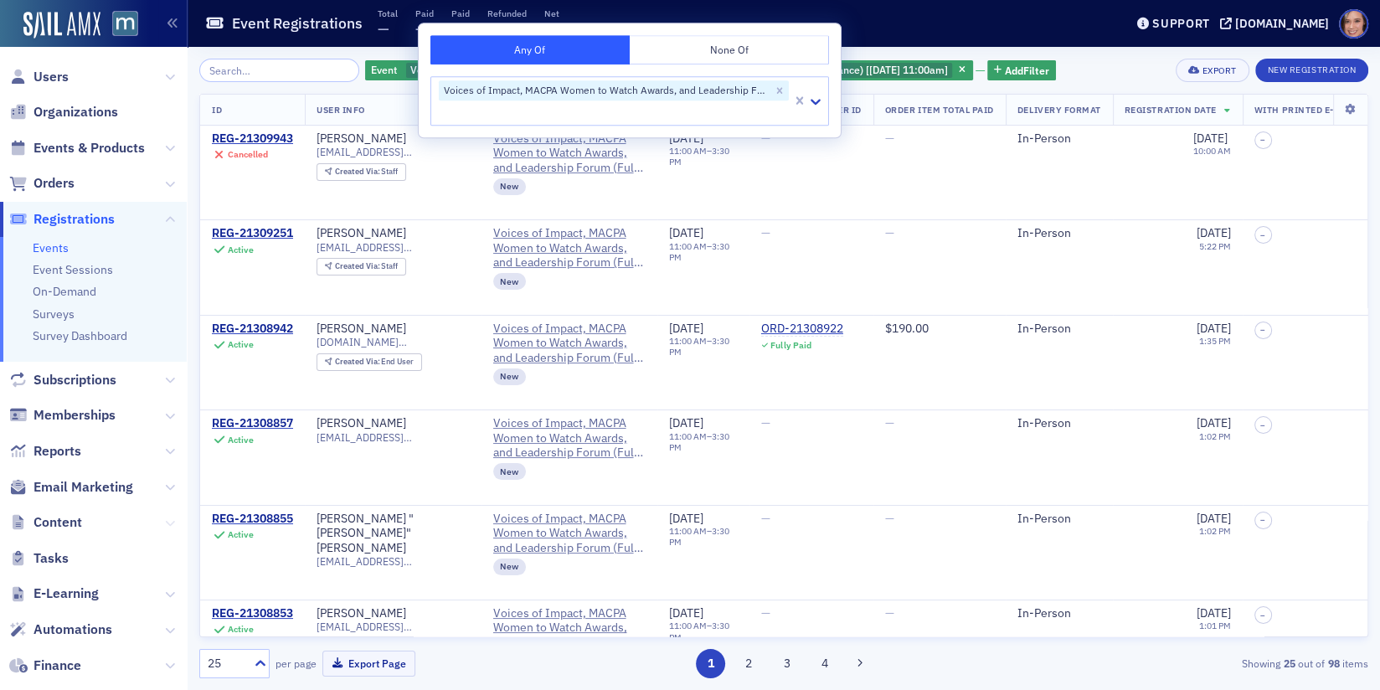
click at [173, 522] on icon at bounding box center [170, 523] width 10 height 10
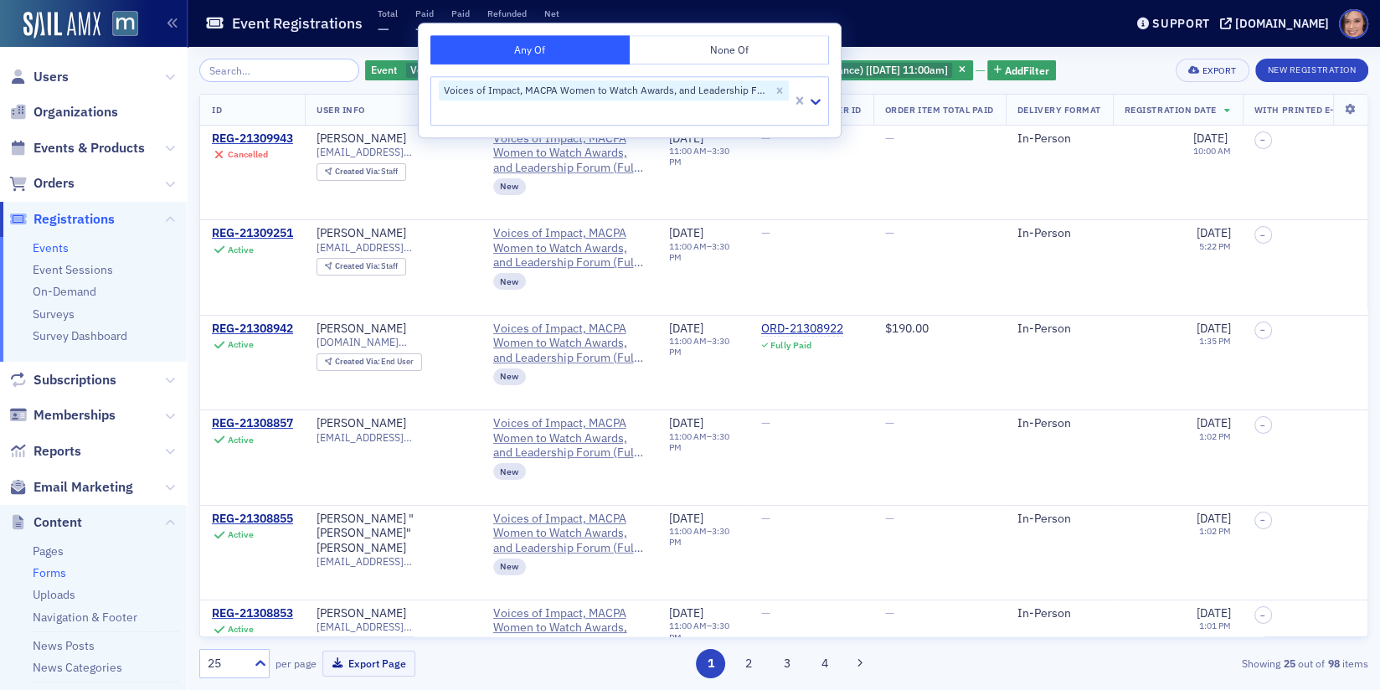
click at [64, 577] on link "Forms" at bounding box center [49, 572] width 33 height 15
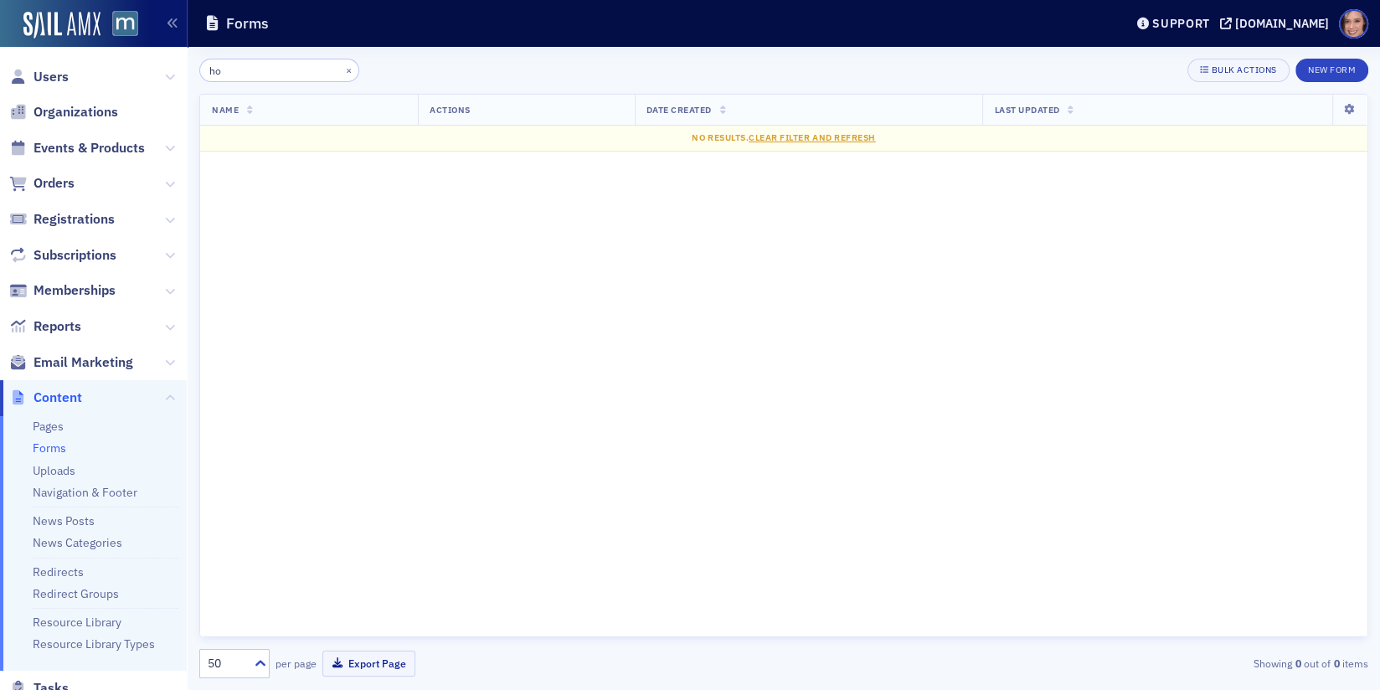
type input "h"
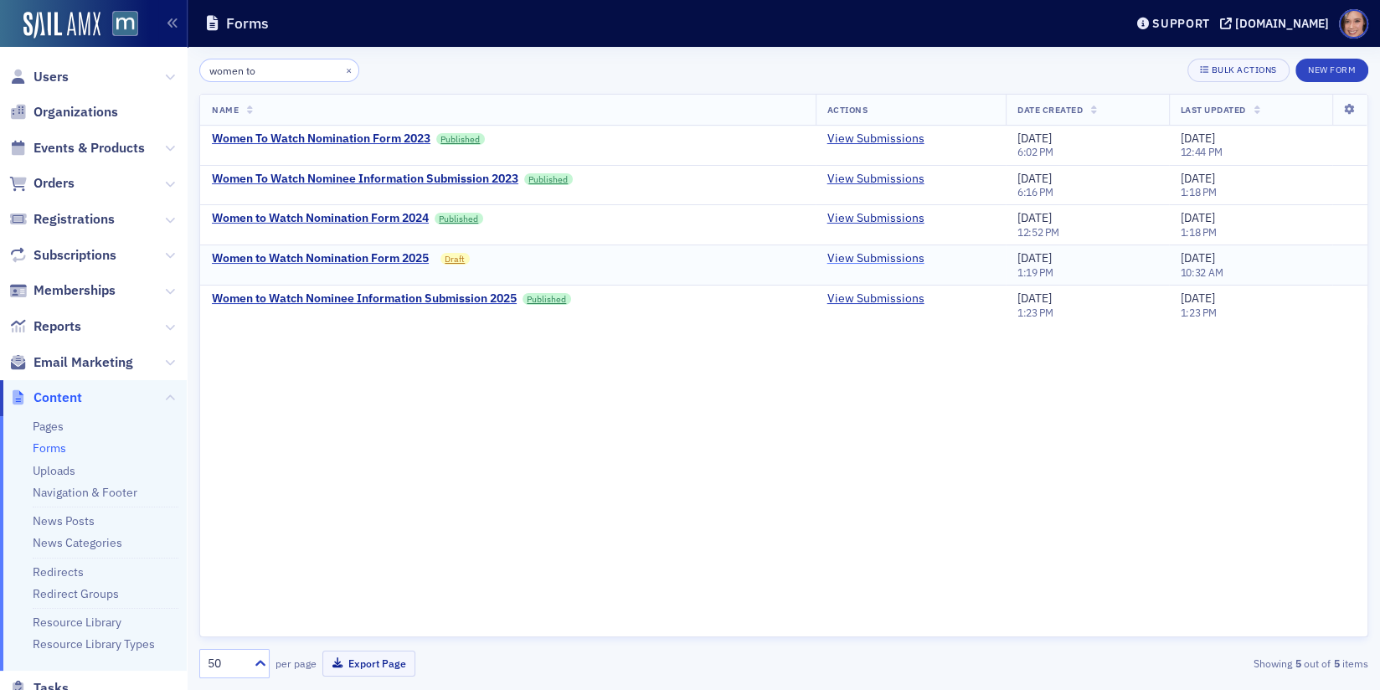
type input "women to"
click at [912, 251] on link "View Submissions" at bounding box center [875, 258] width 97 height 15
click at [305, 79] on input "women to" at bounding box center [279, 70] width 160 height 23
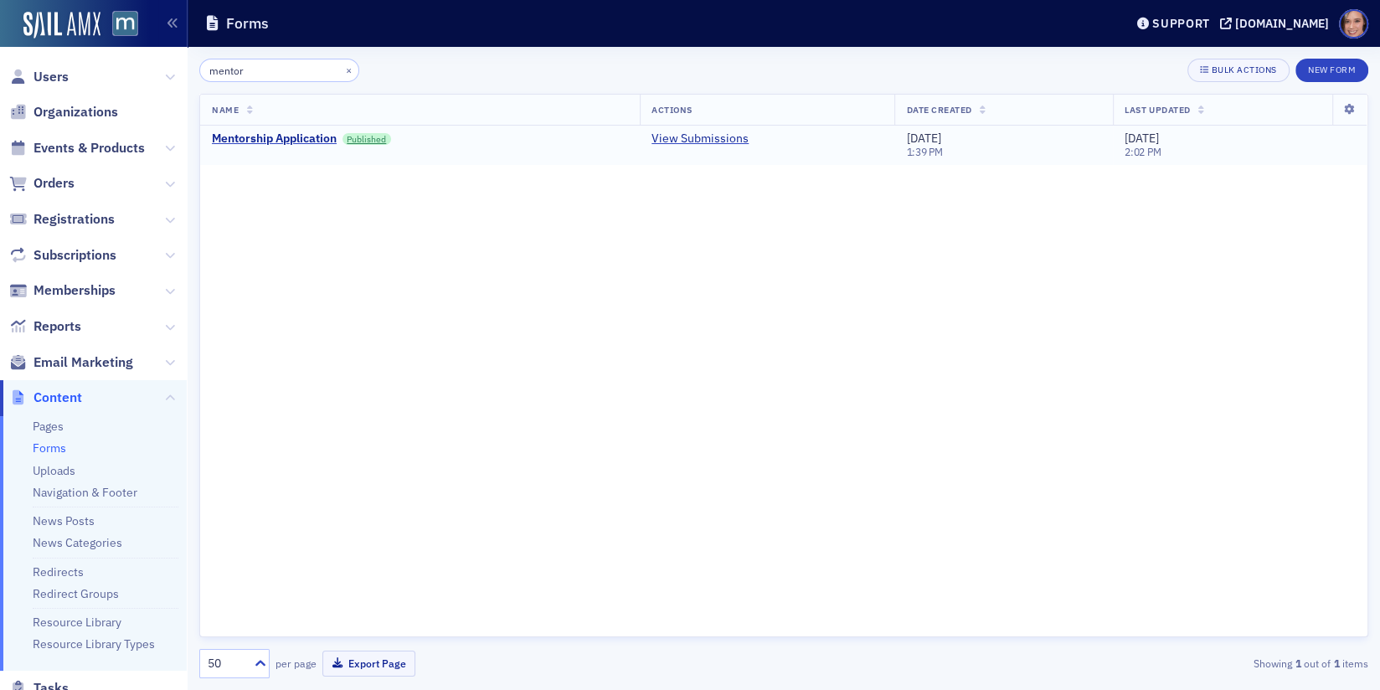
type input "mentor"
click at [692, 129] on td "View Submissions" at bounding box center [767, 145] width 254 height 39
click at [694, 144] on link "View Submissions" at bounding box center [699, 138] width 97 height 15
